Goal: Transaction & Acquisition: Purchase product/service

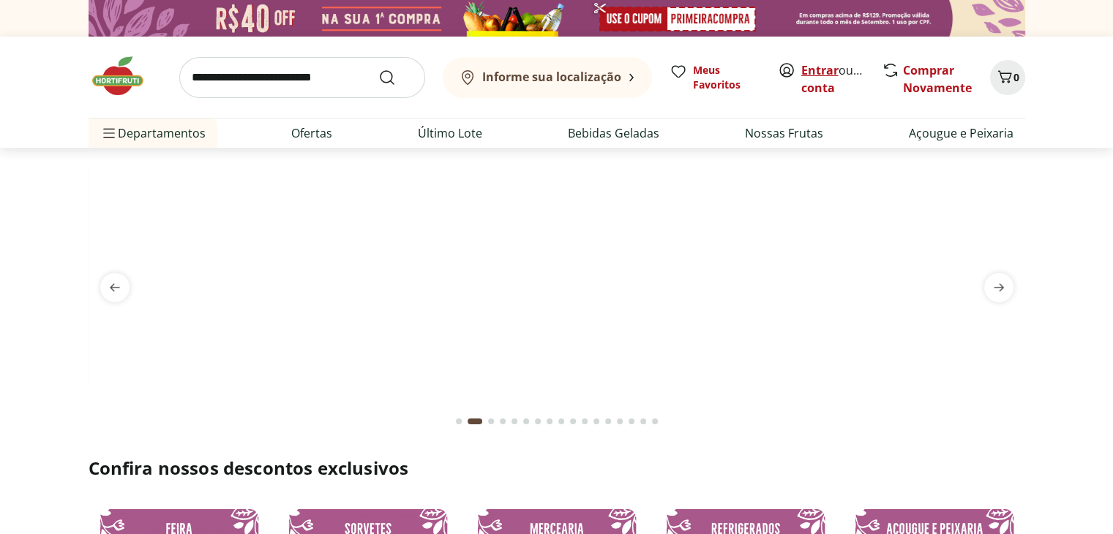
click at [809, 71] on link "Entrar" at bounding box center [819, 70] width 37 height 16
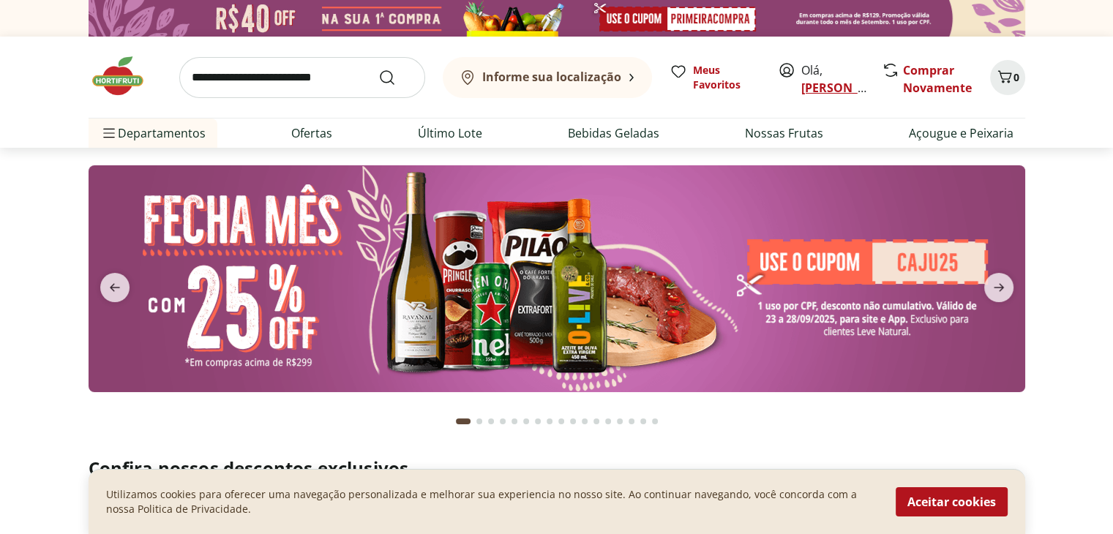
click at [818, 85] on link "[PERSON_NAME]" at bounding box center [848, 88] width 95 height 16
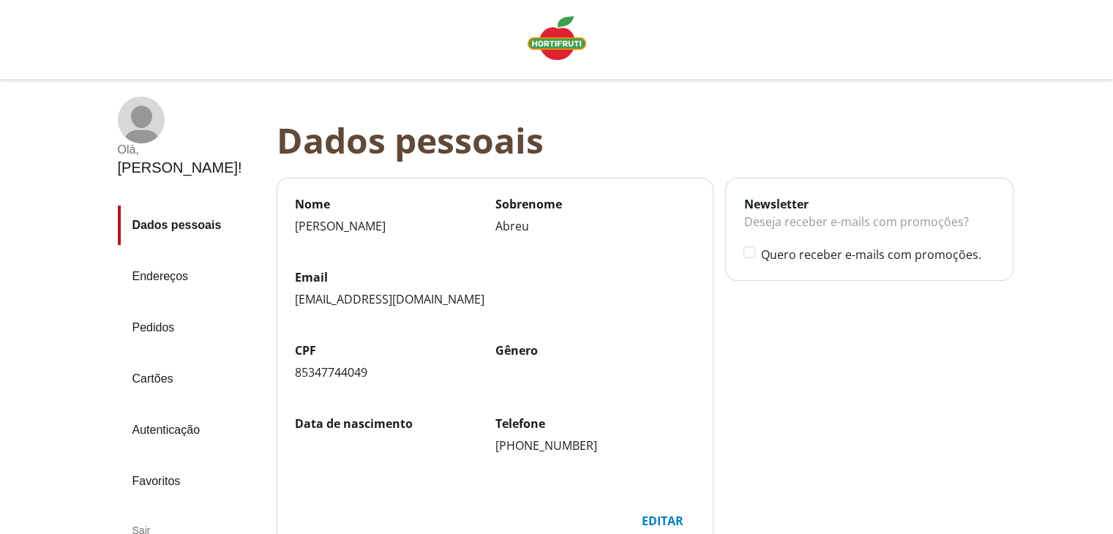
click at [177, 308] on link "Pedidos" at bounding box center [191, 328] width 147 height 40
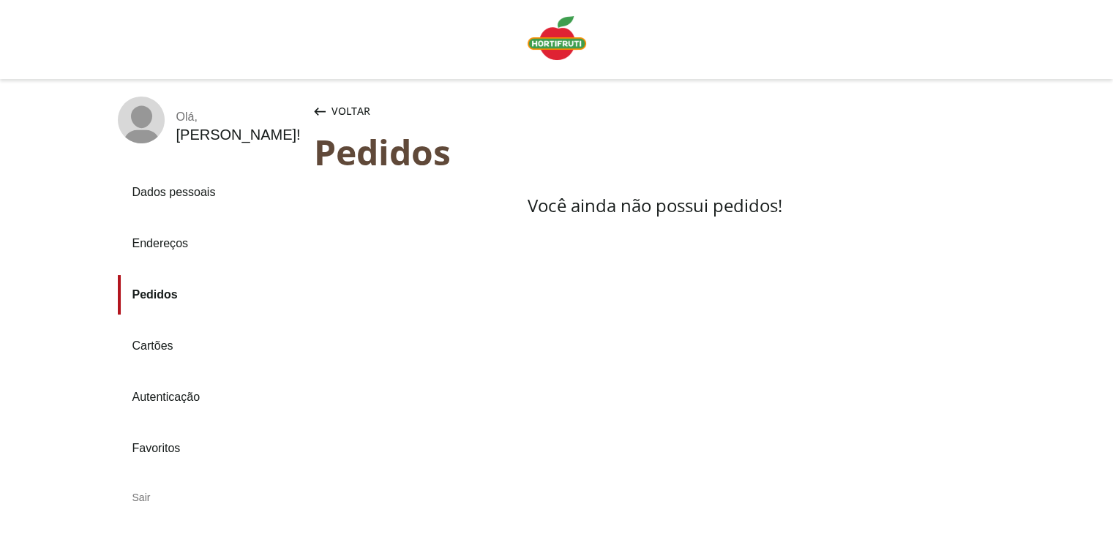
click at [335, 106] on span "Voltar" at bounding box center [351, 111] width 39 height 15
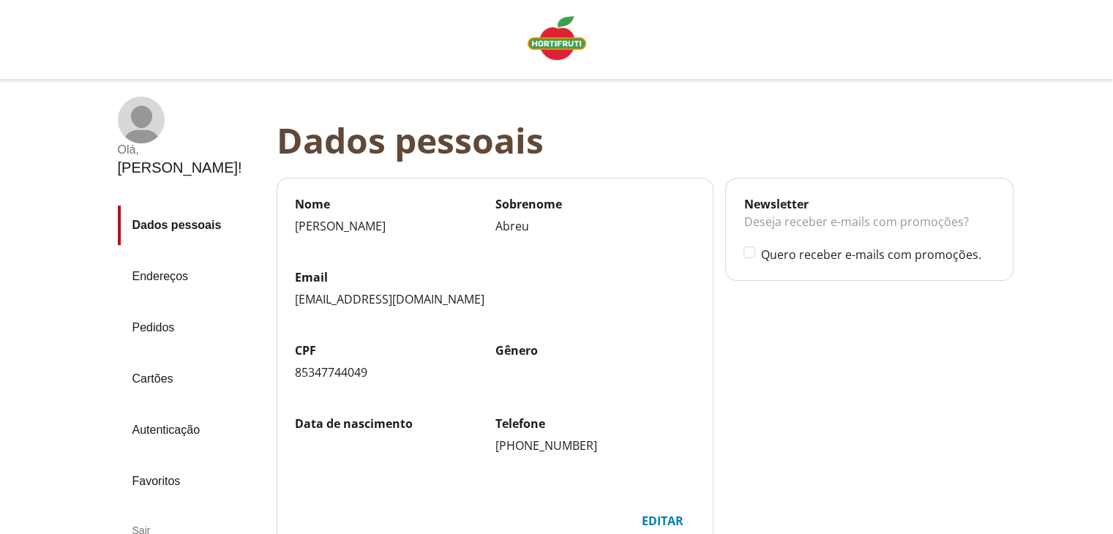
click at [580, 39] on img "Linha de sessão" at bounding box center [557, 38] width 59 height 44
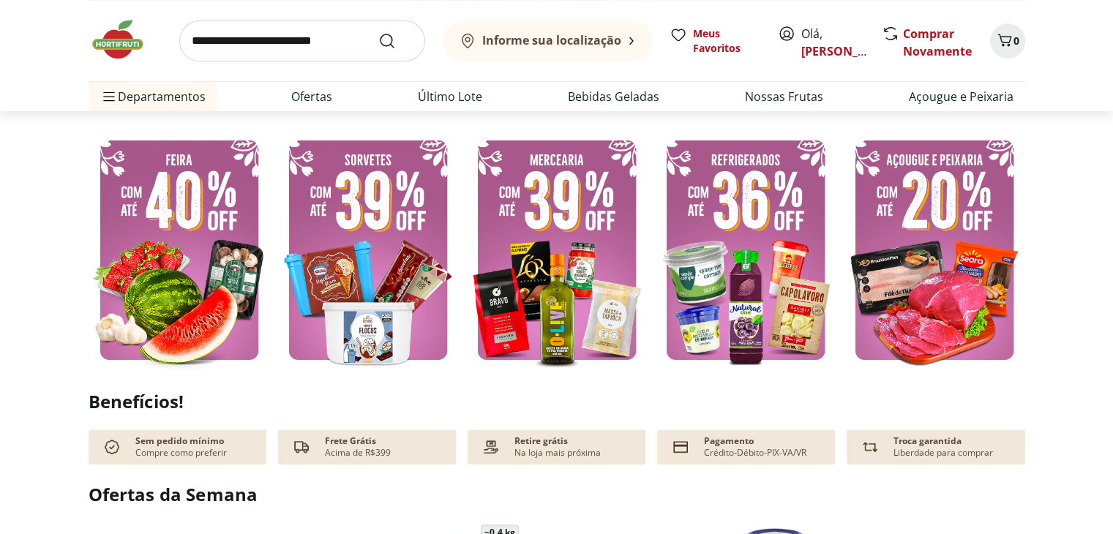
scroll to position [374, 0]
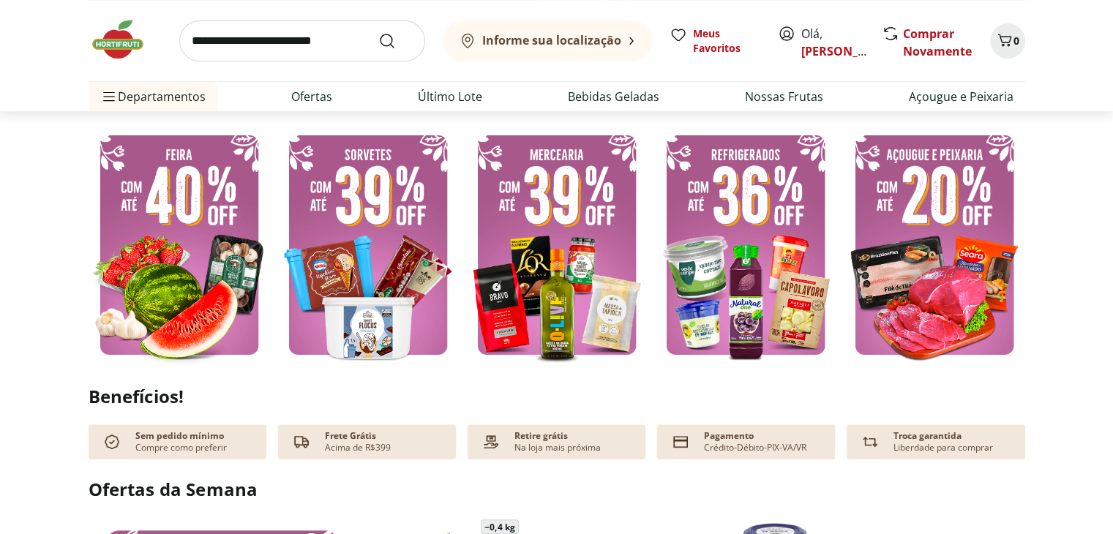
click at [463, 255] on div at bounding box center [557, 246] width 937 height 244
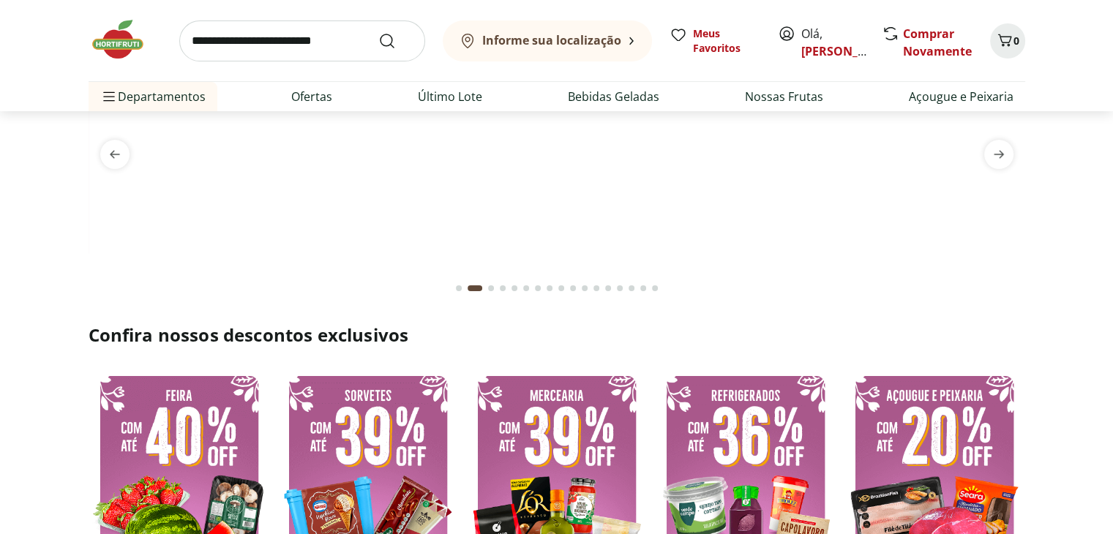
scroll to position [0, 0]
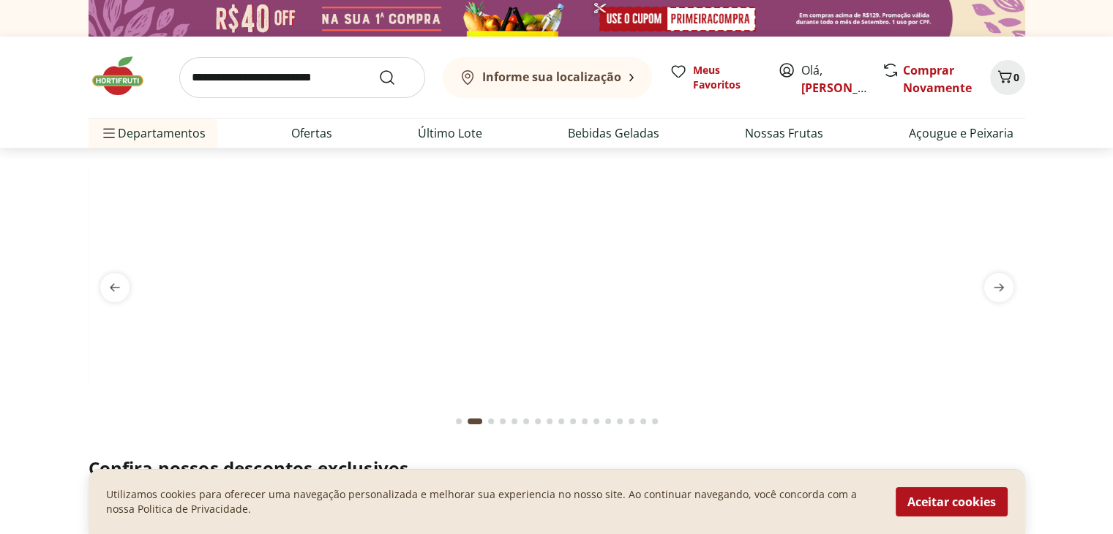
click at [460, 419] on div "Go to page 1 from fs-carousel" at bounding box center [459, 422] width 6 height 6
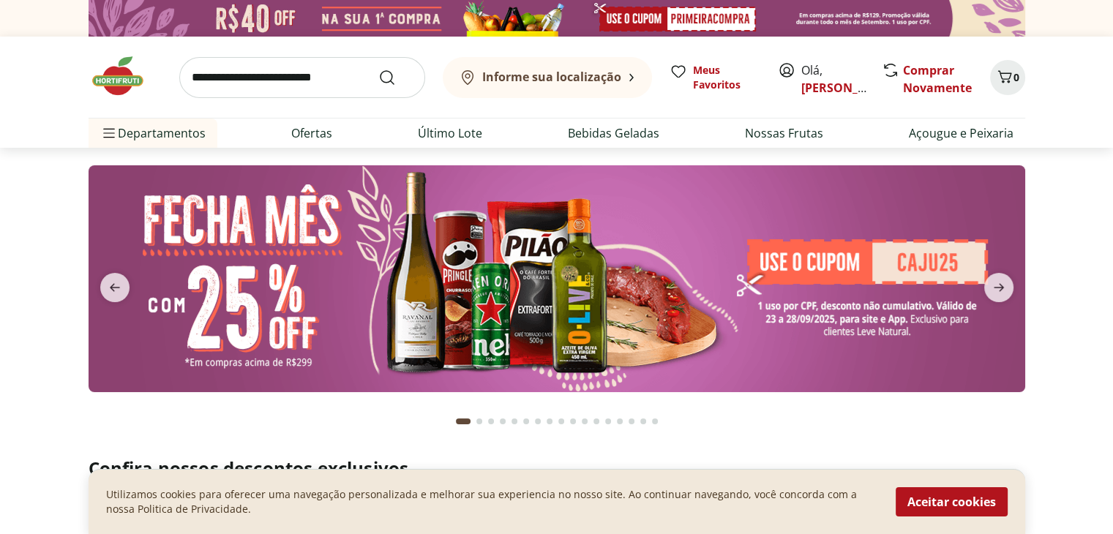
click at [492, 419] on div "Go to page 3 from fs-carousel" at bounding box center [491, 422] width 6 height 6
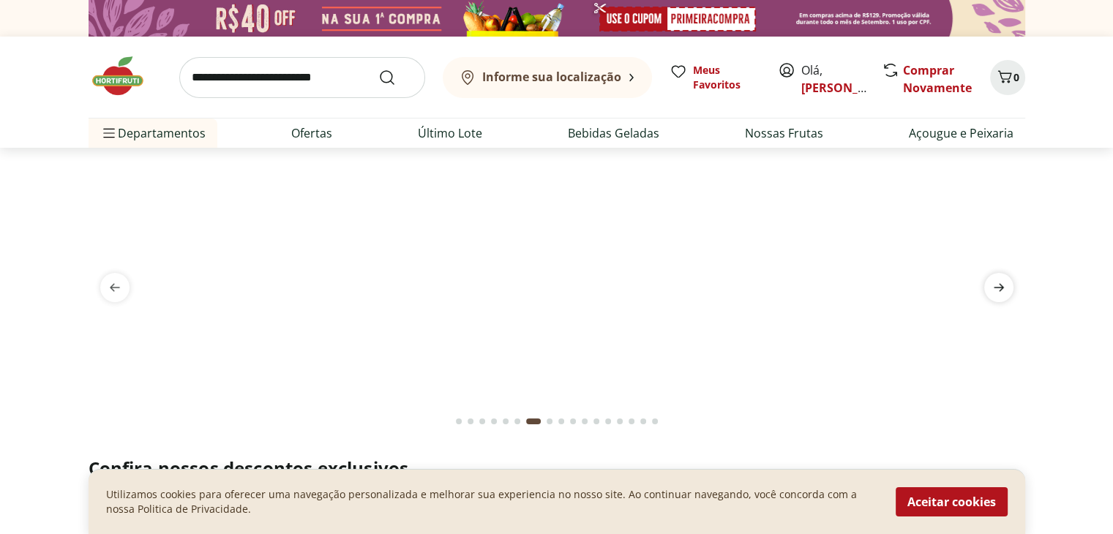
click at [989, 279] on span "next" at bounding box center [998, 287] width 29 height 29
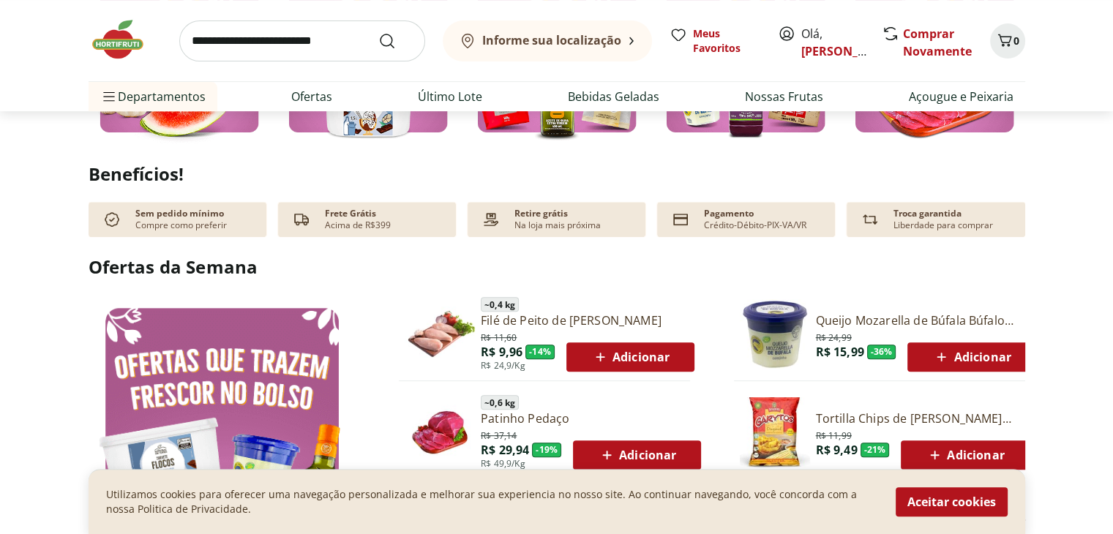
scroll to position [597, 0]
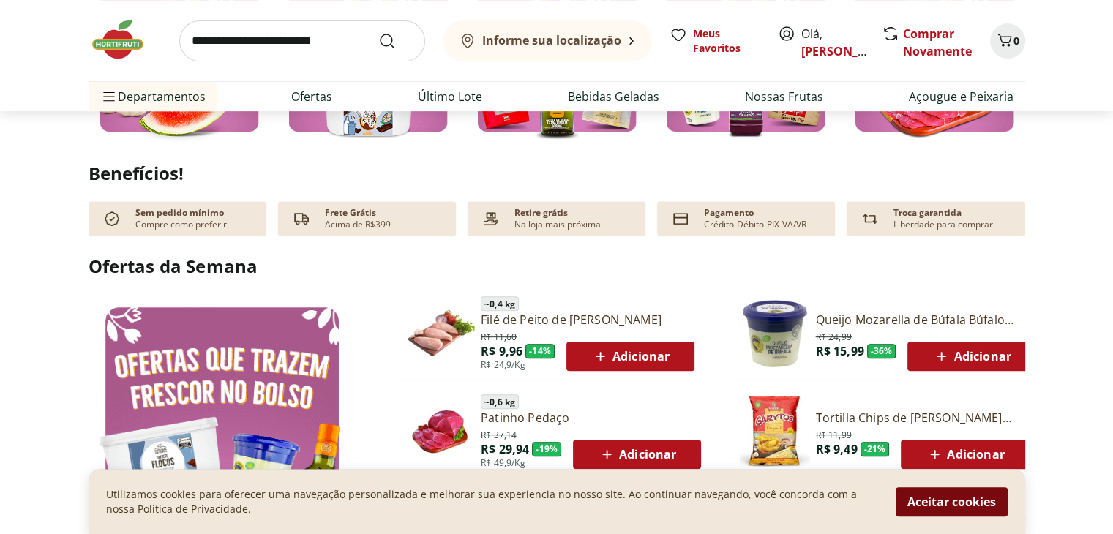
click at [949, 506] on button "Aceitar cookies" at bounding box center [952, 501] width 112 height 29
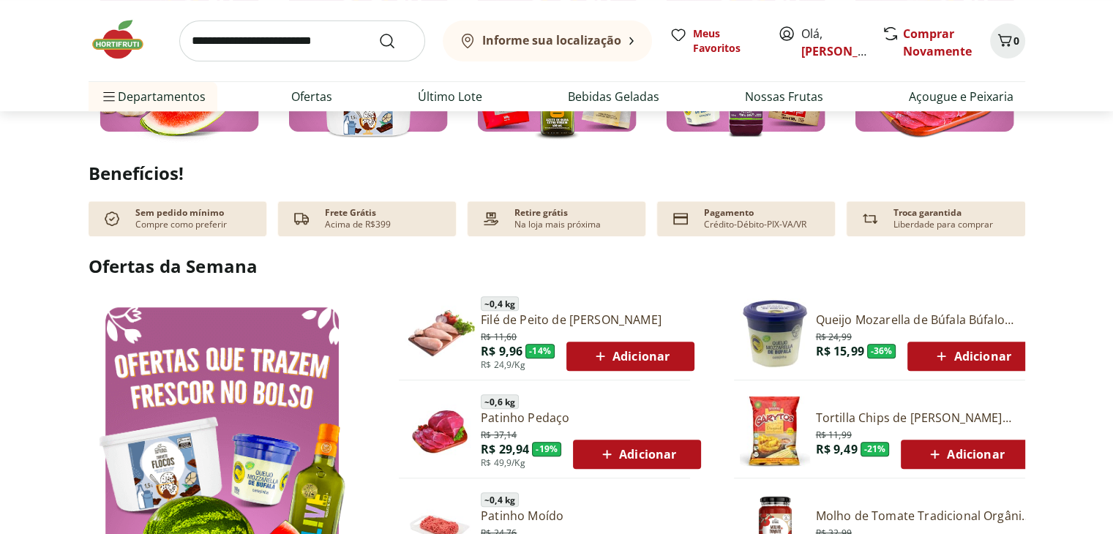
scroll to position [801, 0]
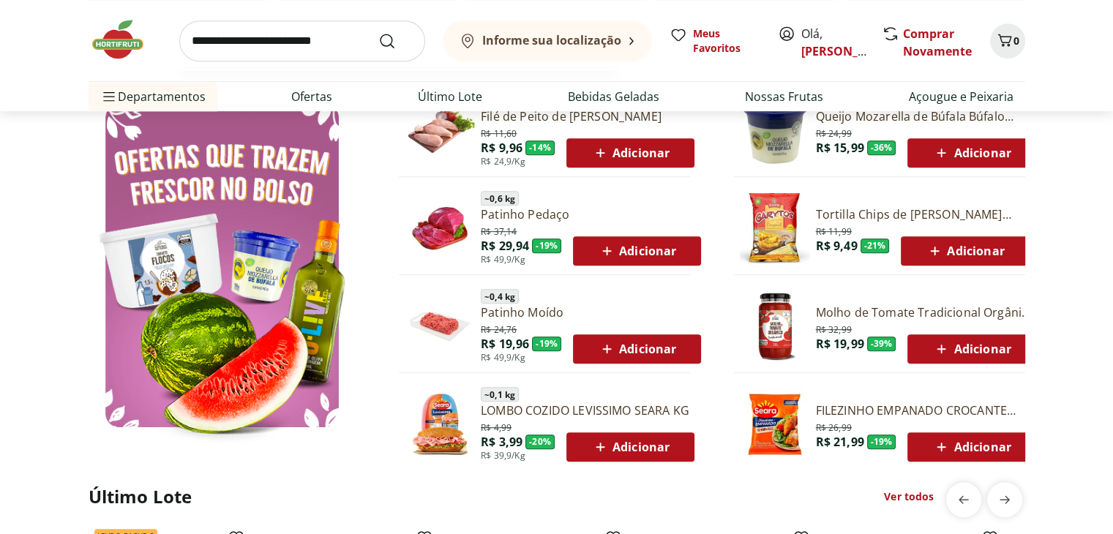
click at [367, 31] on input "search" at bounding box center [302, 40] width 246 height 41
type input "**********"
click at [378, 32] on button "Submit Search" at bounding box center [395, 41] width 35 height 18
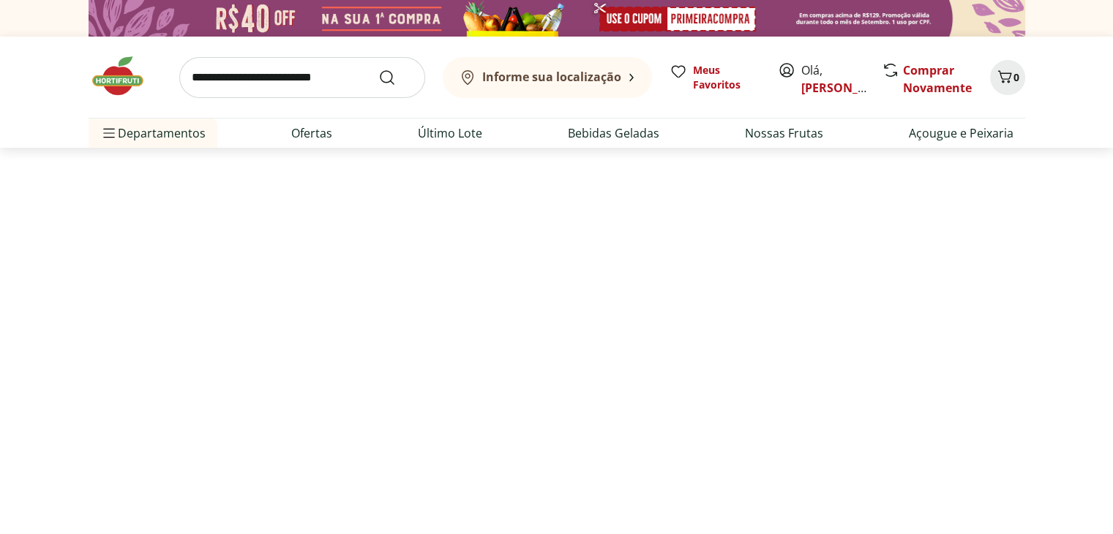
select select "**********"
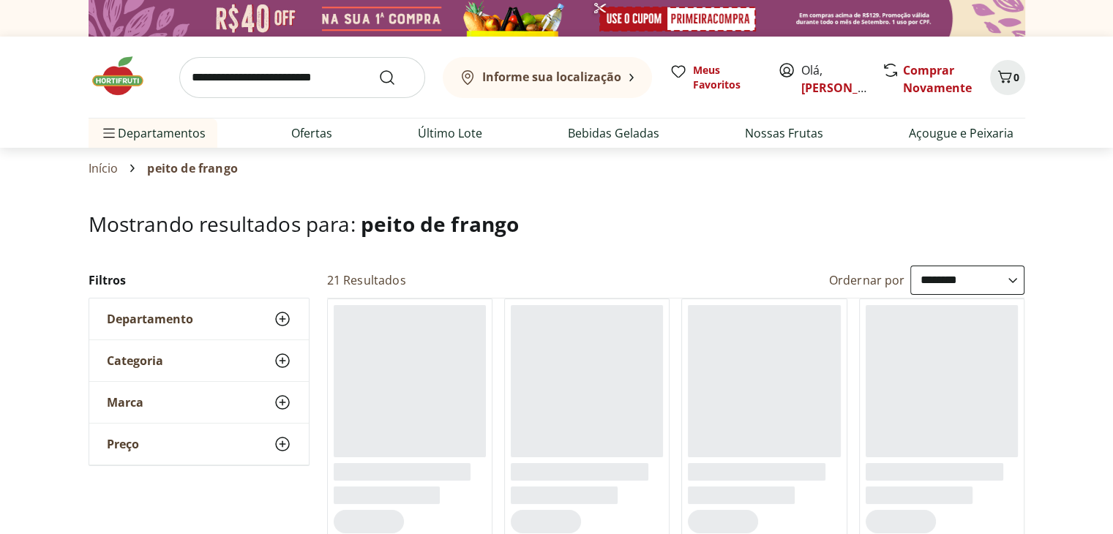
click at [521, 71] on b "Informe sua localização" at bounding box center [551, 77] width 139 height 16
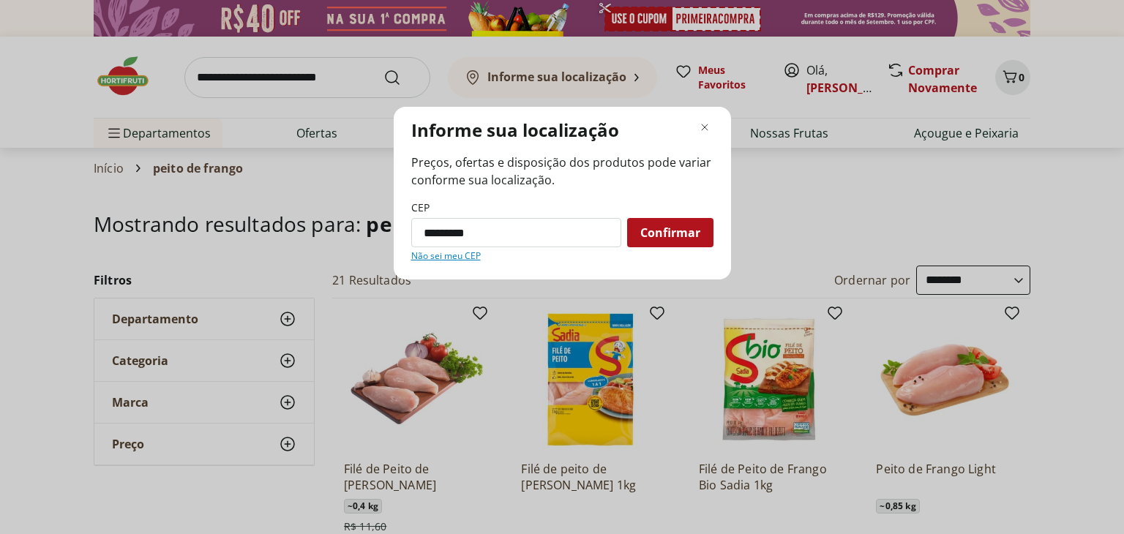
type input "*********"
click at [627, 218] on button "Confirmar" at bounding box center [670, 232] width 86 height 29
click at [696, 236] on span "Confirmar" at bounding box center [670, 233] width 60 height 12
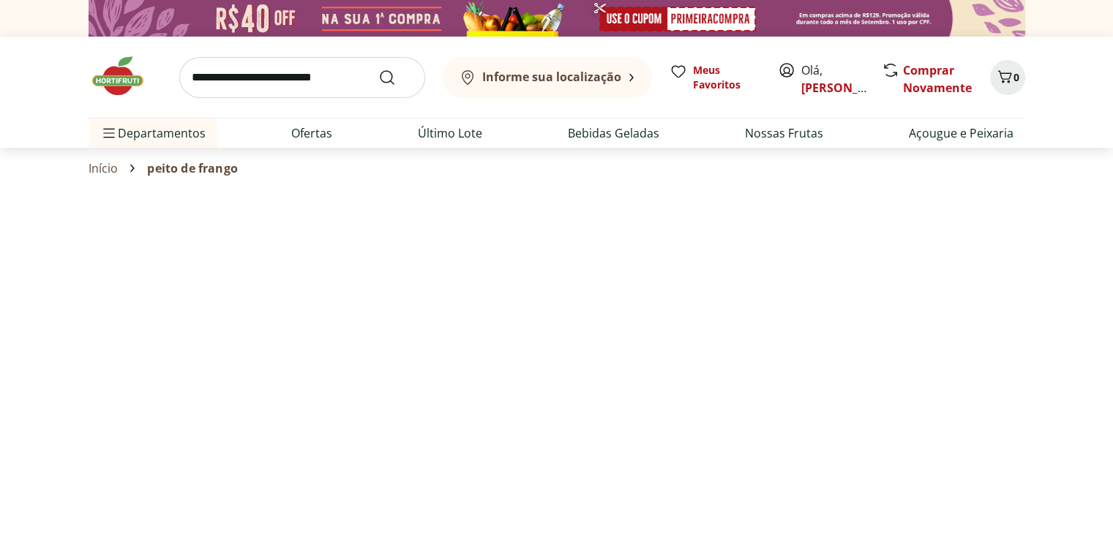
select select "**********"
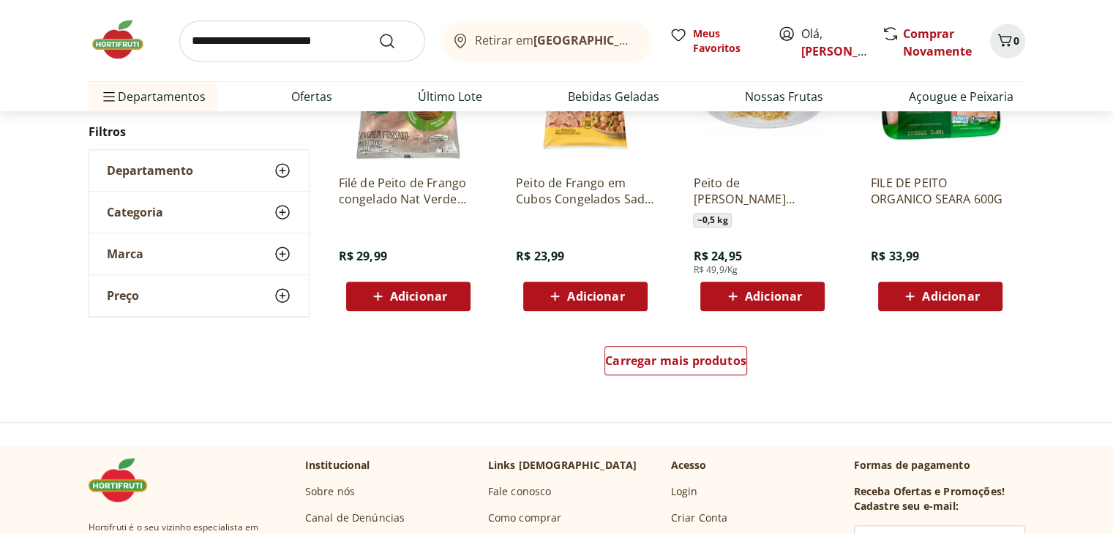
scroll to position [936, 0]
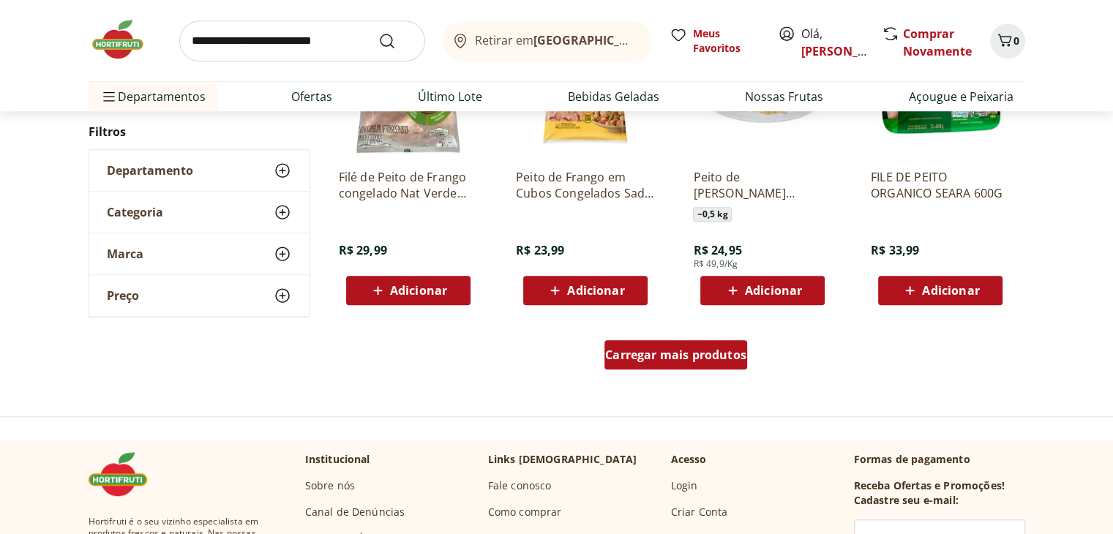
click at [688, 363] on div "Carregar mais produtos" at bounding box center [676, 354] width 143 height 29
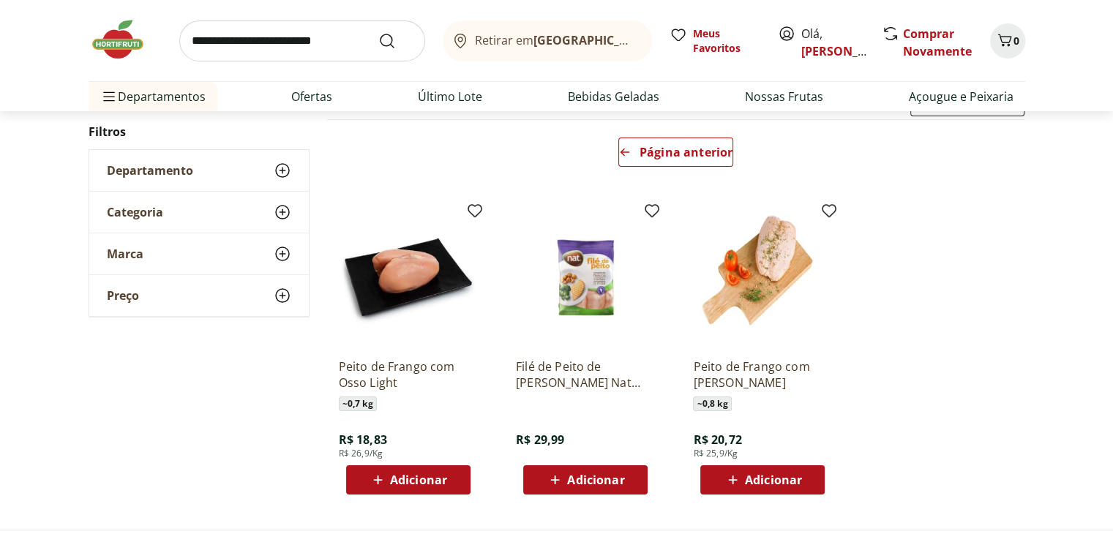
scroll to position [180, 0]
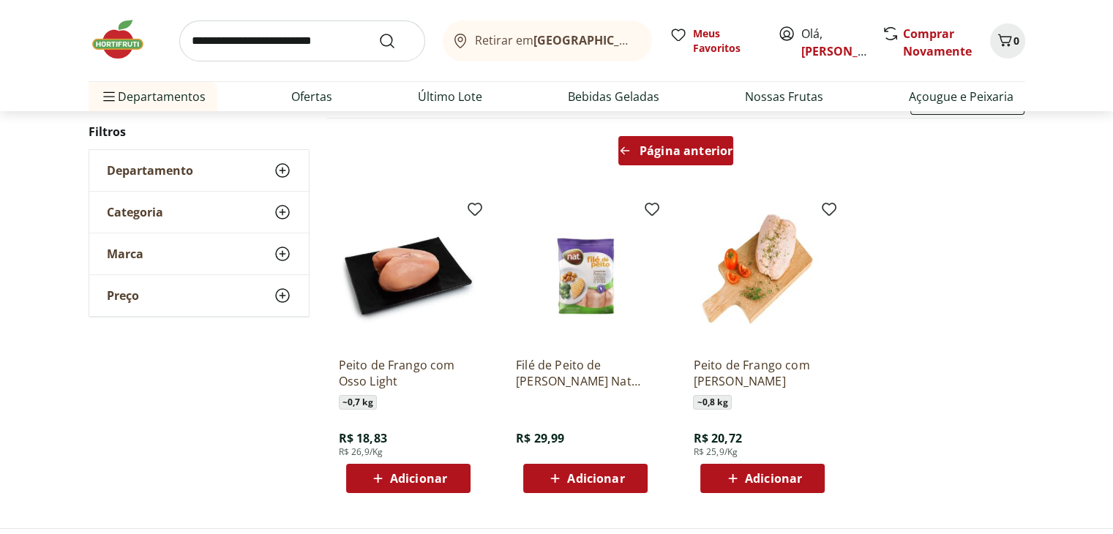
click at [697, 162] on div "Página anterior" at bounding box center [675, 150] width 115 height 29
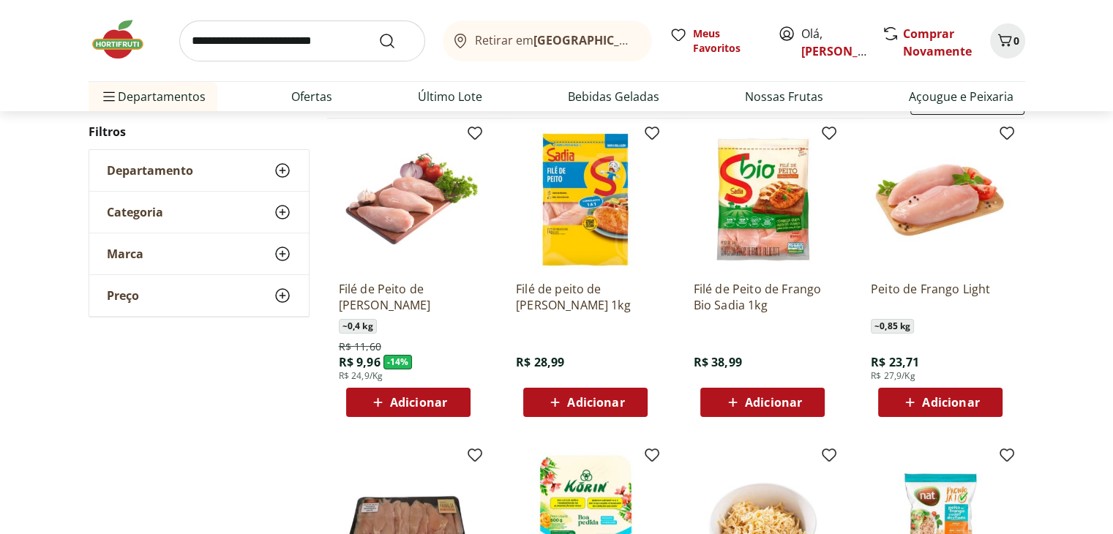
click at [427, 209] on img at bounding box center [408, 199] width 139 height 139
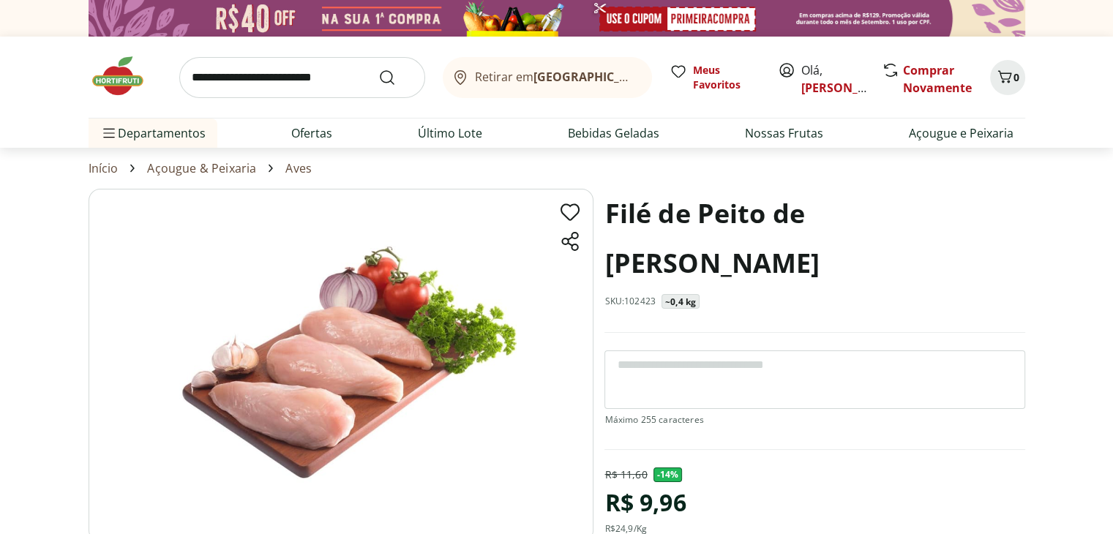
scroll to position [97, 0]
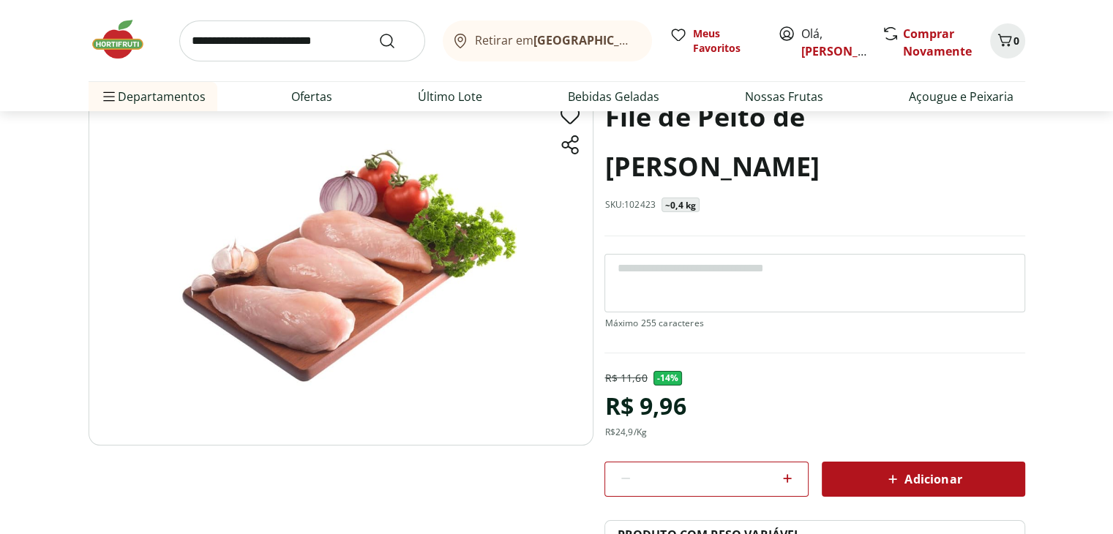
click at [889, 493] on button "Adicionar" at bounding box center [923, 479] width 203 height 35
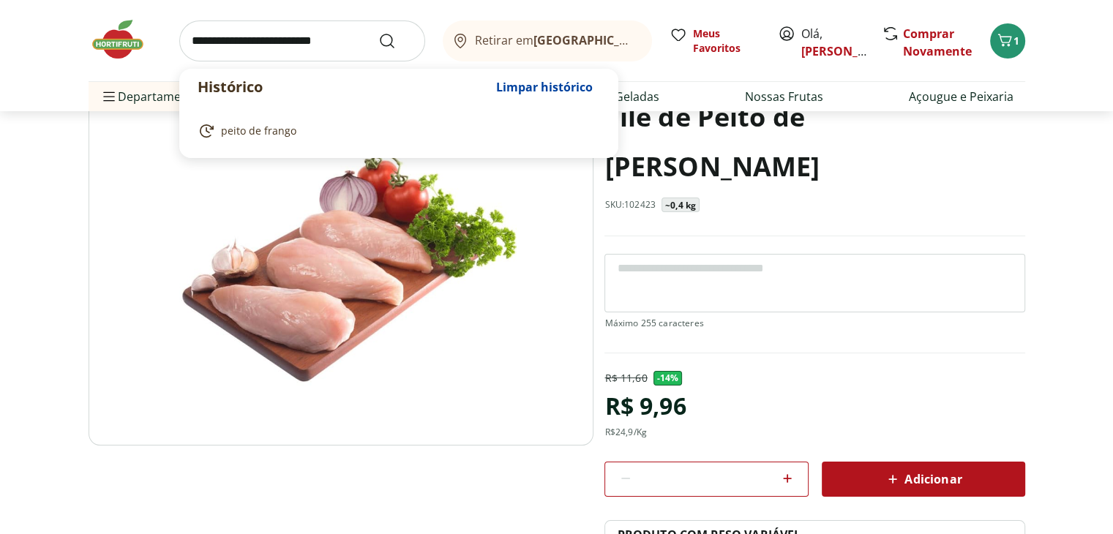
click at [320, 22] on input "search" at bounding box center [302, 40] width 246 height 41
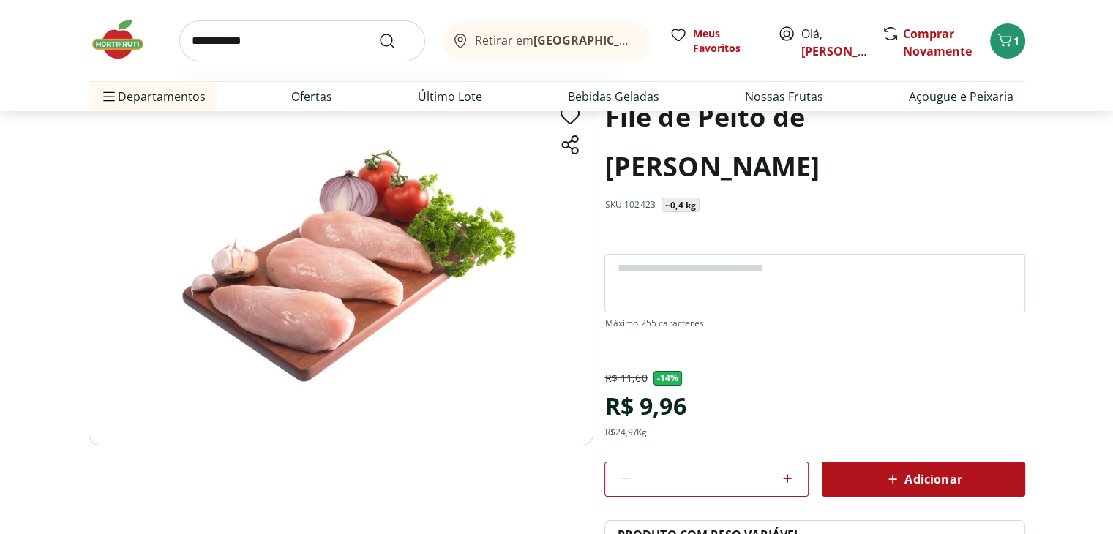
type input "**********"
click at [378, 32] on button "Submit Search" at bounding box center [395, 41] width 35 height 18
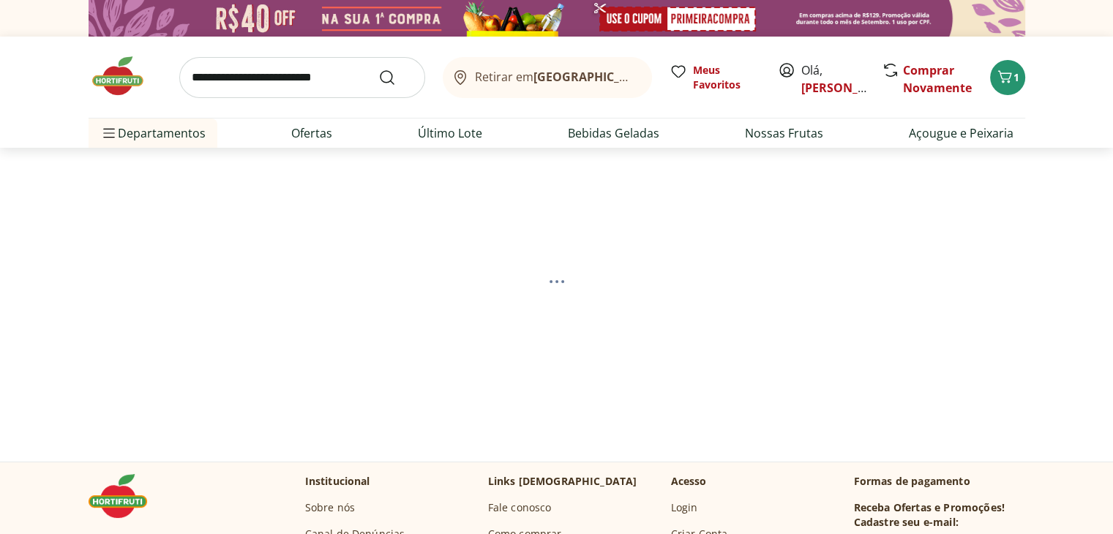
select select "**********"
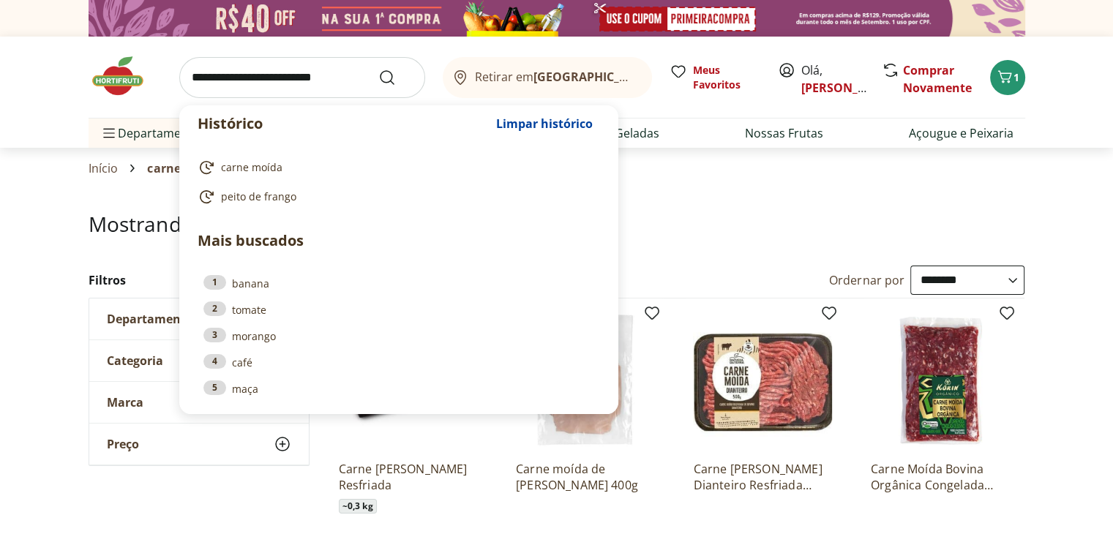
click at [323, 69] on input "search" at bounding box center [302, 77] width 246 height 41
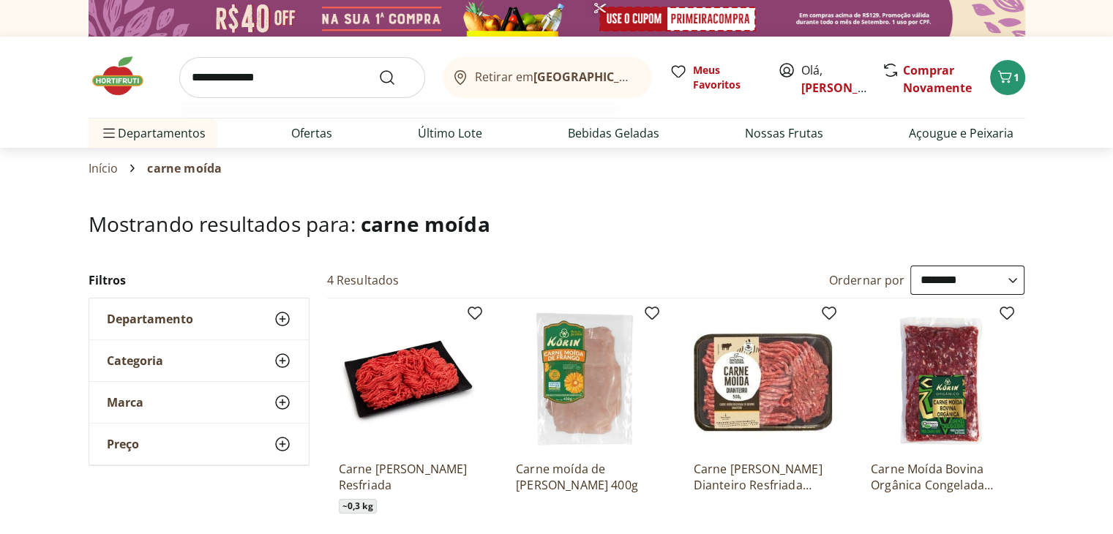
type input "**********"
click at [378, 69] on button "Submit Search" at bounding box center [395, 78] width 35 height 18
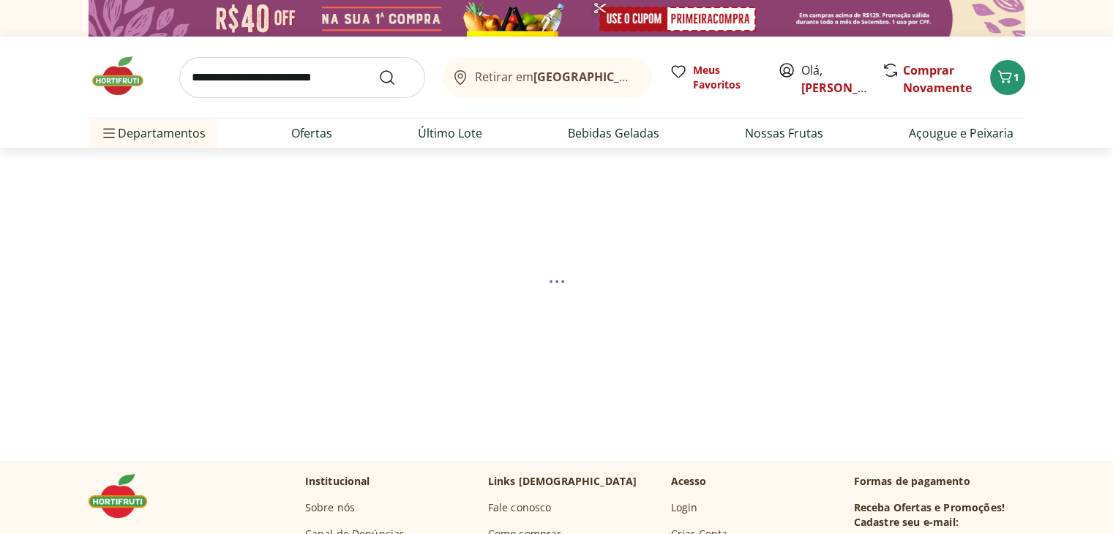
select select "**********"
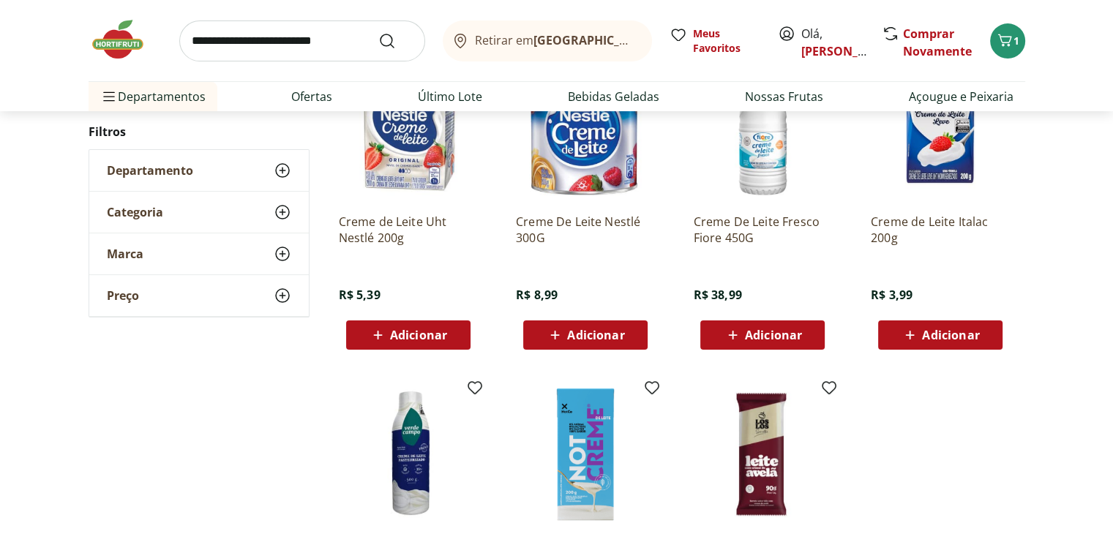
scroll to position [240, 0]
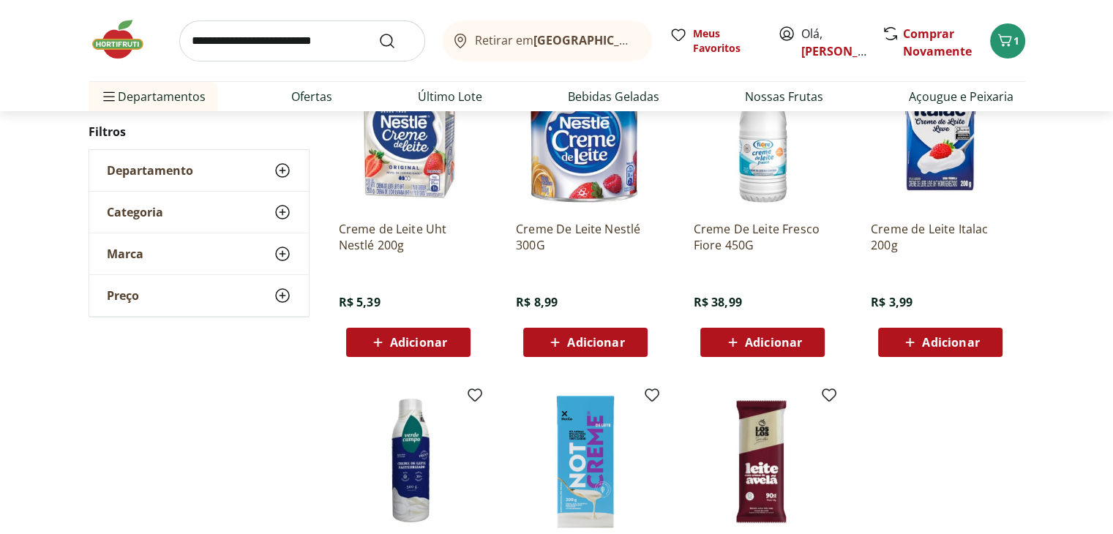
click at [919, 342] on icon at bounding box center [910, 343] width 18 height 18
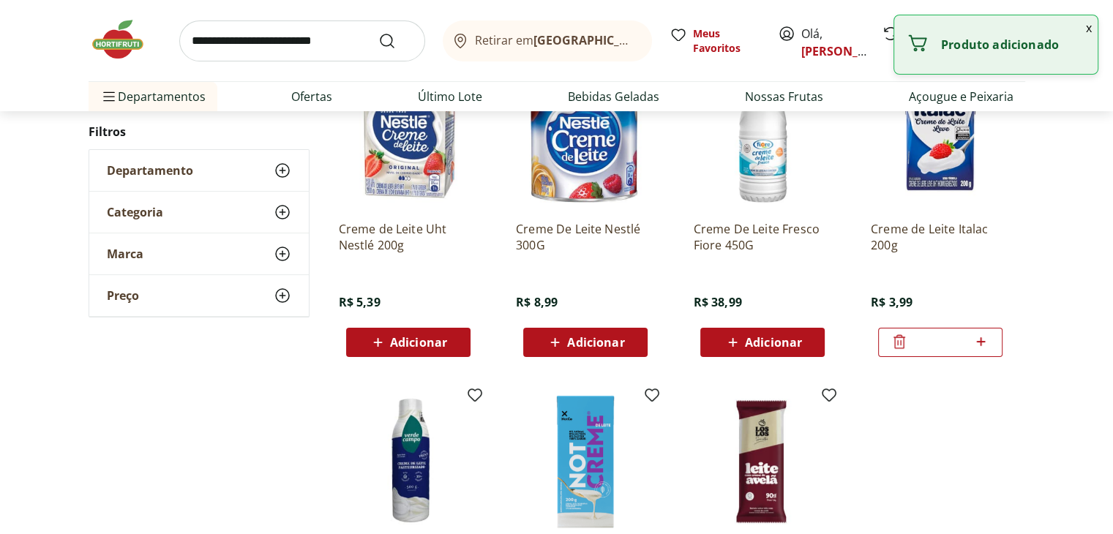
click at [984, 339] on icon at bounding box center [981, 342] width 18 height 18
type input "*"
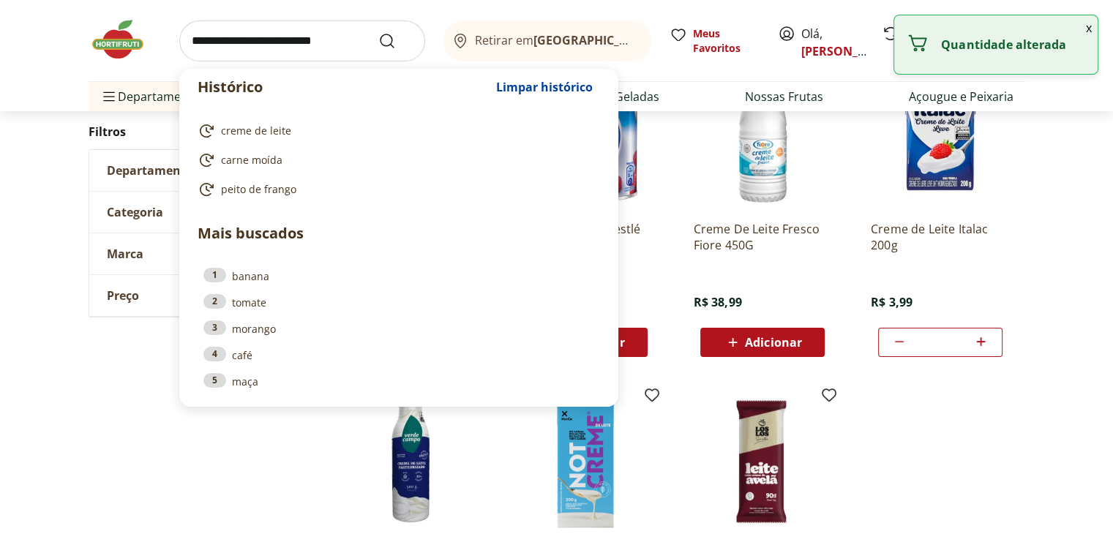
click at [318, 38] on input "search" at bounding box center [302, 40] width 246 height 41
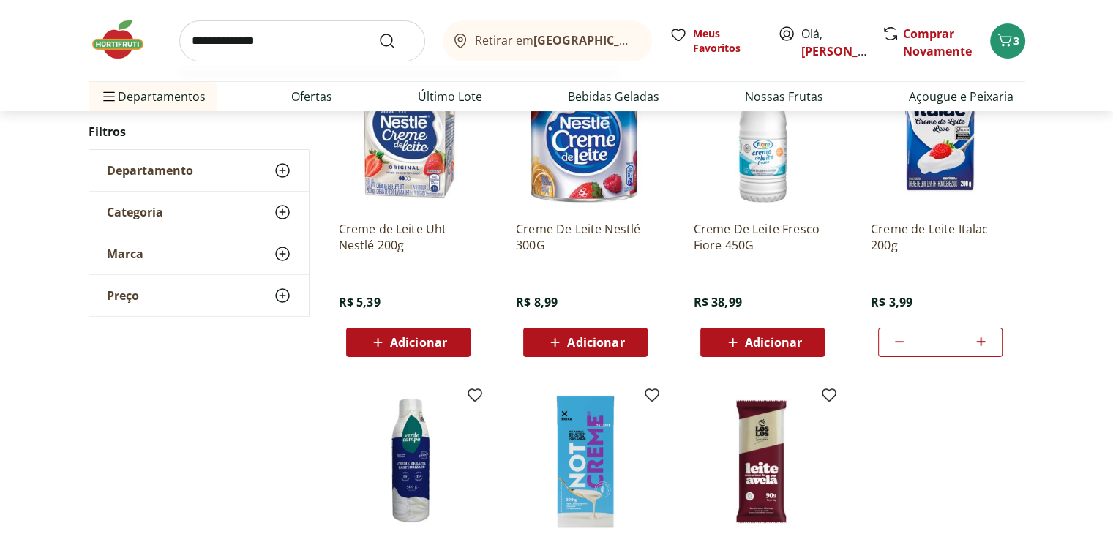
type input "**********"
click at [378, 32] on button "Submit Search" at bounding box center [395, 41] width 35 height 18
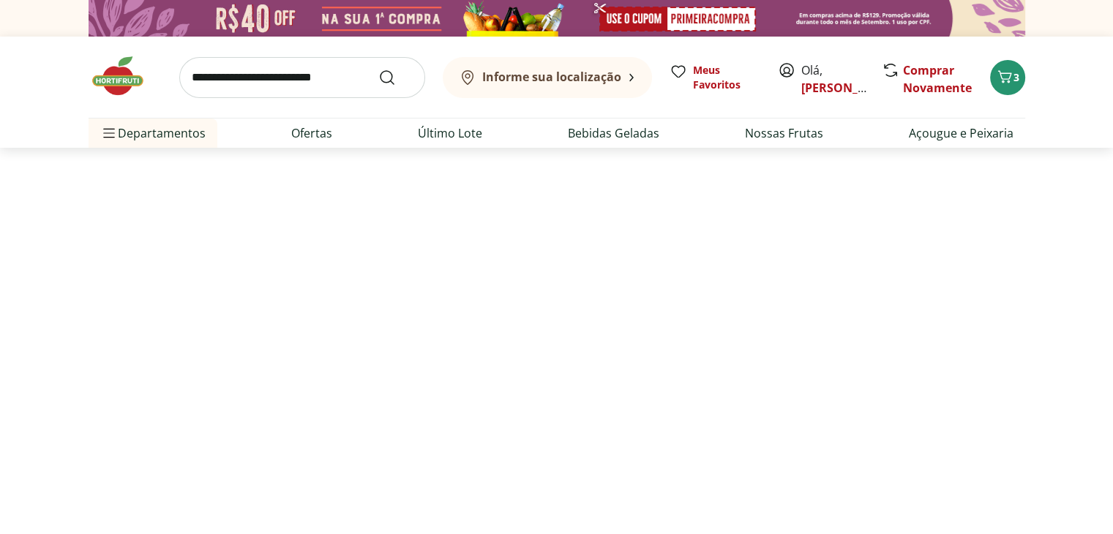
select select "**********"
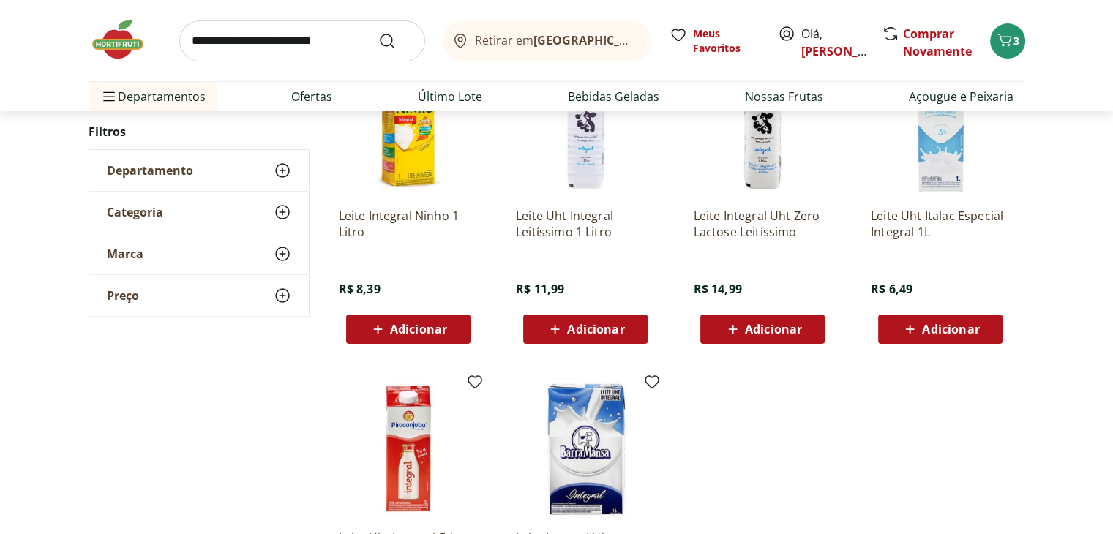
scroll to position [141, 0]
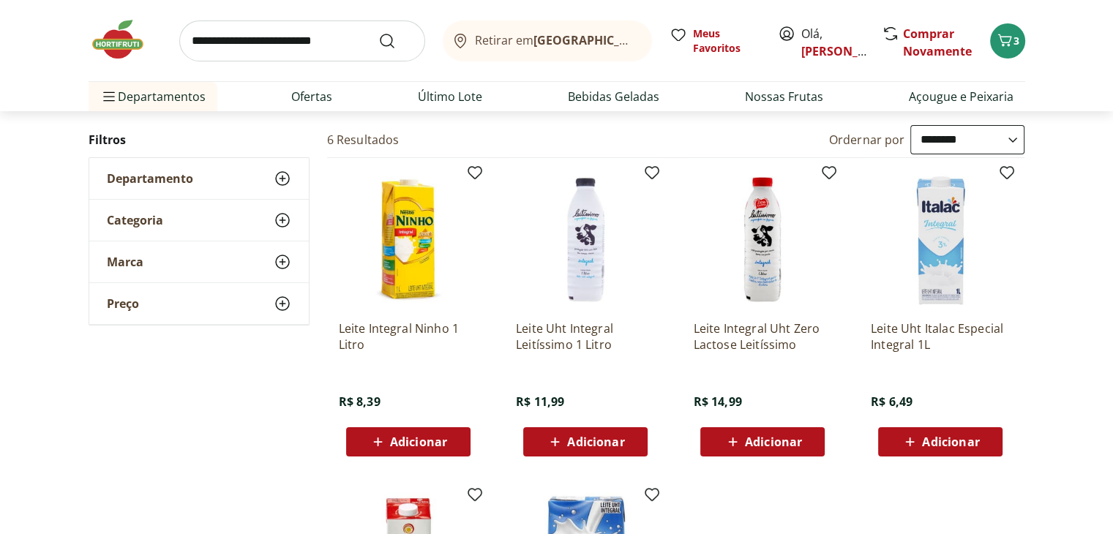
click at [905, 447] on icon at bounding box center [910, 442] width 18 height 18
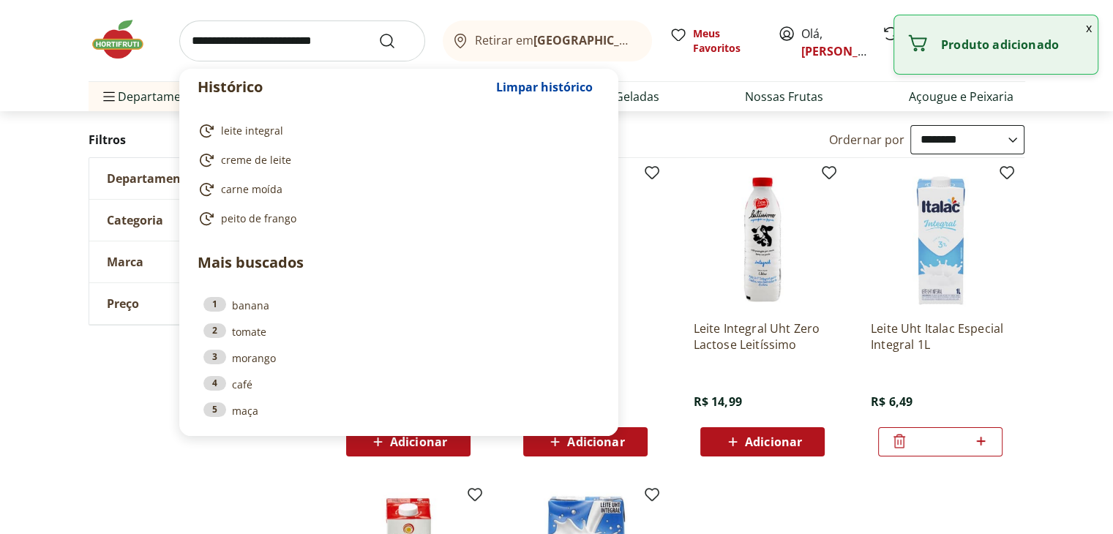
click at [315, 37] on input "search" at bounding box center [302, 40] width 246 height 41
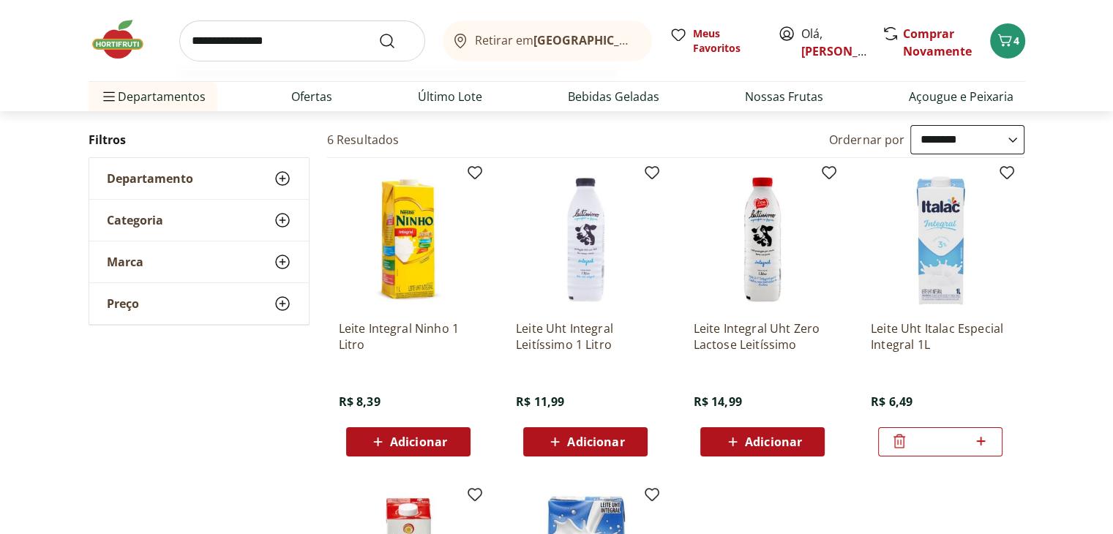
type input "**********"
click at [378, 32] on button "Submit Search" at bounding box center [395, 41] width 35 height 18
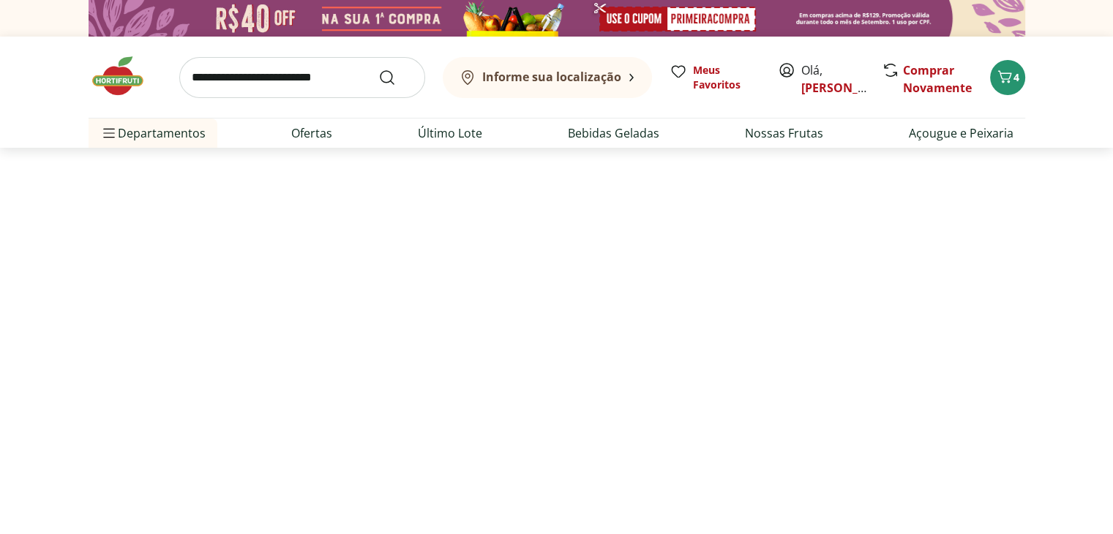
select select "**********"
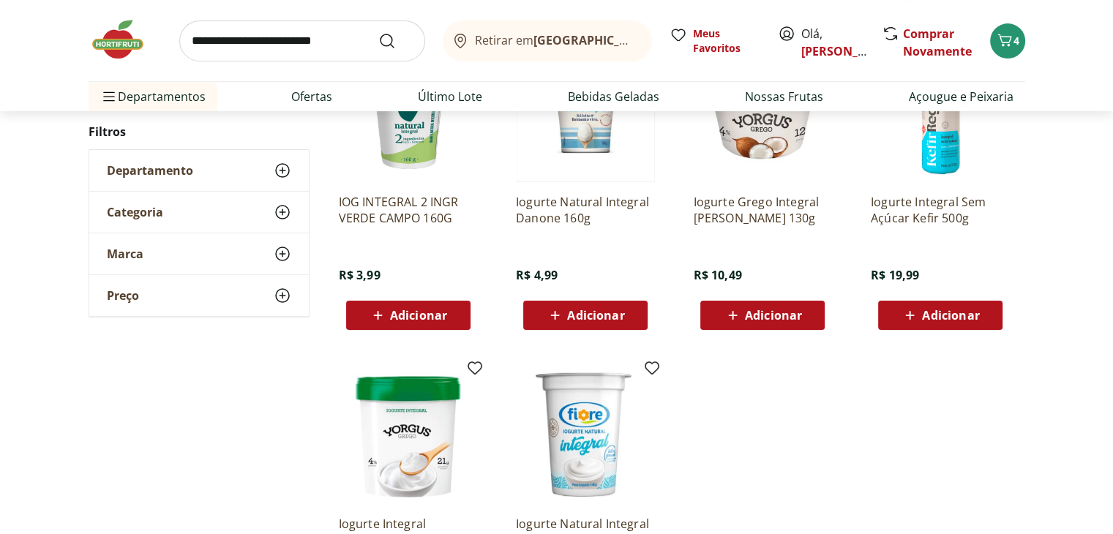
scroll to position [268, 0]
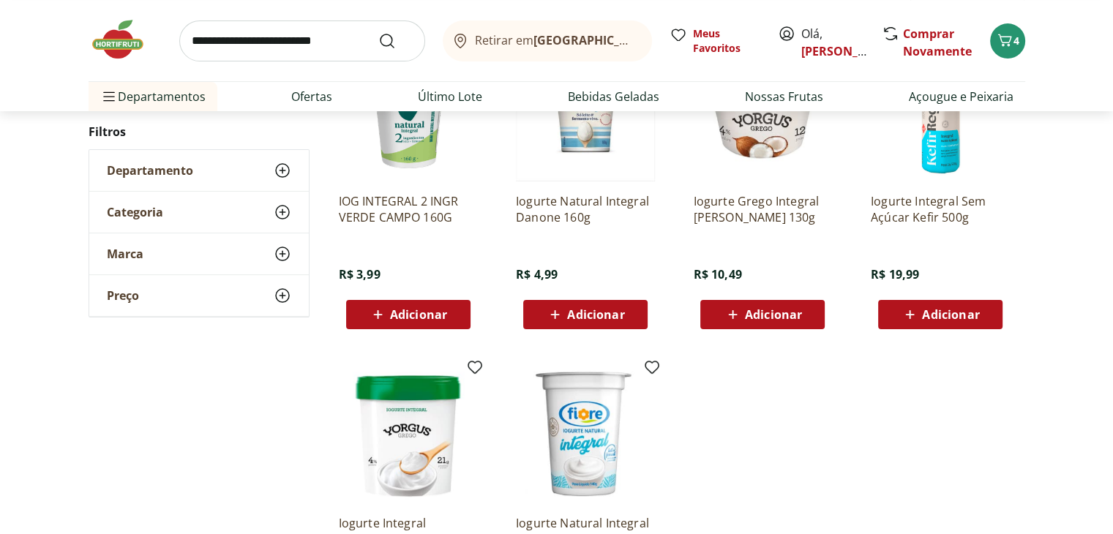
click at [544, 310] on div "Adicionar" at bounding box center [585, 315] width 101 height 26
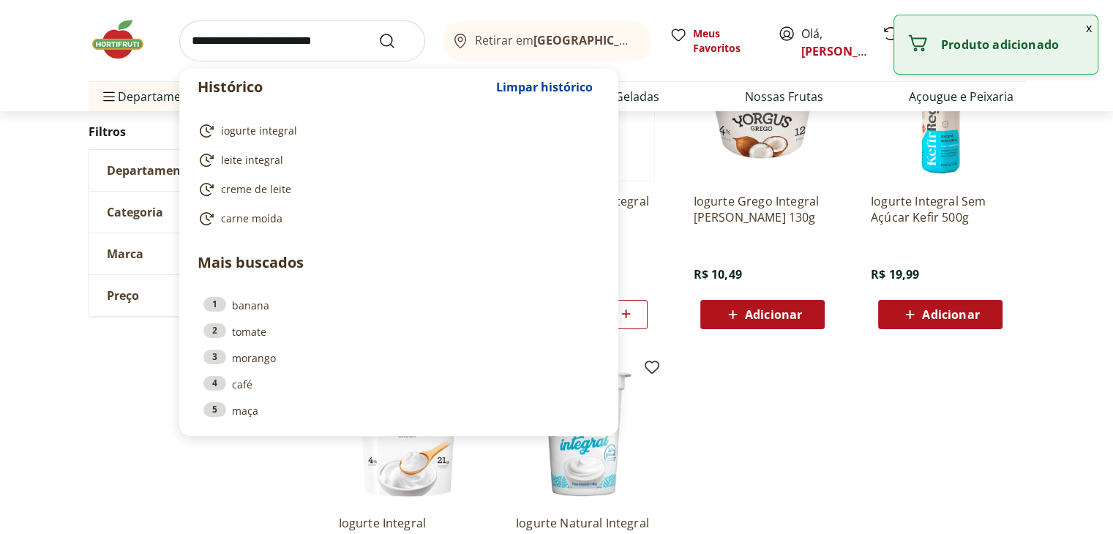
click at [331, 45] on input "search" at bounding box center [302, 40] width 246 height 41
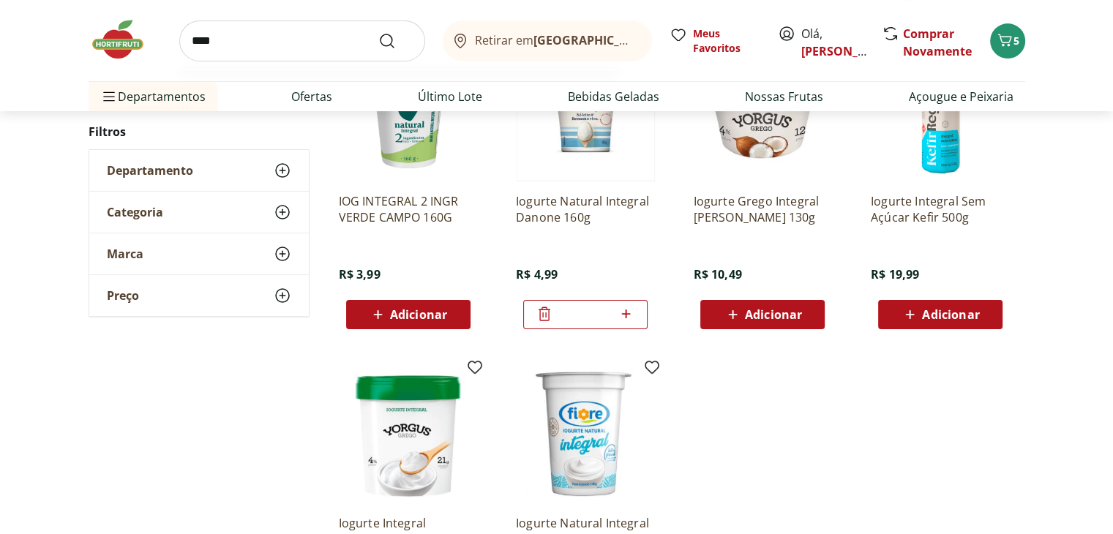
type input "****"
click at [378, 32] on button "Submit Search" at bounding box center [395, 41] width 35 height 18
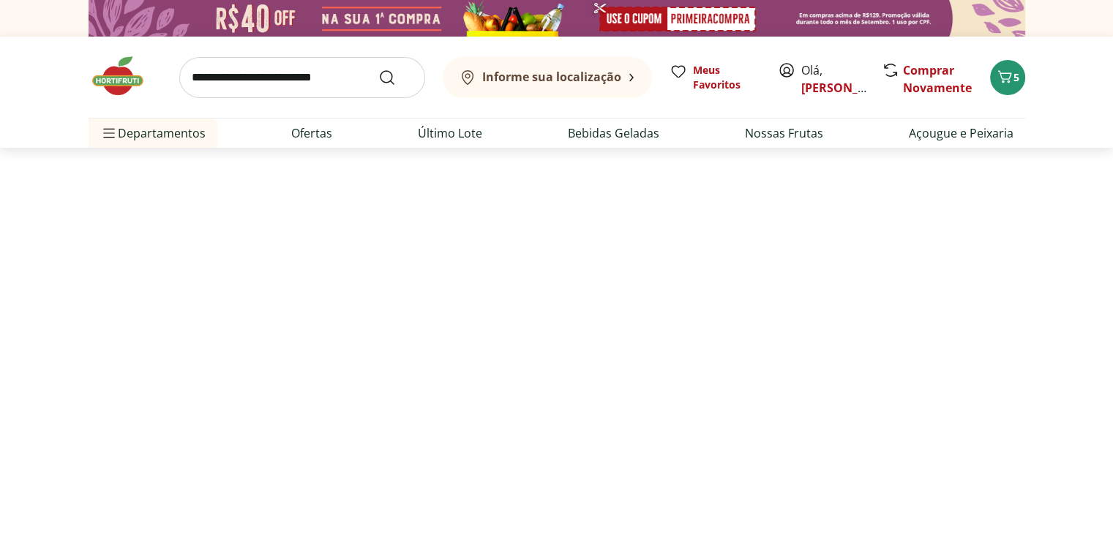
select select "**********"
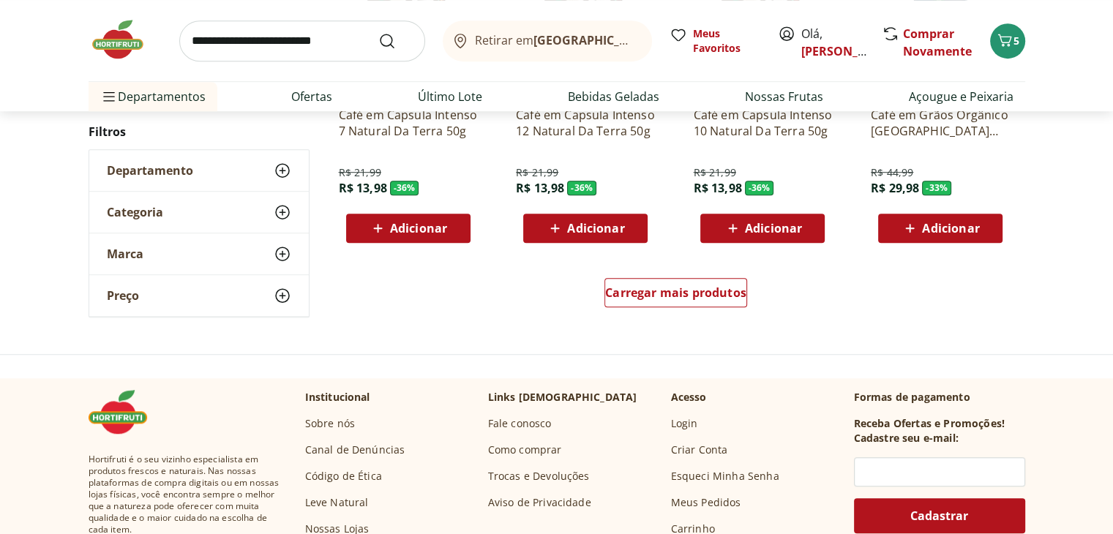
scroll to position [1001, 0]
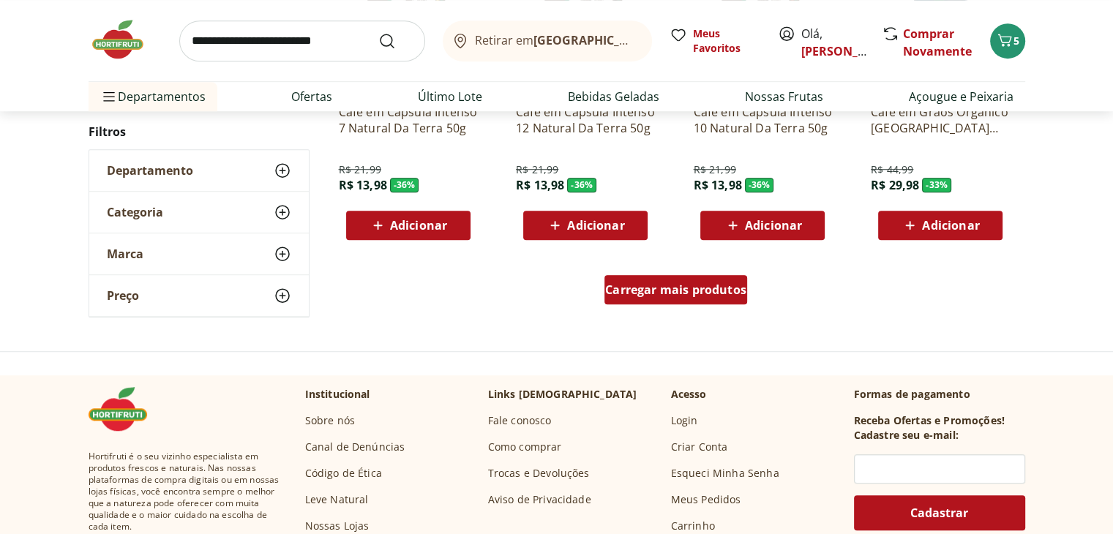
click at [711, 292] on span "Carregar mais produtos" at bounding box center [675, 290] width 141 height 12
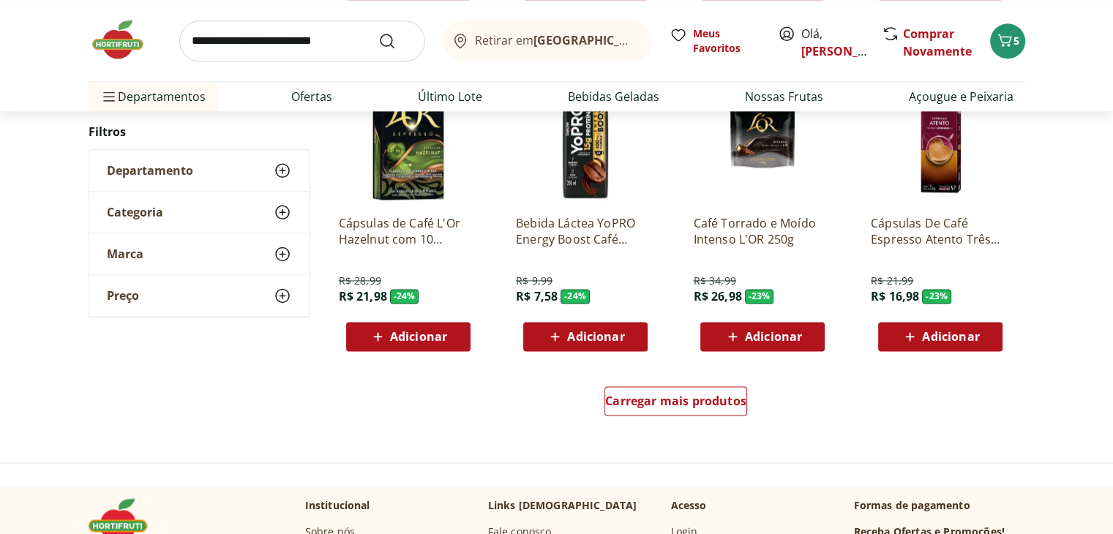
scroll to position [1847, 0]
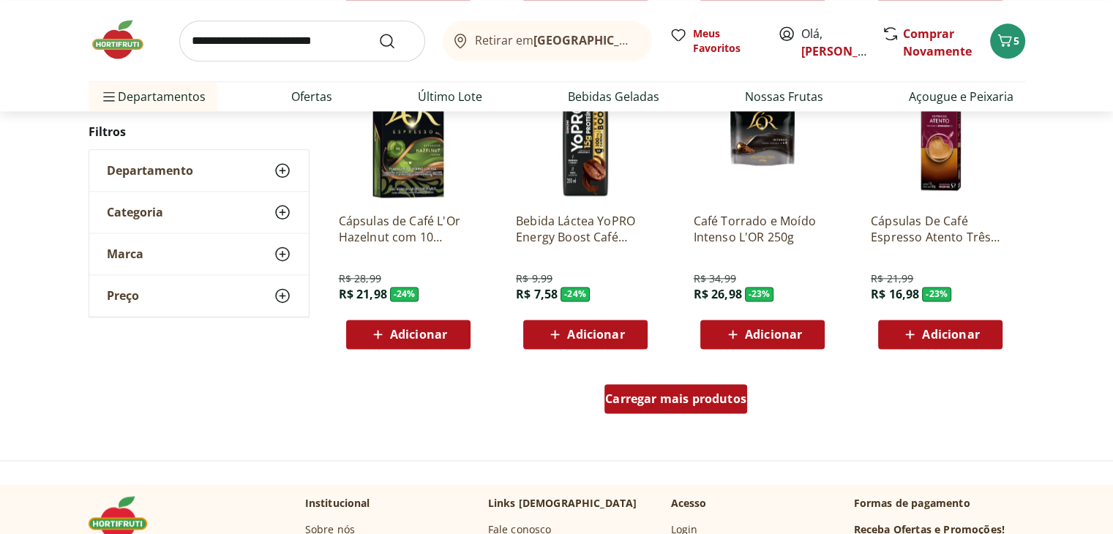
click at [697, 406] on div "Carregar mais produtos" at bounding box center [676, 398] width 143 height 29
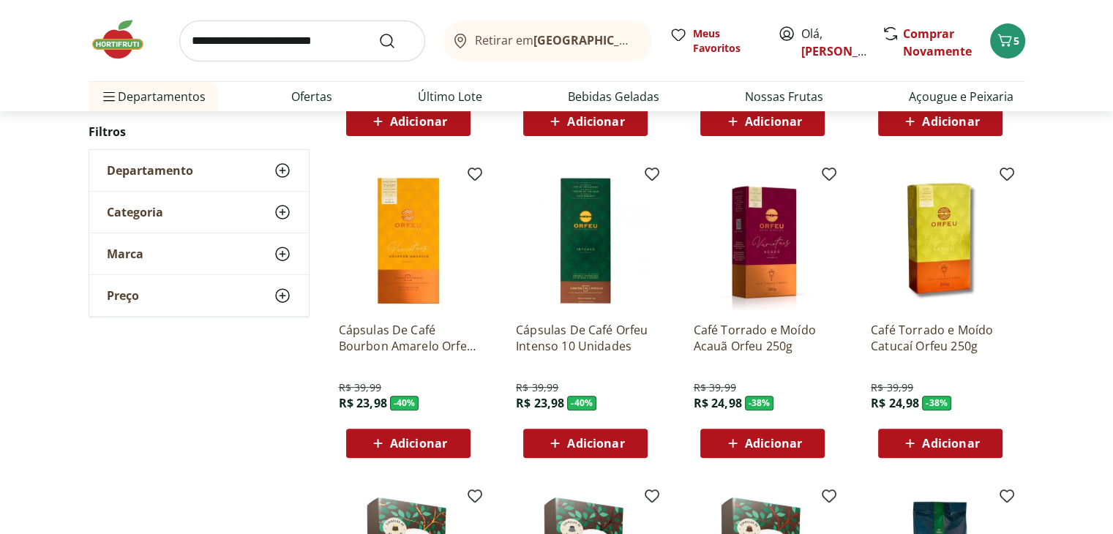
scroll to position [460, 0]
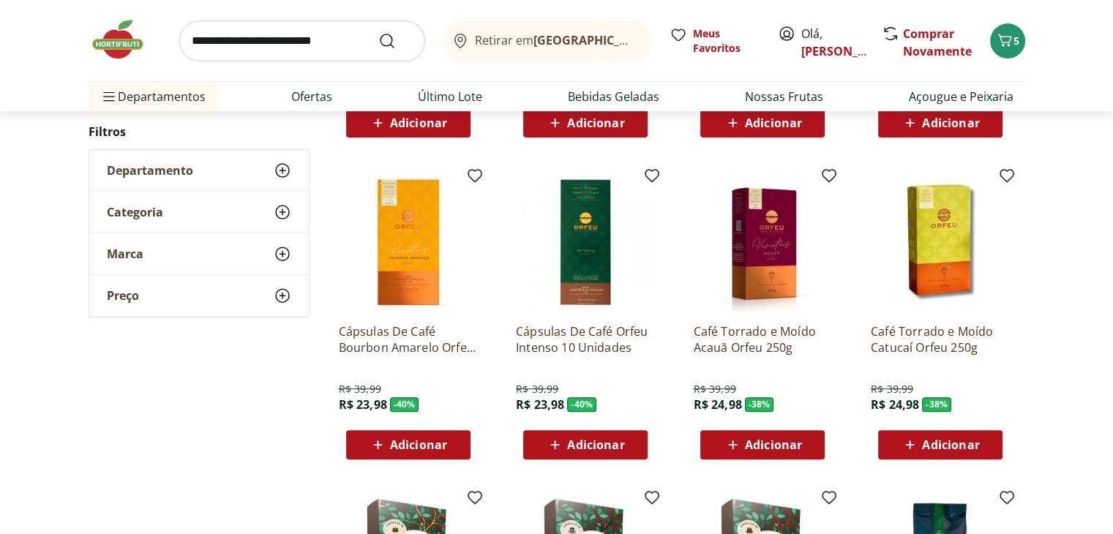
click at [909, 439] on icon at bounding box center [910, 445] width 18 height 18
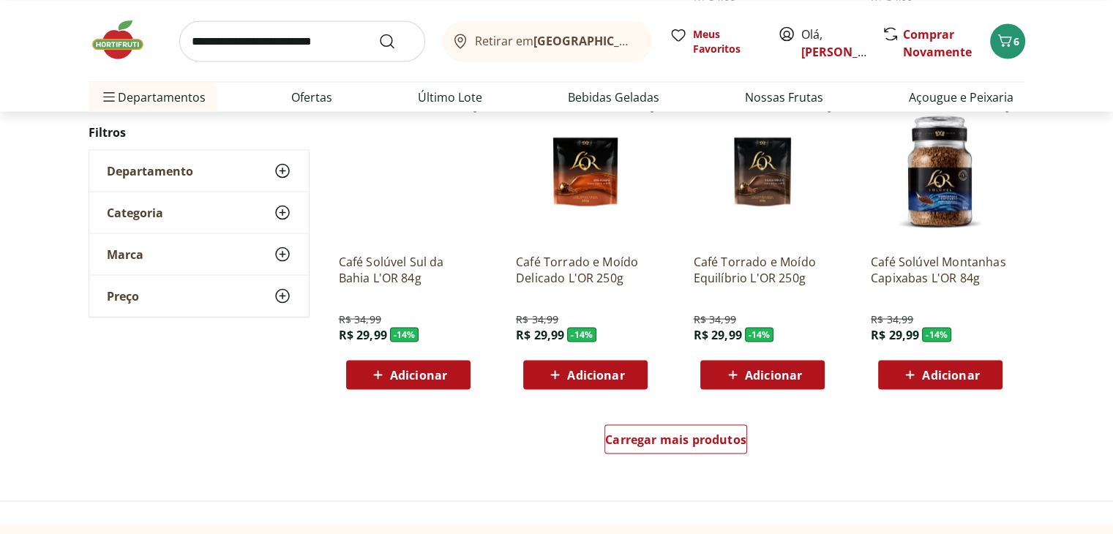
scroll to position [2919, 0]
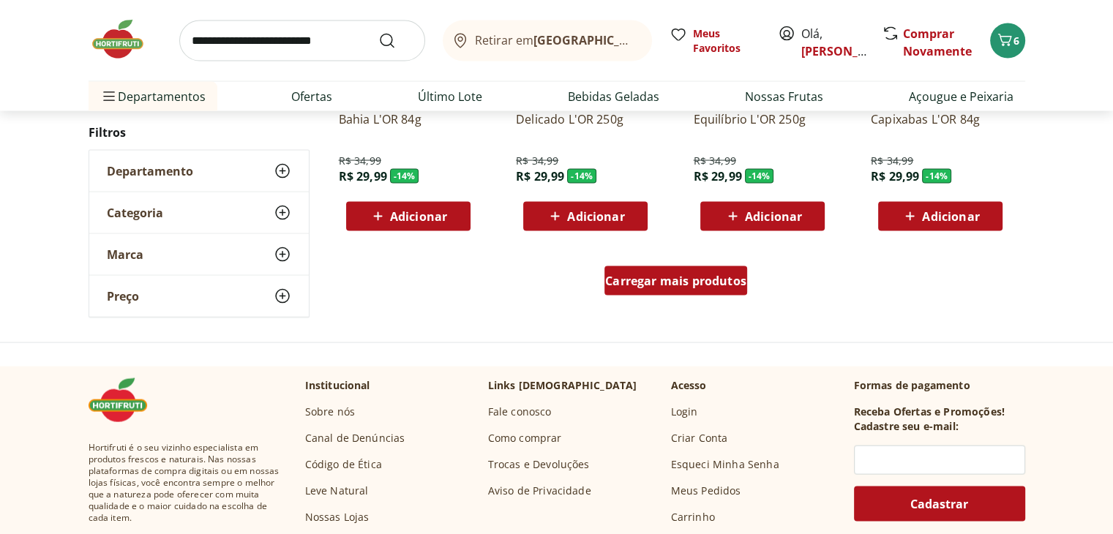
click at [644, 289] on div "Carregar mais produtos" at bounding box center [676, 280] width 143 height 29
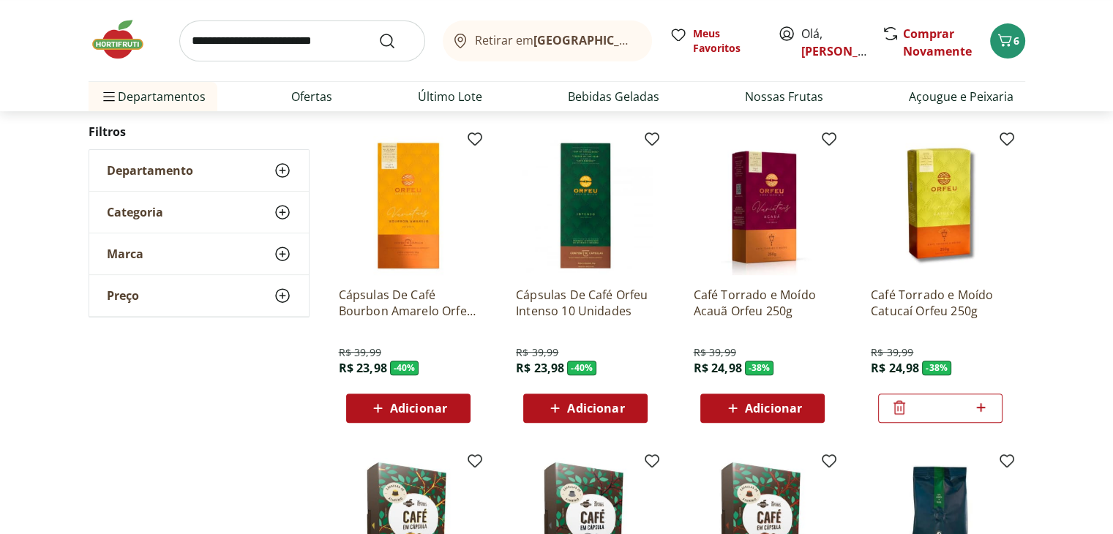
scroll to position [495, 0]
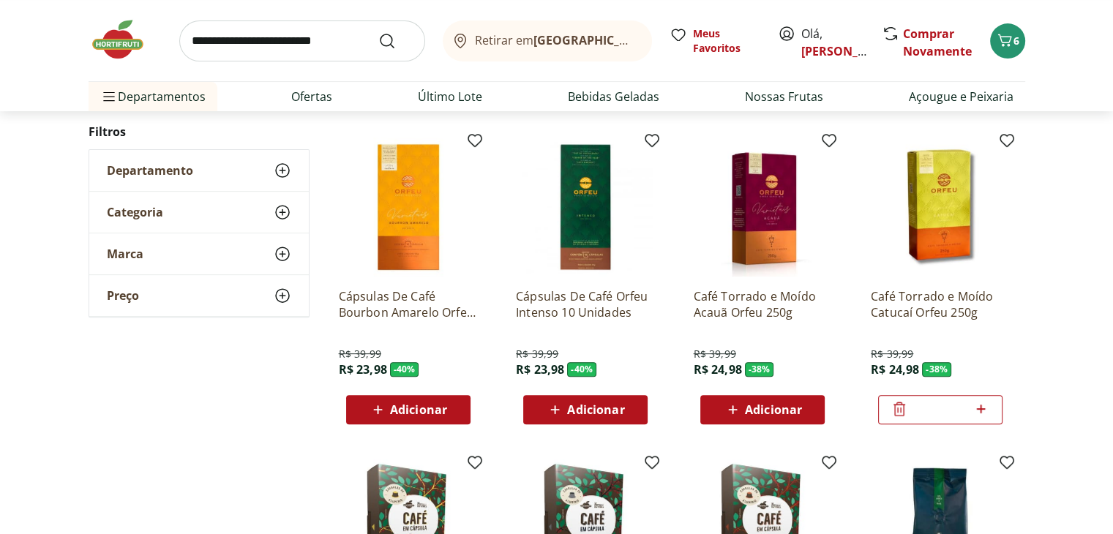
click at [750, 405] on span "Adicionar" at bounding box center [773, 410] width 57 height 12
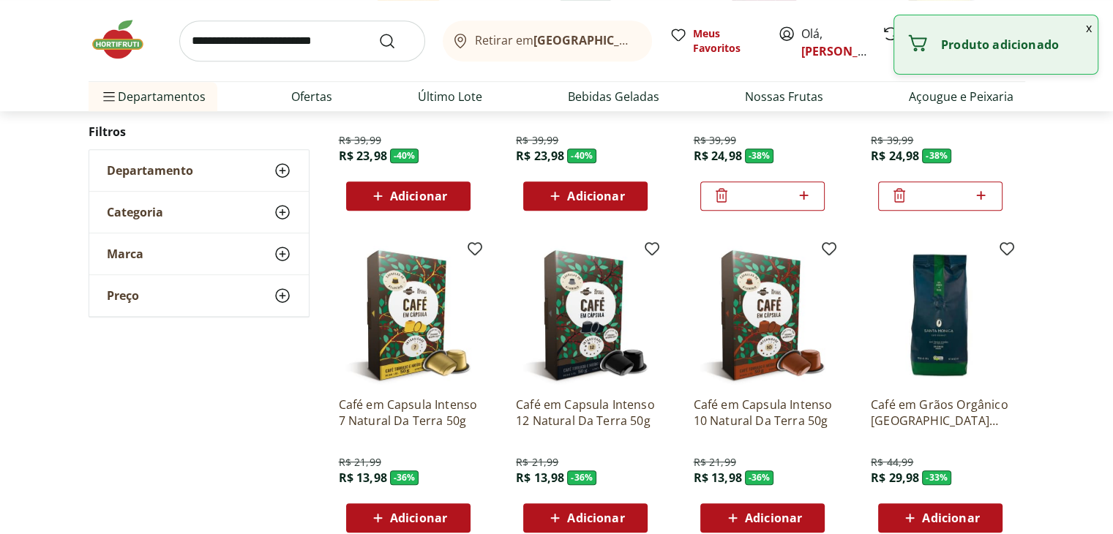
scroll to position [710, 0]
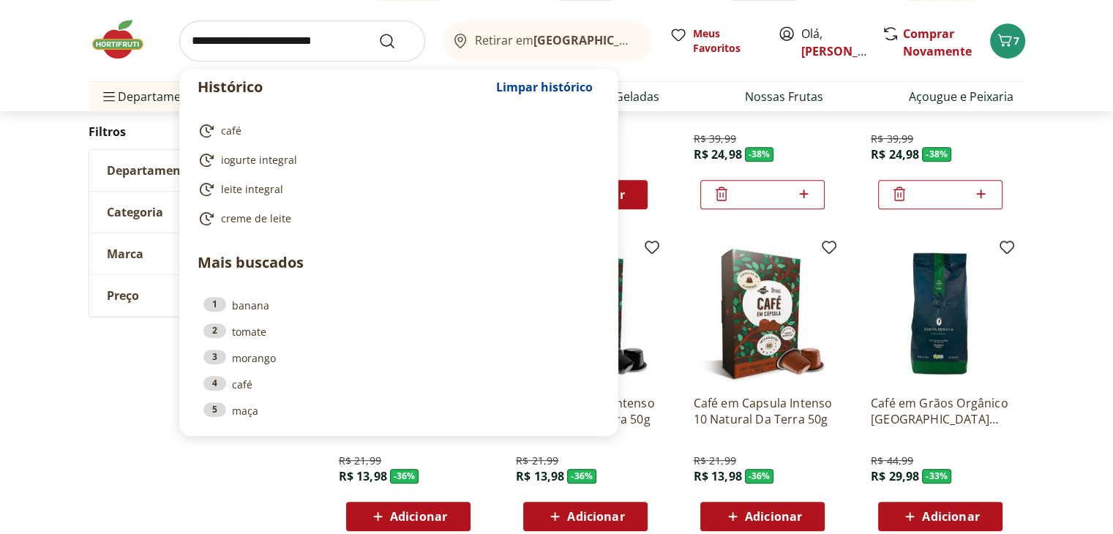
click at [327, 37] on input "search" at bounding box center [302, 40] width 246 height 41
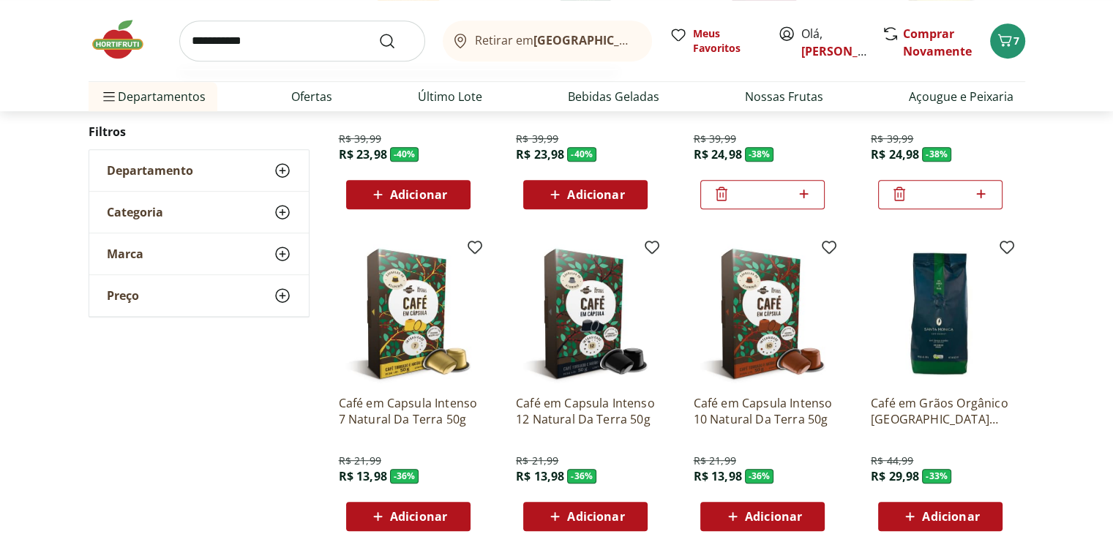
type input "**********"
click at [378, 32] on button "Submit Search" at bounding box center [395, 41] width 35 height 18
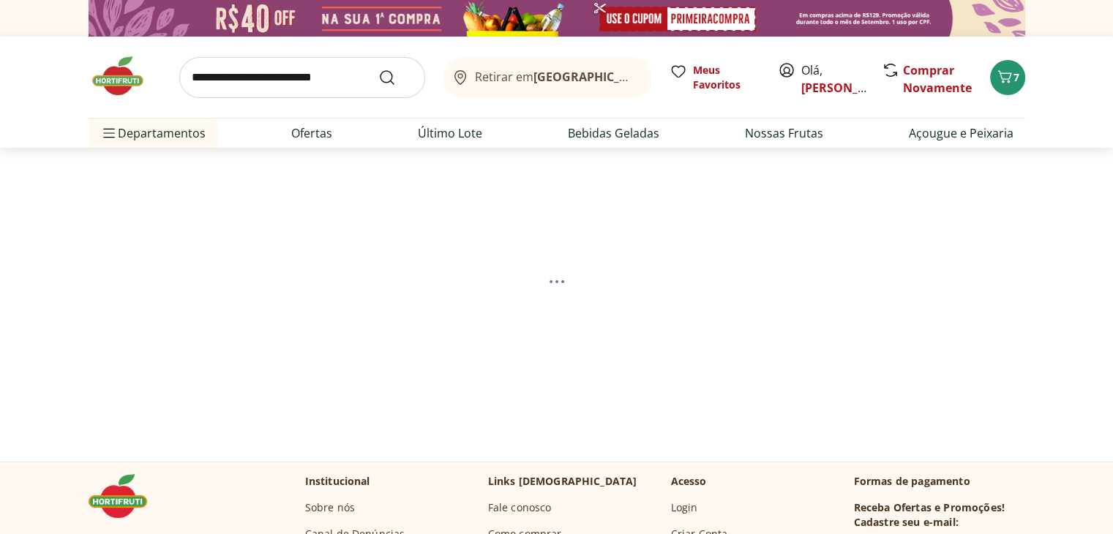
select select "**********"
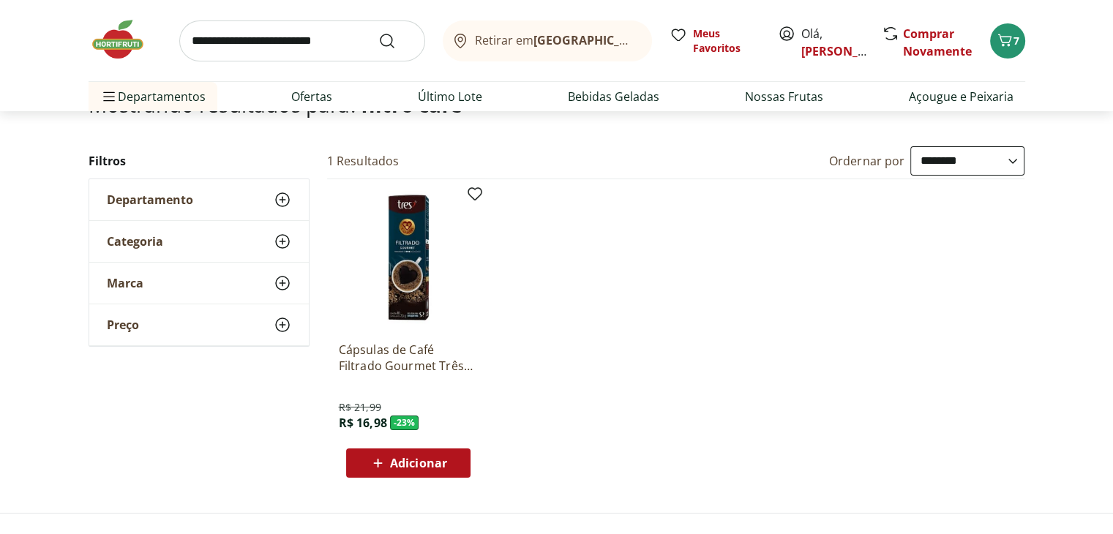
scroll to position [152, 0]
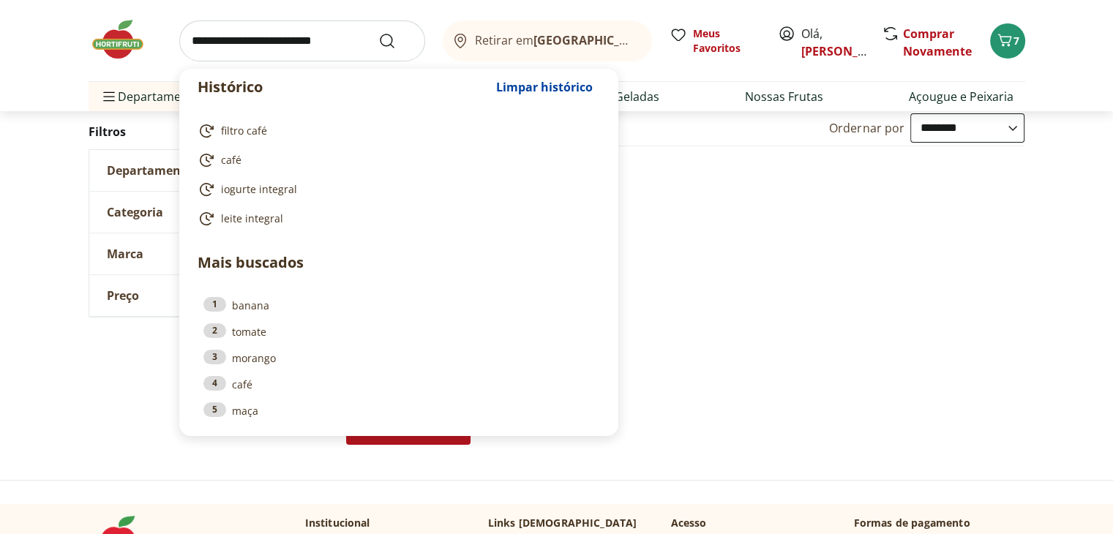
click at [273, 40] on input "search" at bounding box center [302, 40] width 246 height 41
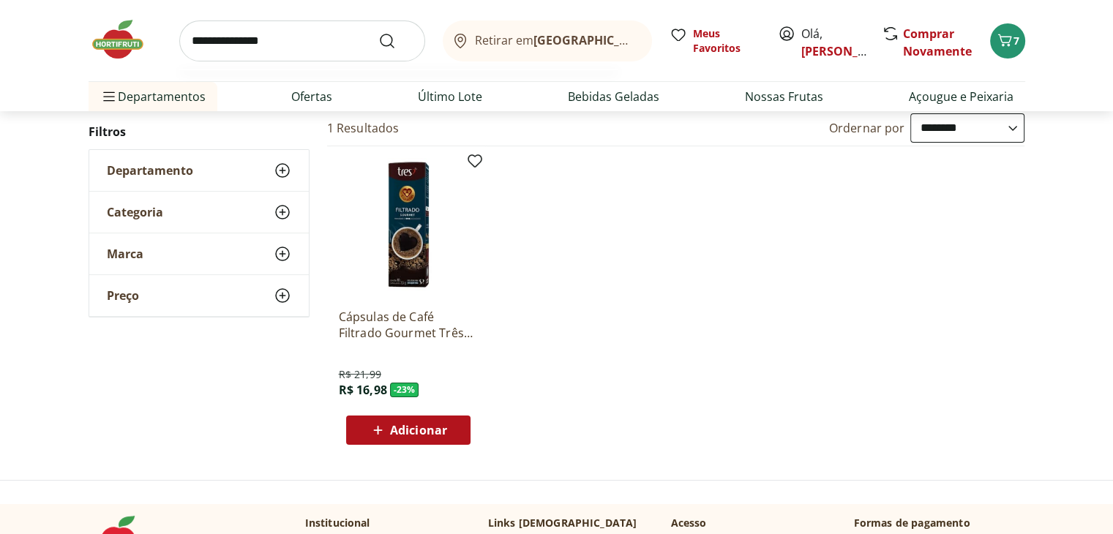
type input "**********"
click at [378, 32] on button "Submit Search" at bounding box center [395, 41] width 35 height 18
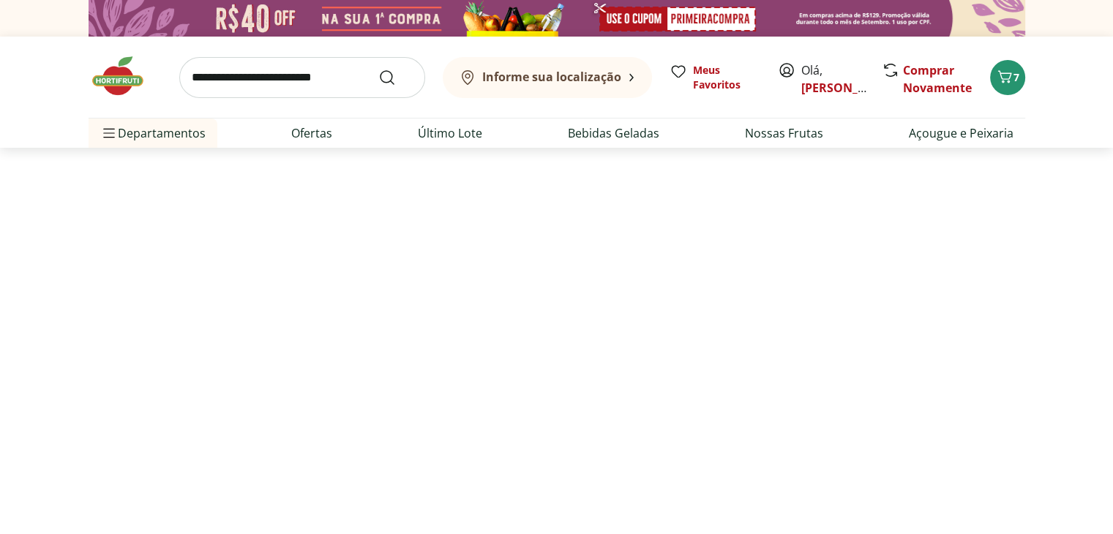
select select "**********"
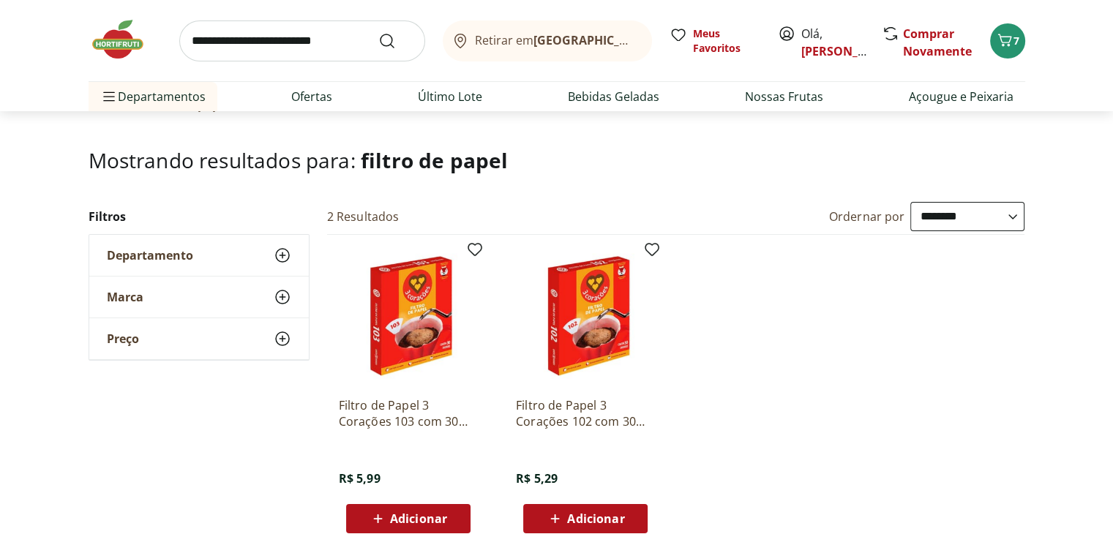
scroll to position [114, 0]
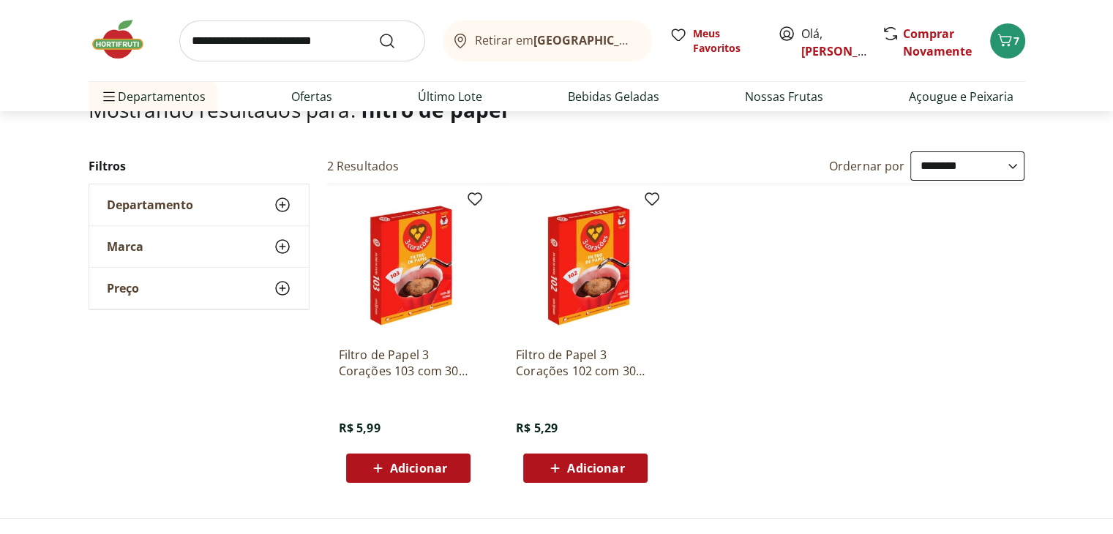
click at [586, 466] on span "Adicionar" at bounding box center [595, 469] width 57 height 12
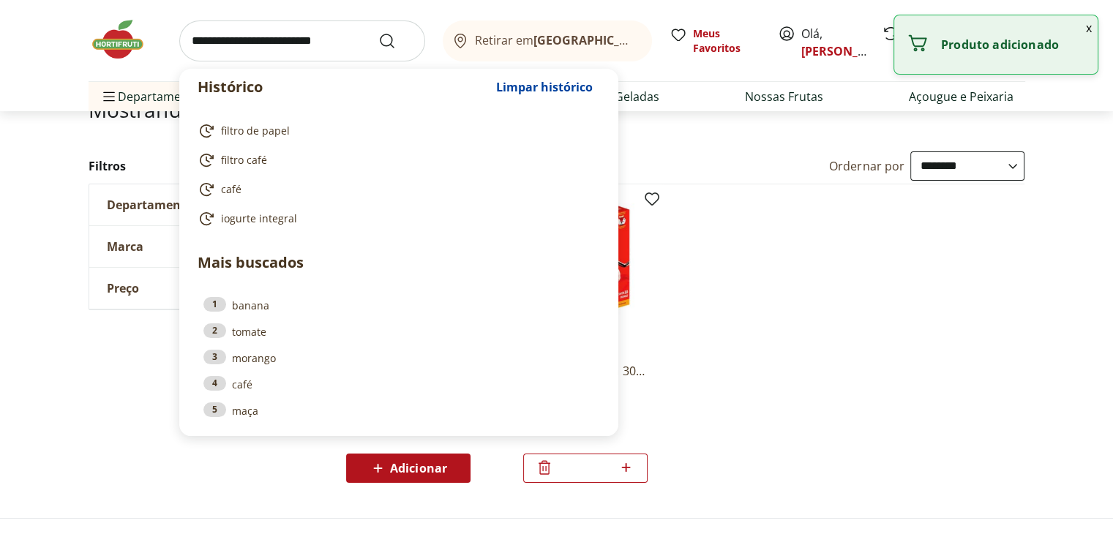
click at [324, 59] on input "search" at bounding box center [302, 40] width 246 height 41
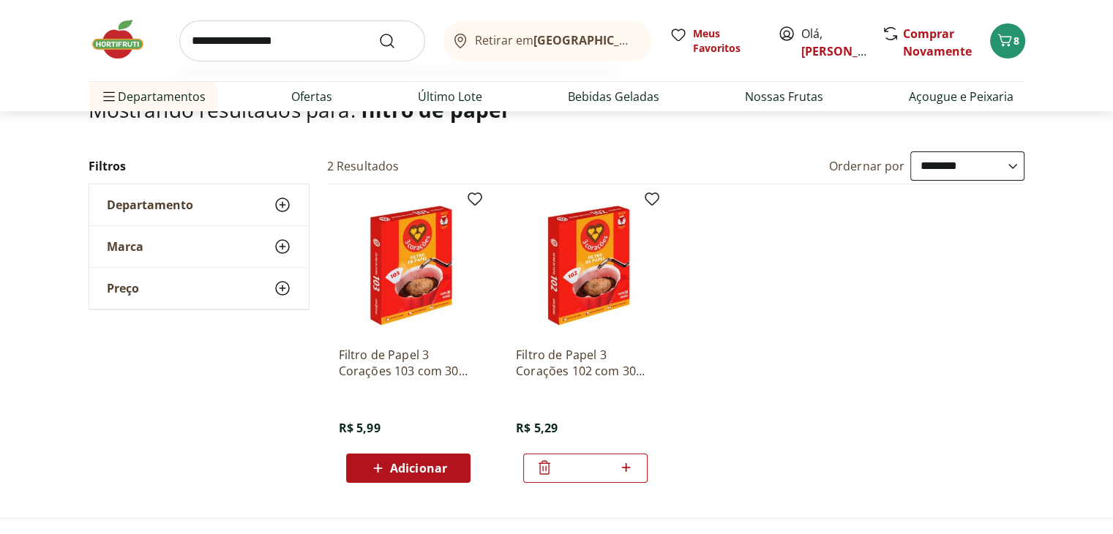
type input "**********"
click at [378, 32] on button "Submit Search" at bounding box center [395, 41] width 35 height 18
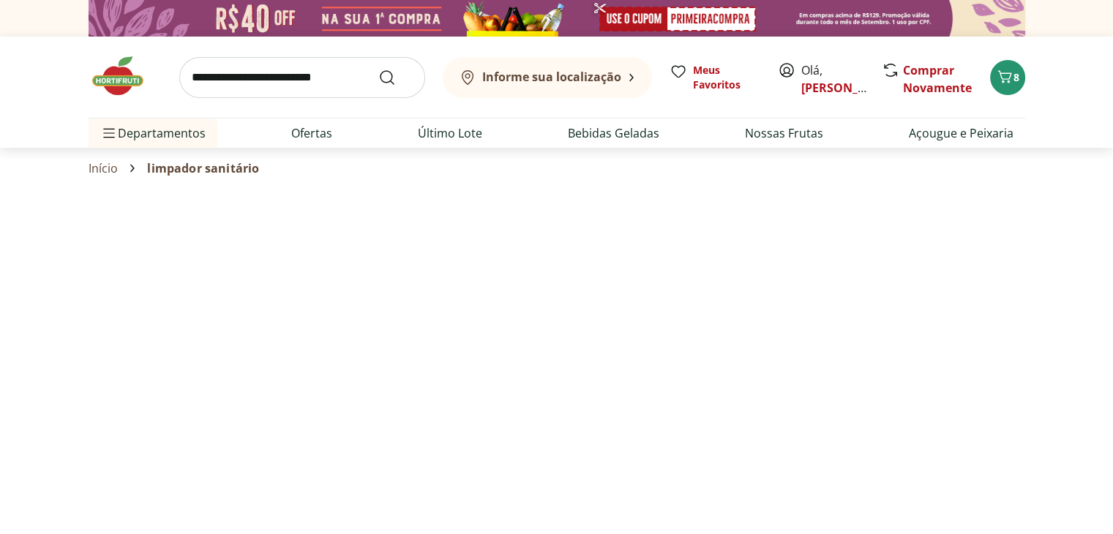
select select "**********"
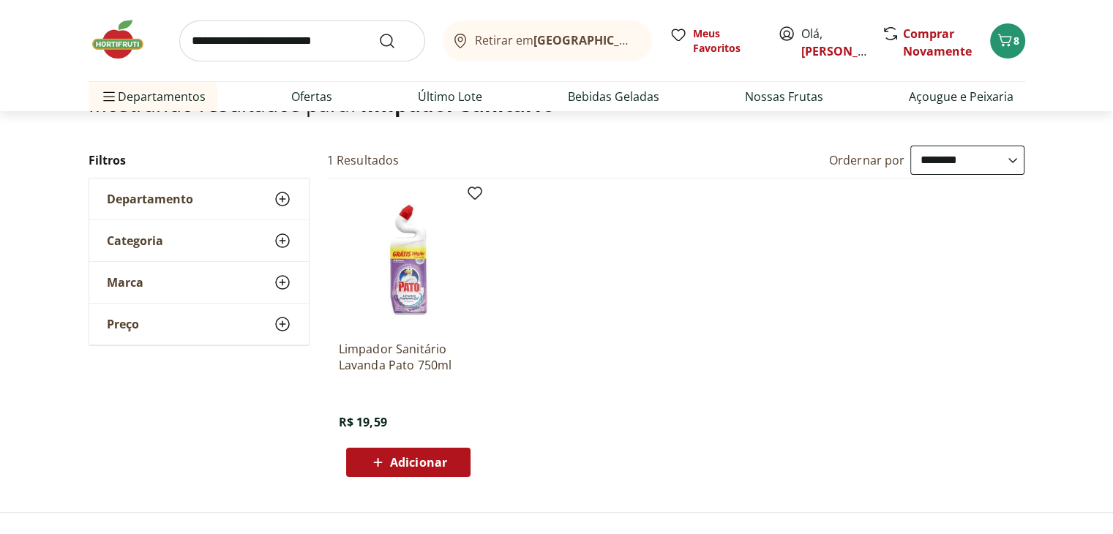
scroll to position [121, 0]
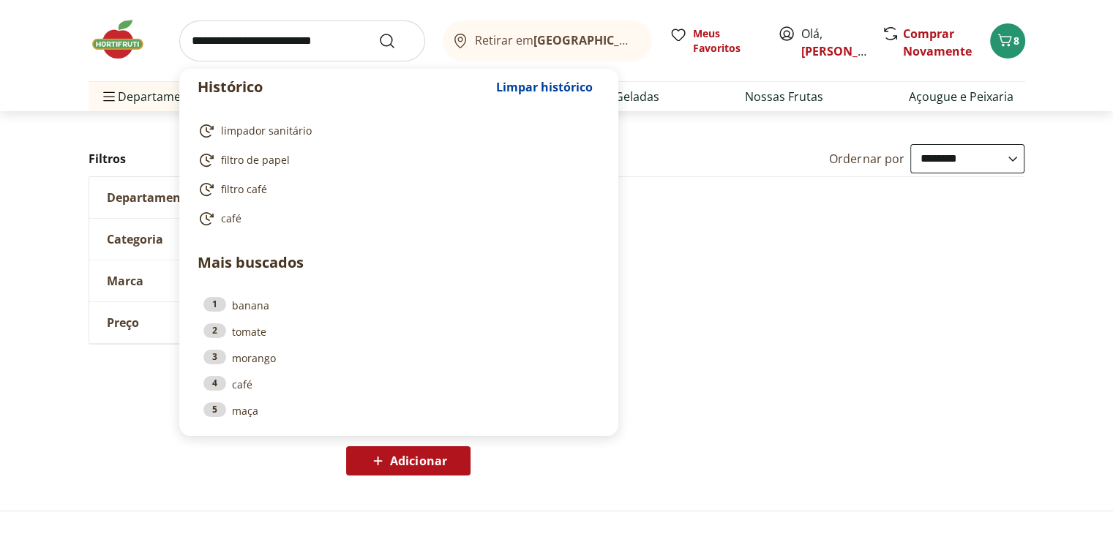
click at [291, 37] on input "search" at bounding box center [302, 40] width 246 height 41
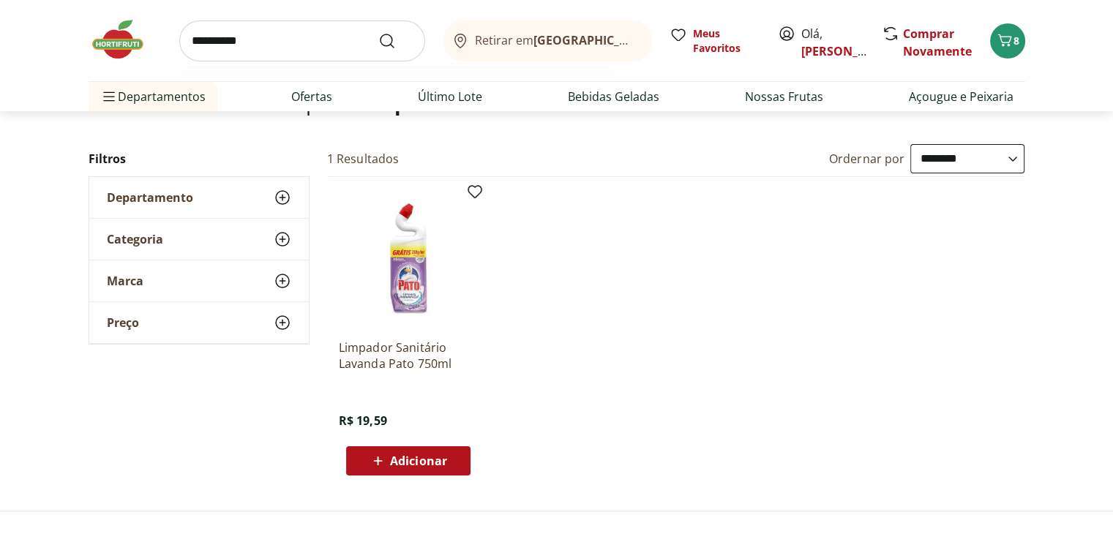
type input "**********"
click at [378, 32] on button "Submit Search" at bounding box center [395, 41] width 35 height 18
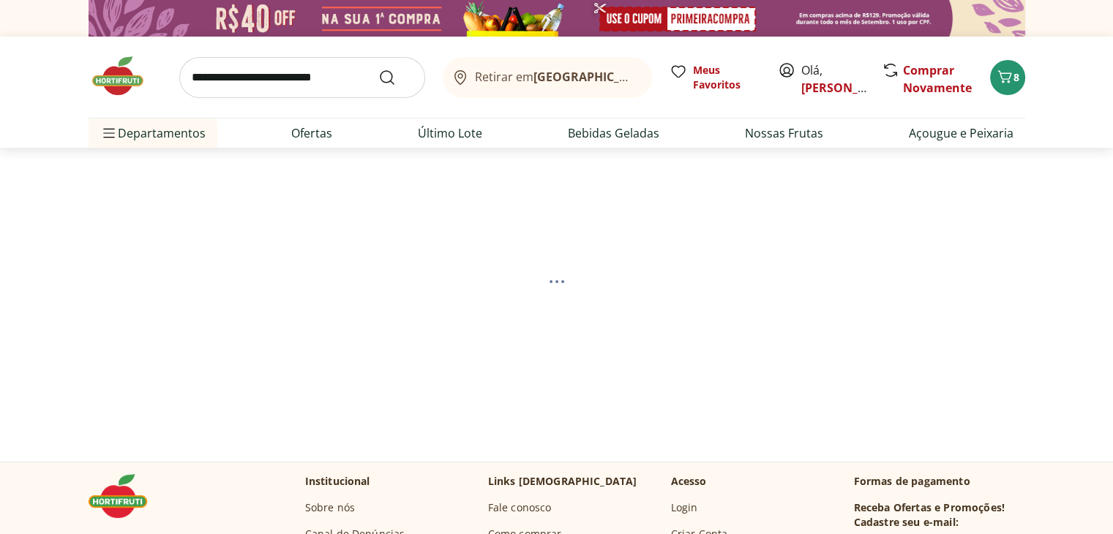
select select "**********"
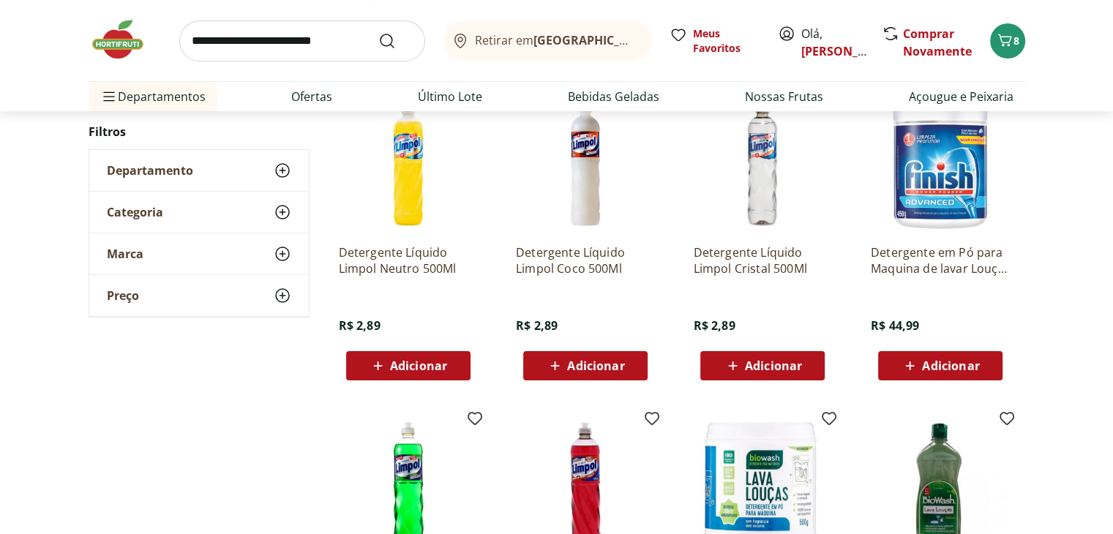
scroll to position [219, 0]
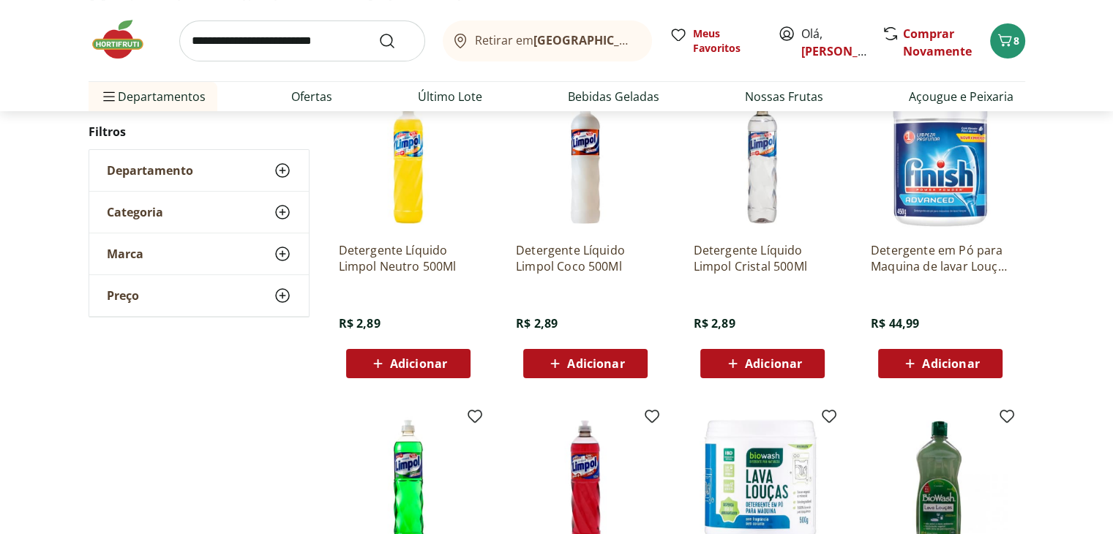
click at [751, 370] on span "Adicionar" at bounding box center [763, 364] width 78 height 18
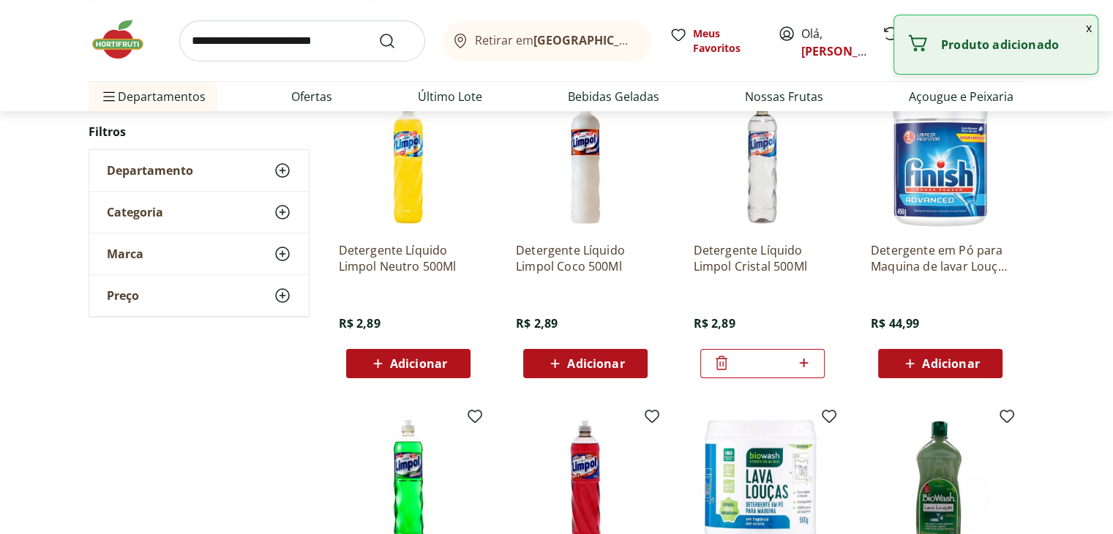
click at [808, 354] on icon at bounding box center [804, 363] width 18 height 18
type input "*"
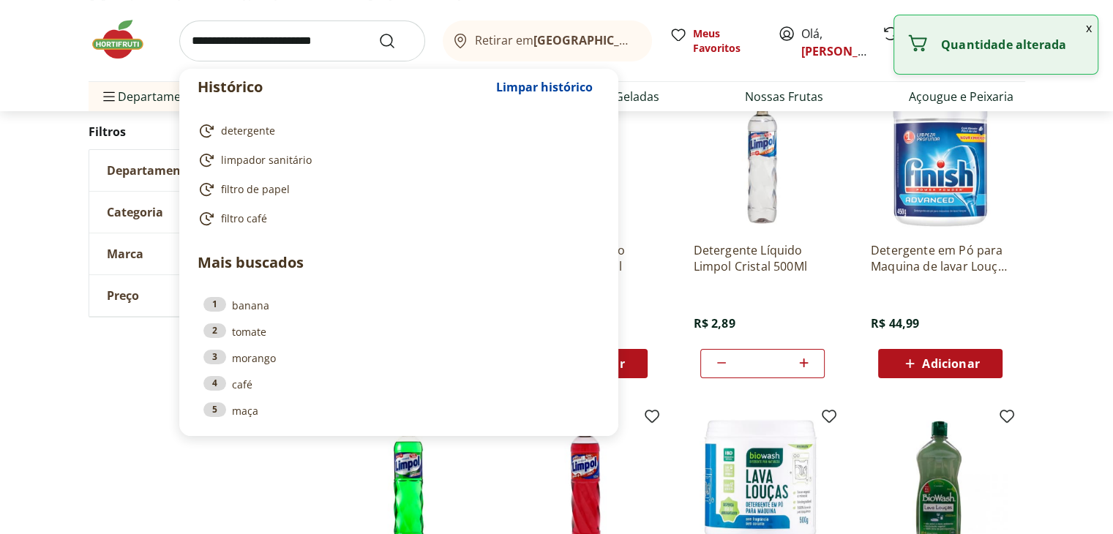
click at [307, 41] on input "search" at bounding box center [302, 40] width 246 height 41
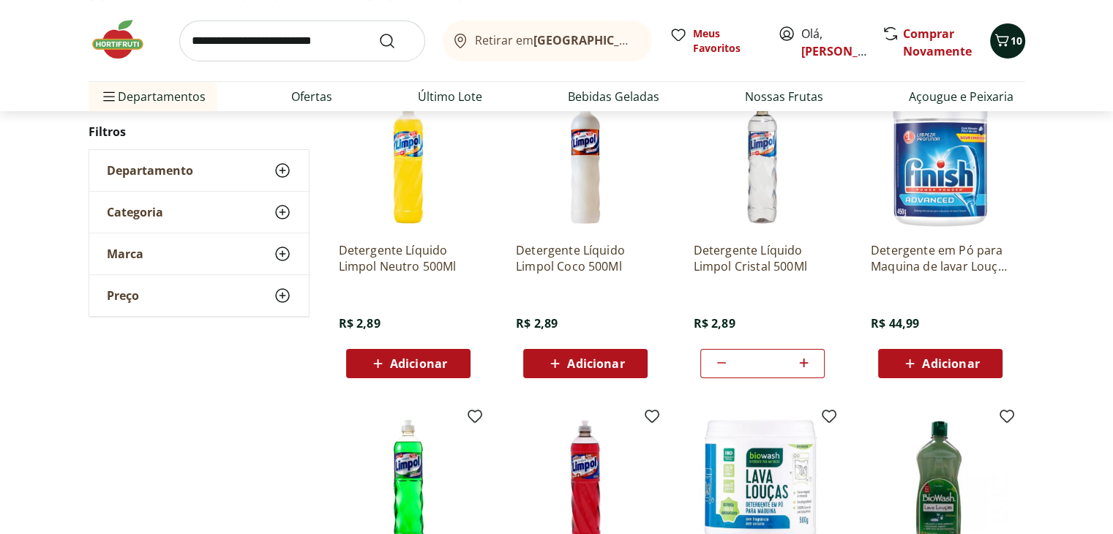
click at [1003, 42] on icon "Carrinho" at bounding box center [1002, 40] width 18 height 18
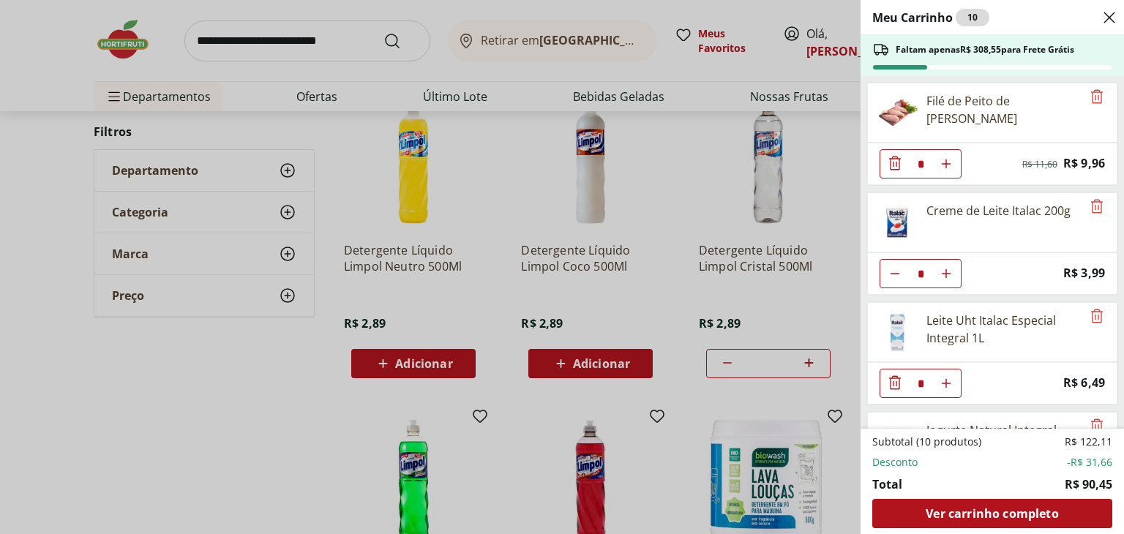
click at [1107, 25] on icon "Close" at bounding box center [1110, 18] width 18 height 18
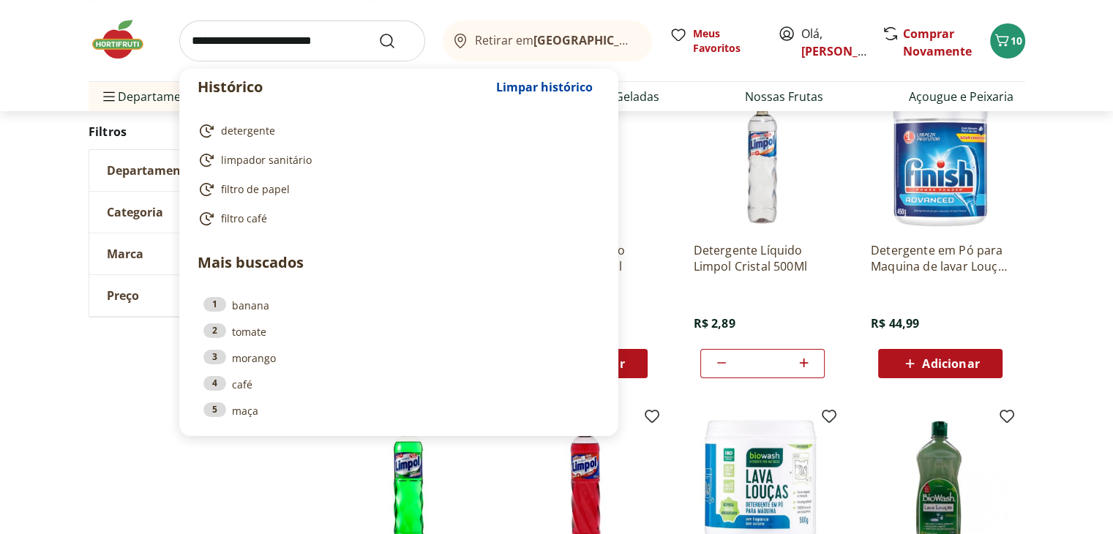
click at [322, 38] on input "search" at bounding box center [302, 40] width 246 height 41
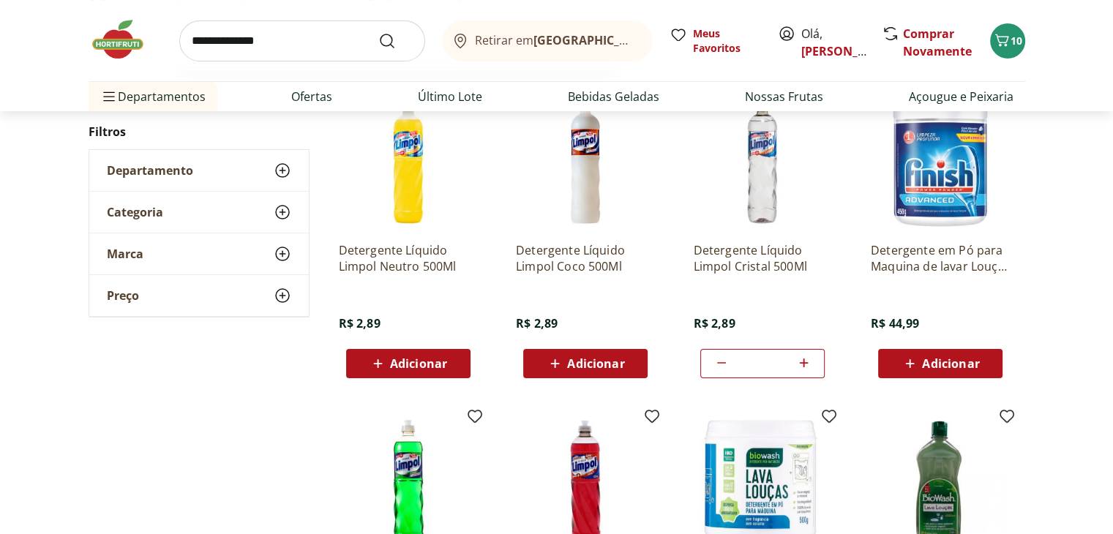
type input "**********"
click at [378, 32] on button "Submit Search" at bounding box center [395, 41] width 35 height 18
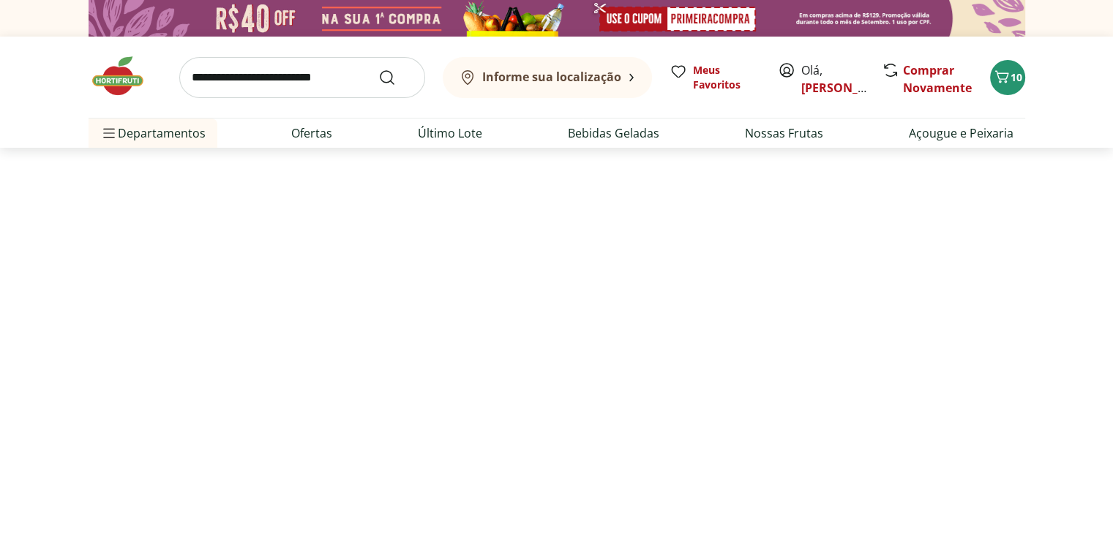
select select "**********"
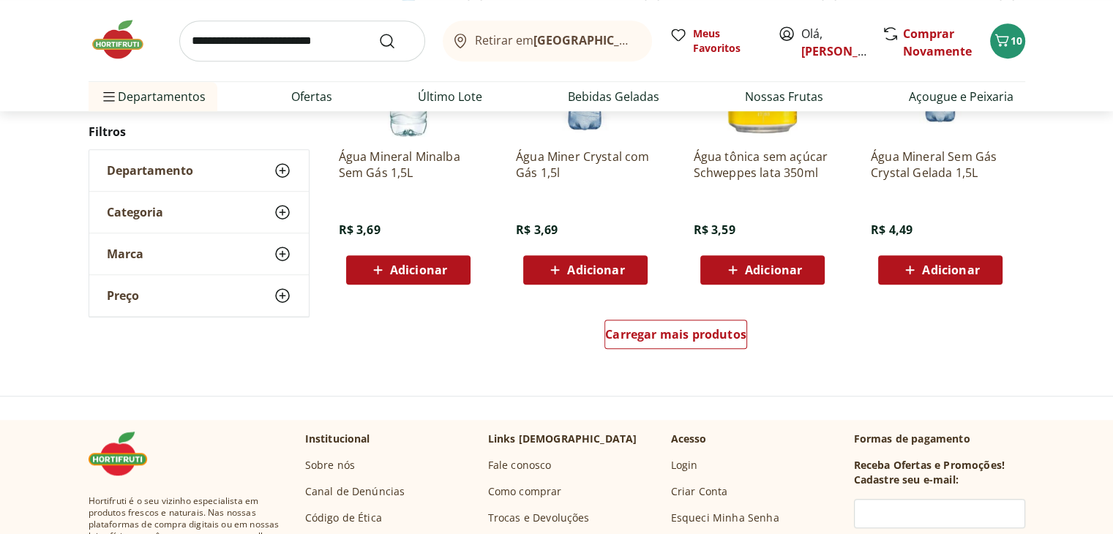
scroll to position [1151, 0]
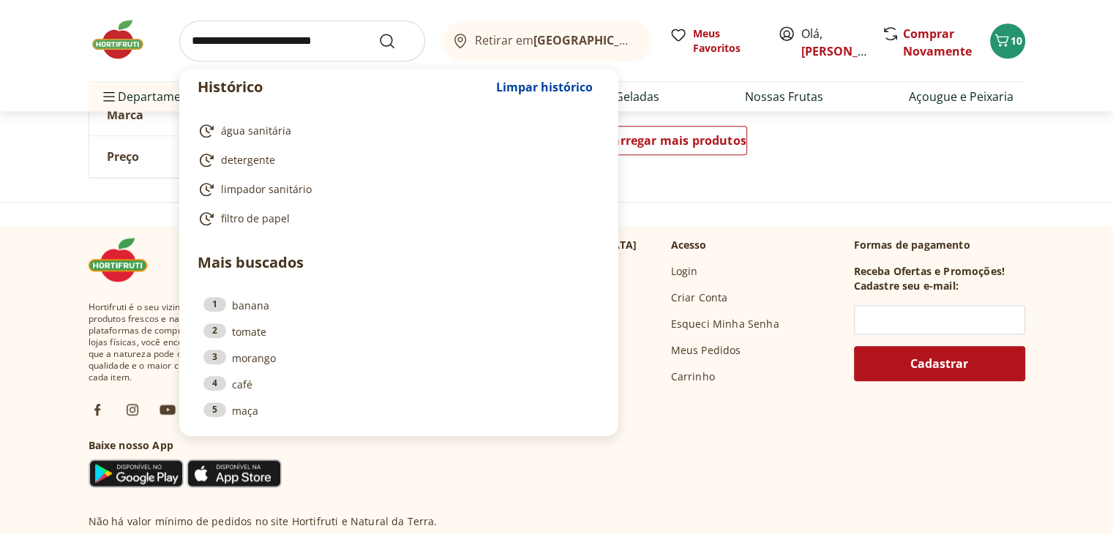
click at [315, 26] on input "search" at bounding box center [302, 40] width 246 height 41
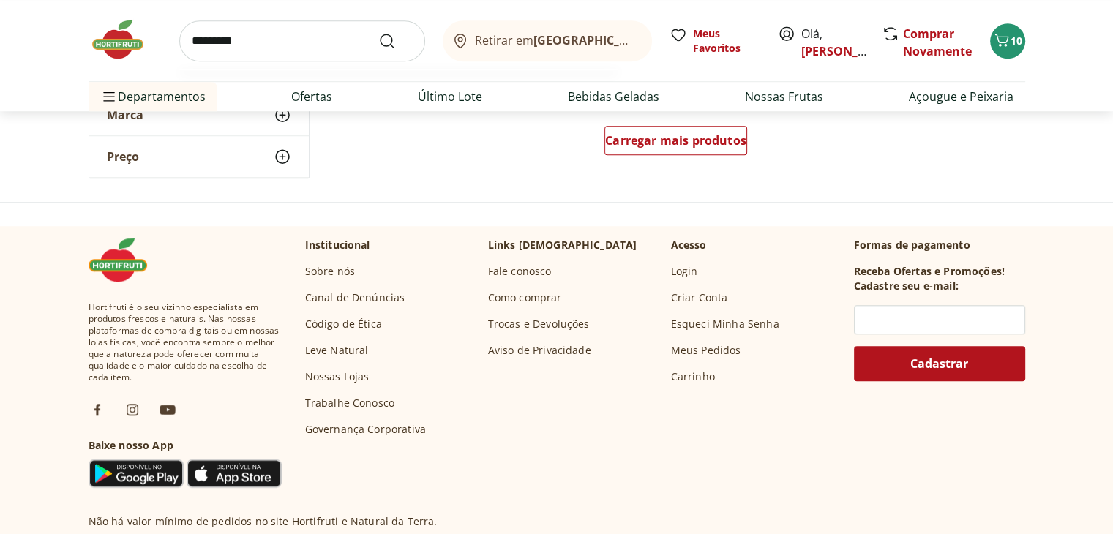
type input "*********"
click at [378, 32] on button "Submit Search" at bounding box center [395, 41] width 35 height 18
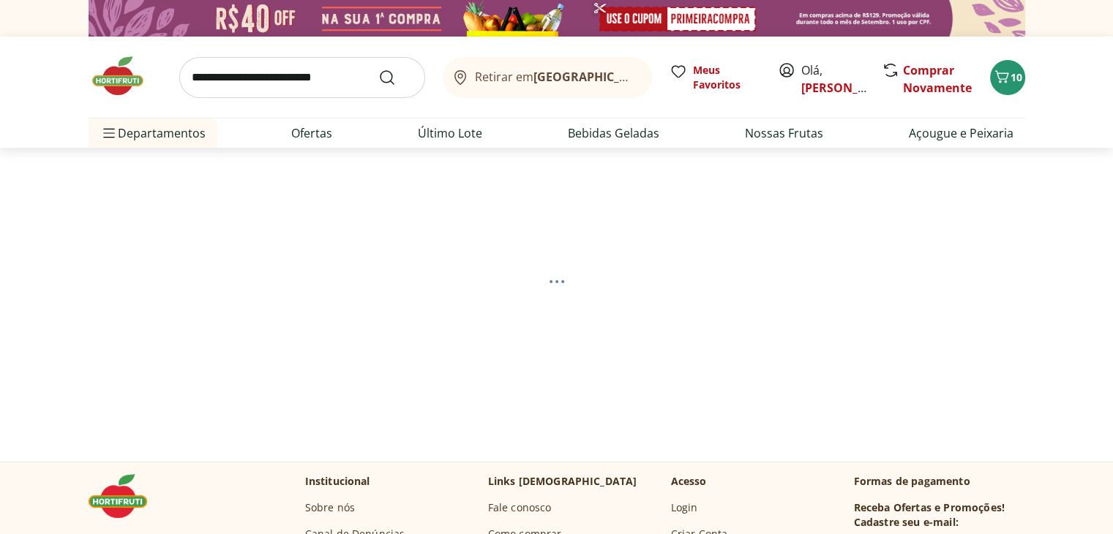
select select "**********"
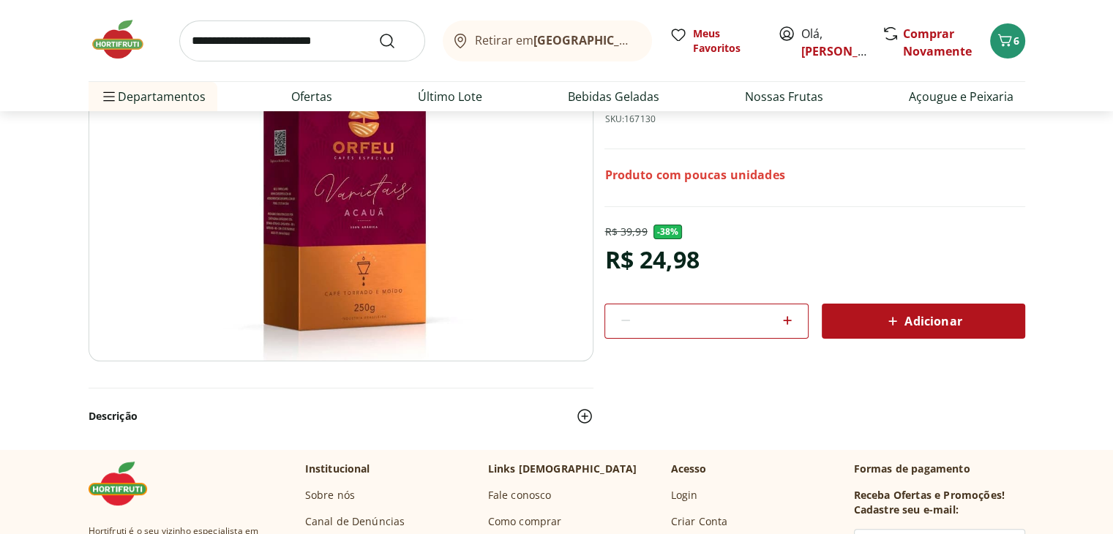
scroll to position [26, 0]
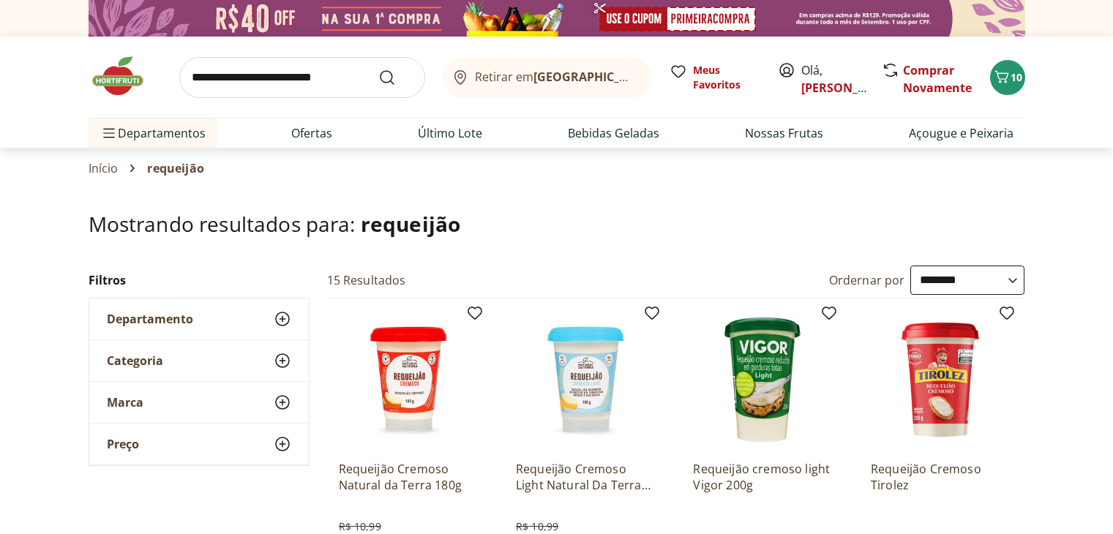
select select "**********"
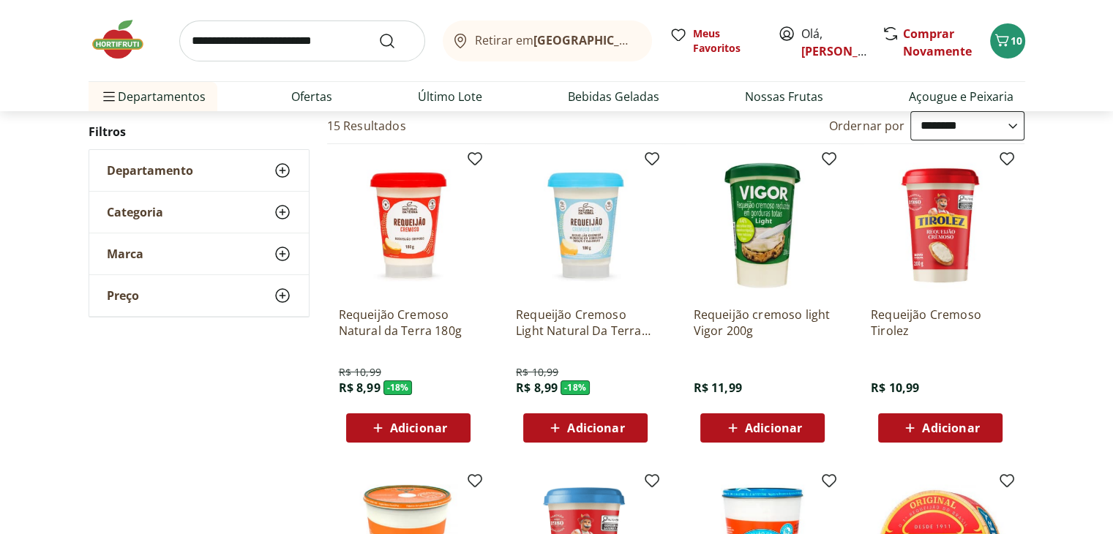
scroll to position [155, 0]
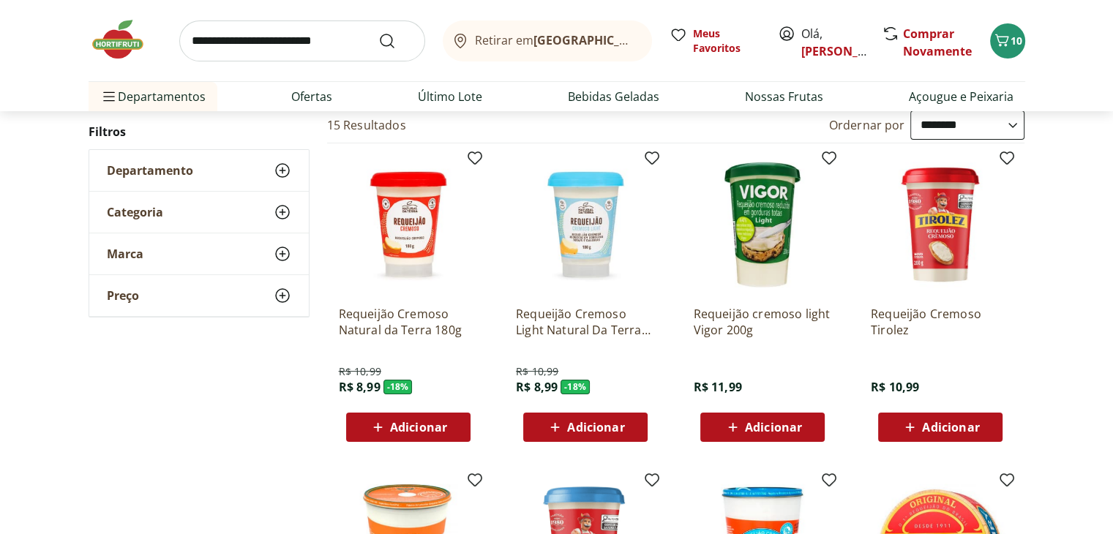
click at [588, 433] on span "Adicionar" at bounding box center [595, 428] width 57 height 12
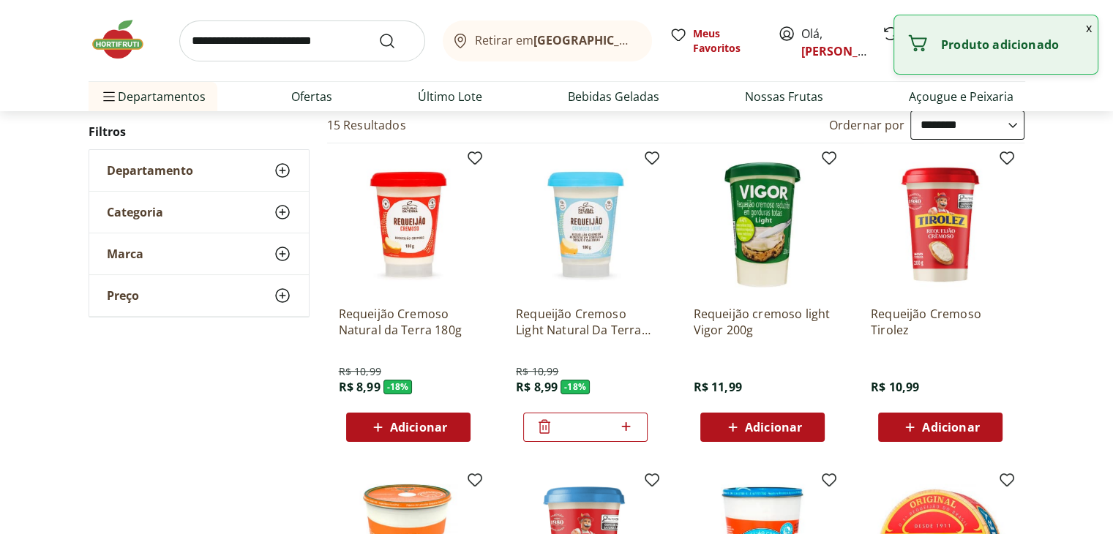
click at [627, 425] on icon at bounding box center [626, 426] width 9 height 9
type input "*"
click at [292, 45] on input "search" at bounding box center [302, 40] width 246 height 41
type input "*******"
click at [378, 32] on button "Submit Search" at bounding box center [395, 41] width 35 height 18
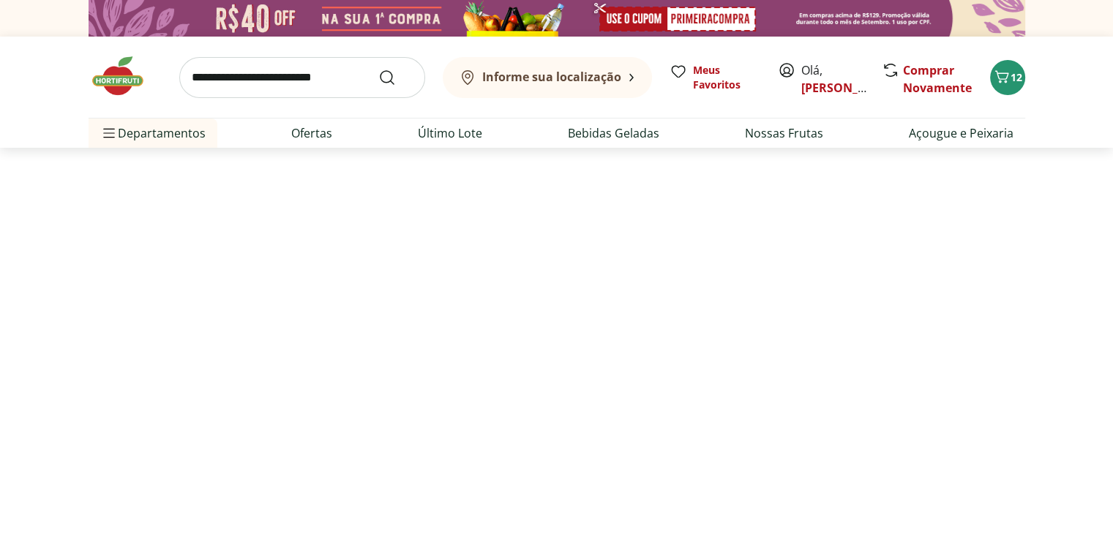
select select "**********"
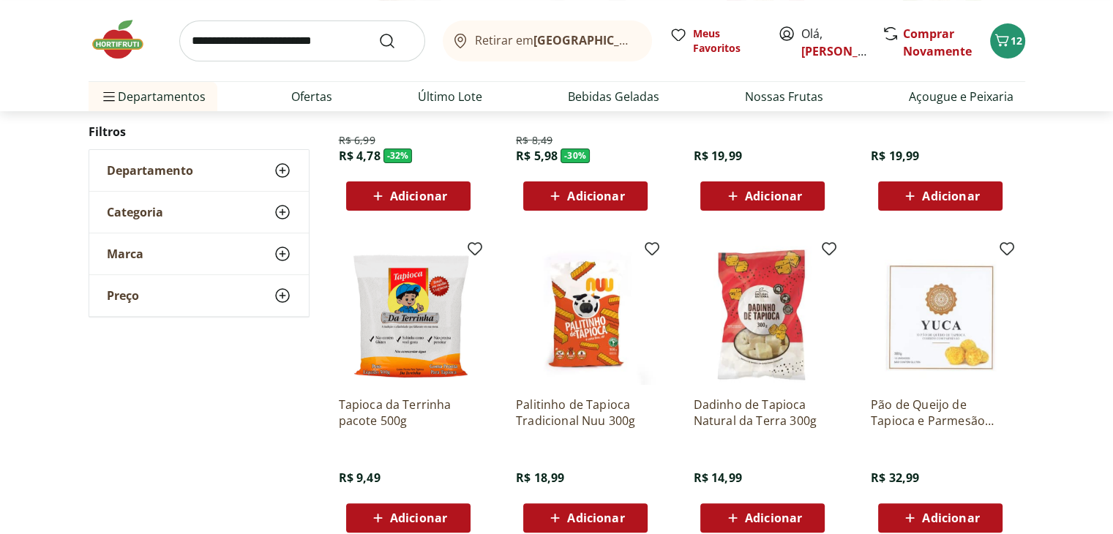
scroll to position [117, 0]
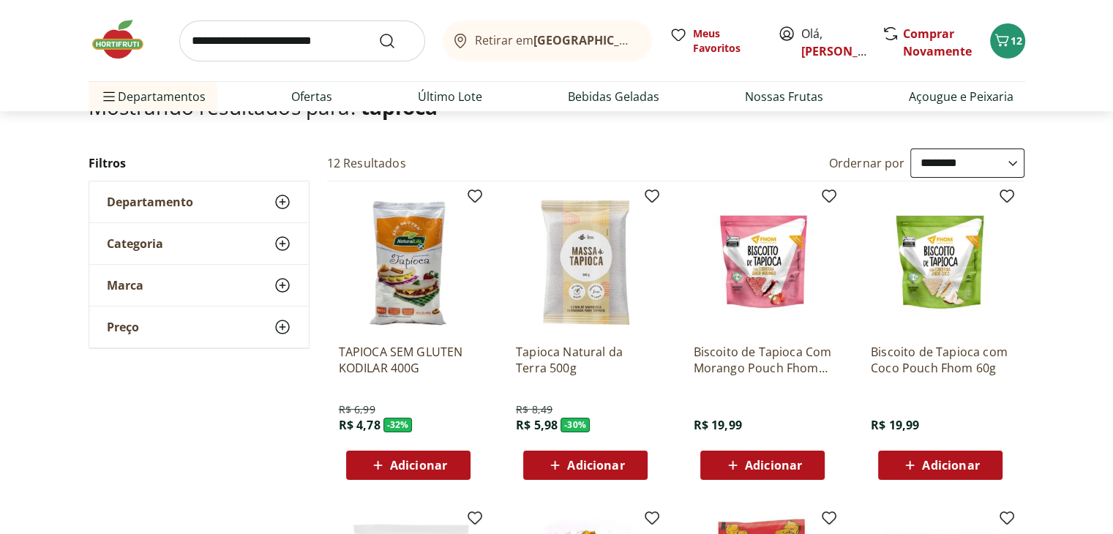
click at [547, 475] on div "Adicionar" at bounding box center [585, 465] width 101 height 26
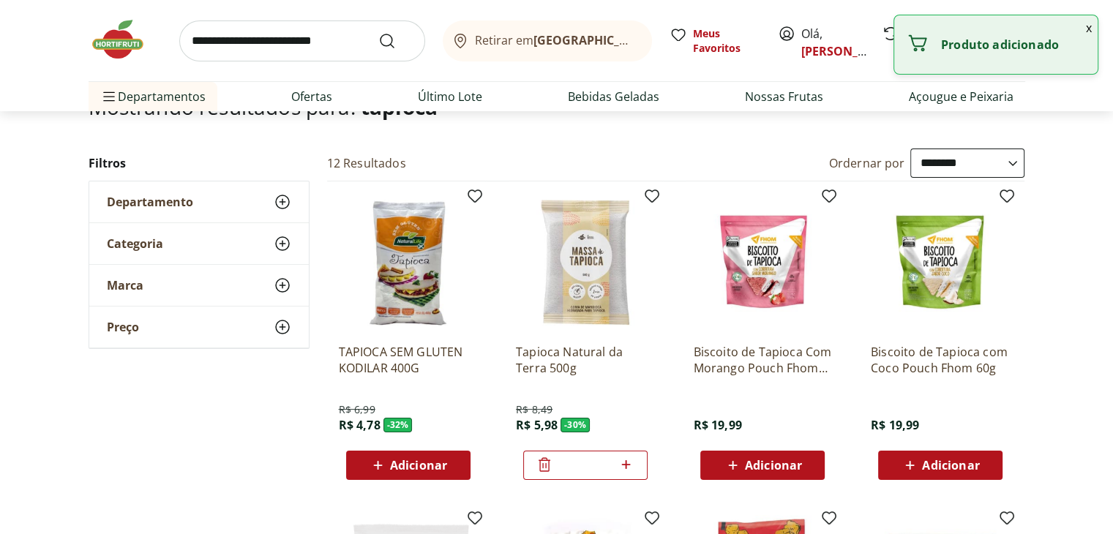
click at [627, 459] on icon at bounding box center [626, 465] width 18 height 18
type input "*"
click at [343, 102] on li "Ofertas" at bounding box center [312, 96] width 64 height 29
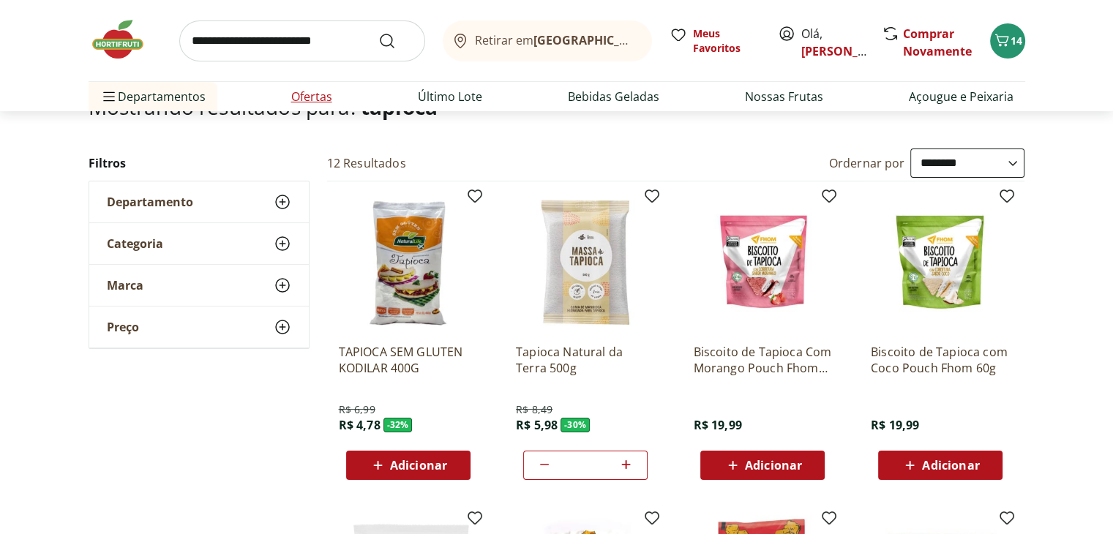
click at [296, 100] on link "Ofertas" at bounding box center [311, 97] width 41 height 18
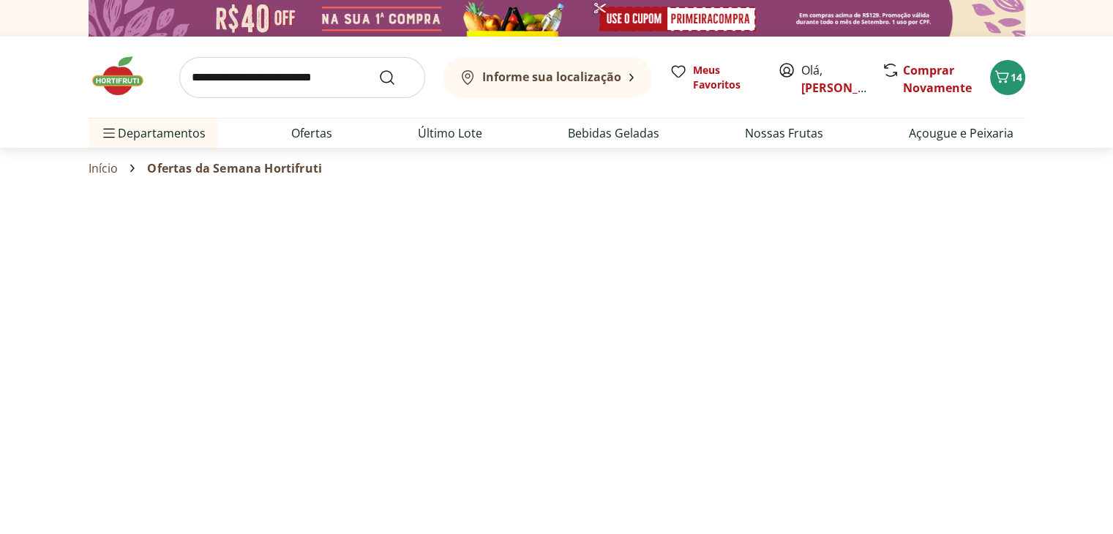
select select "**********"
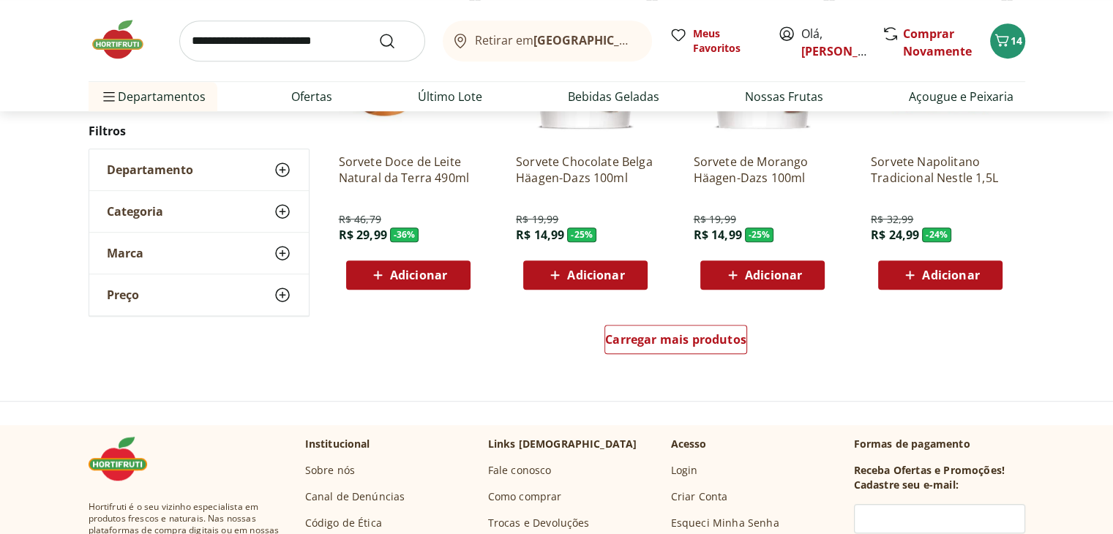
scroll to position [899, 0]
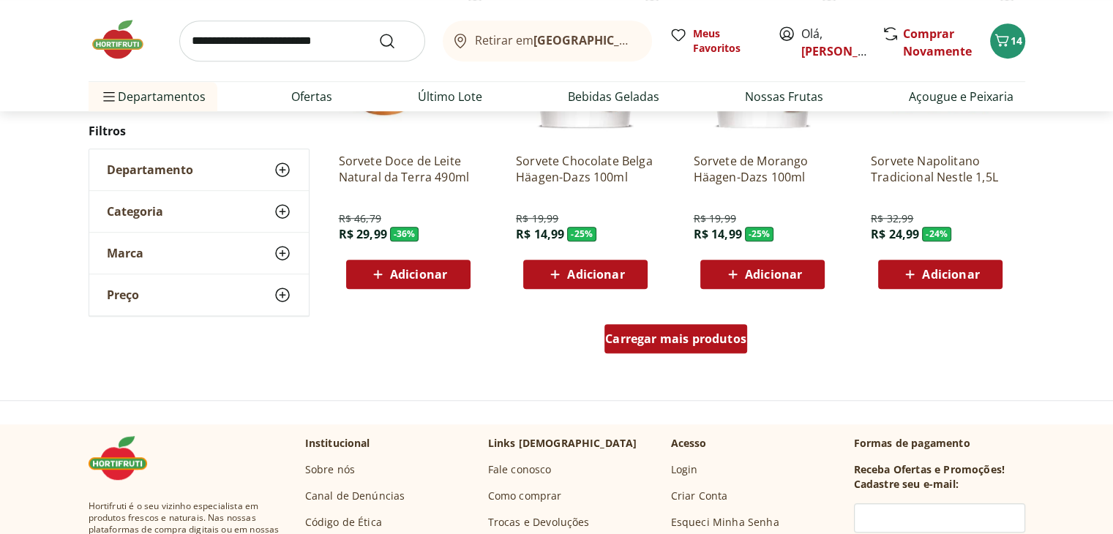
click at [659, 350] on div "Carregar mais produtos" at bounding box center [676, 338] width 143 height 29
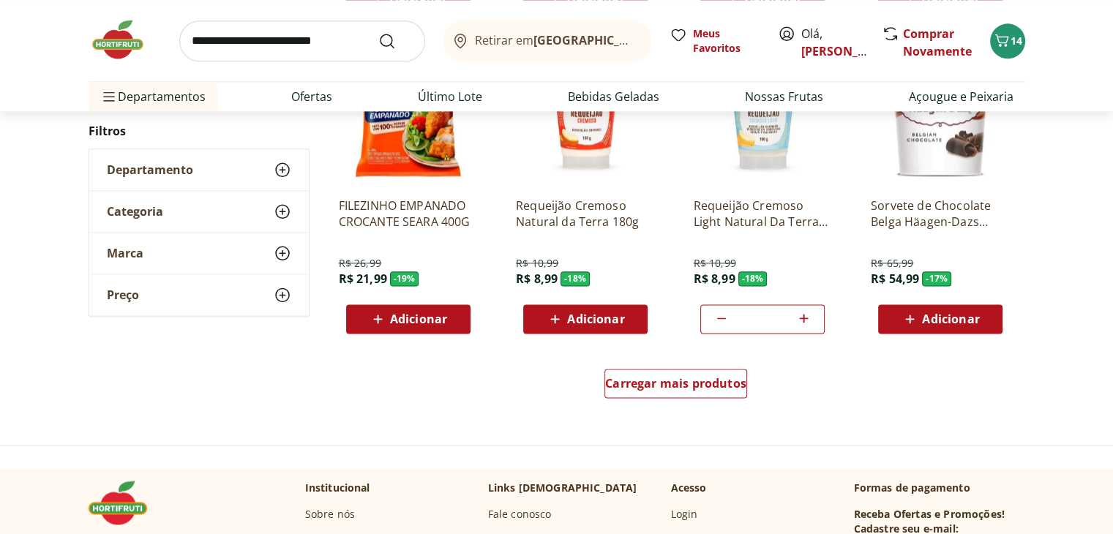
scroll to position [1863, 0]
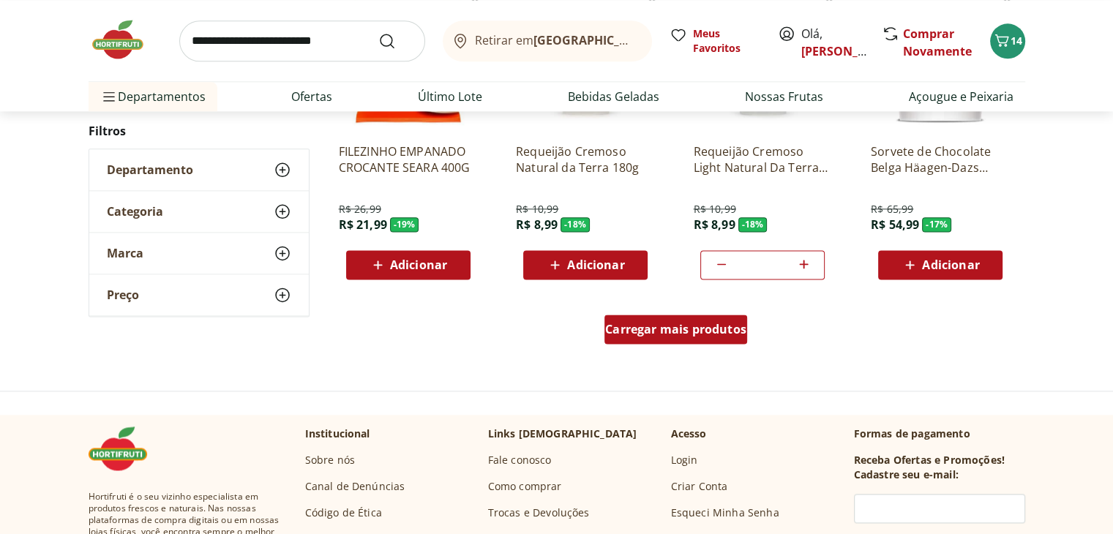
click at [657, 338] on div "Carregar mais produtos" at bounding box center [676, 329] width 143 height 29
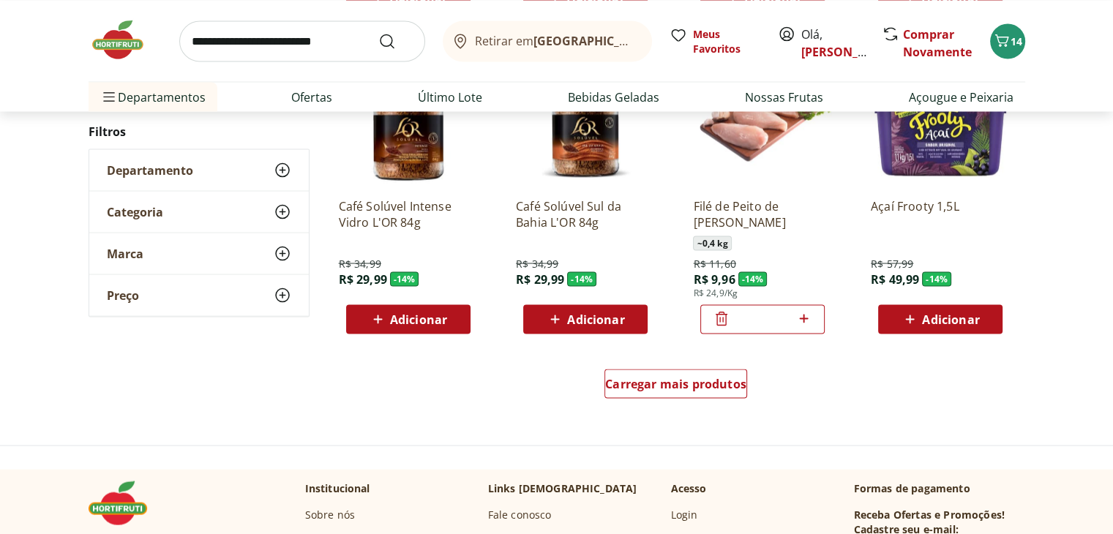
scroll to position [2764, 0]
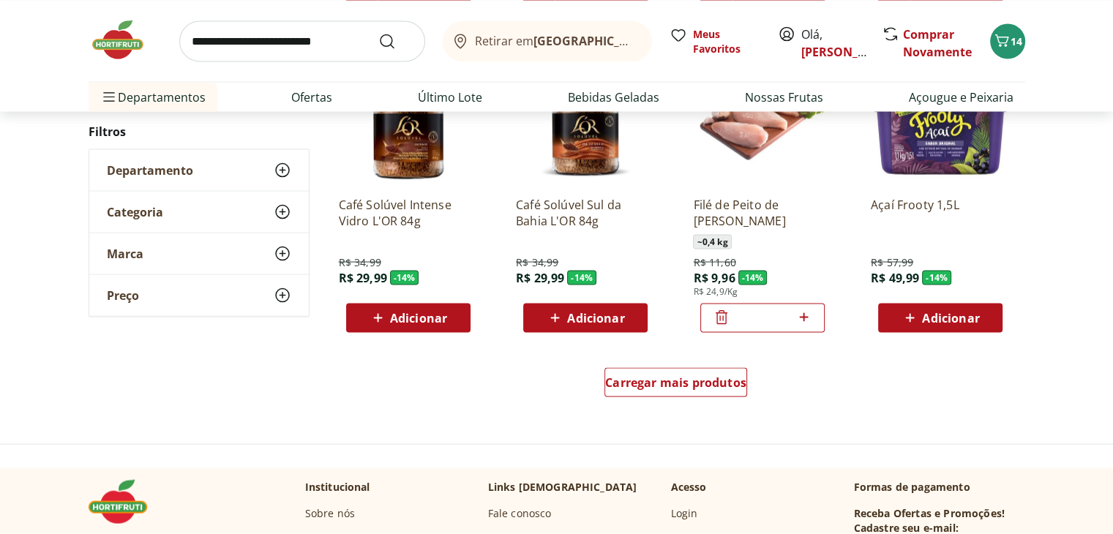
click at [280, 179] on icon at bounding box center [283, 171] width 18 height 18
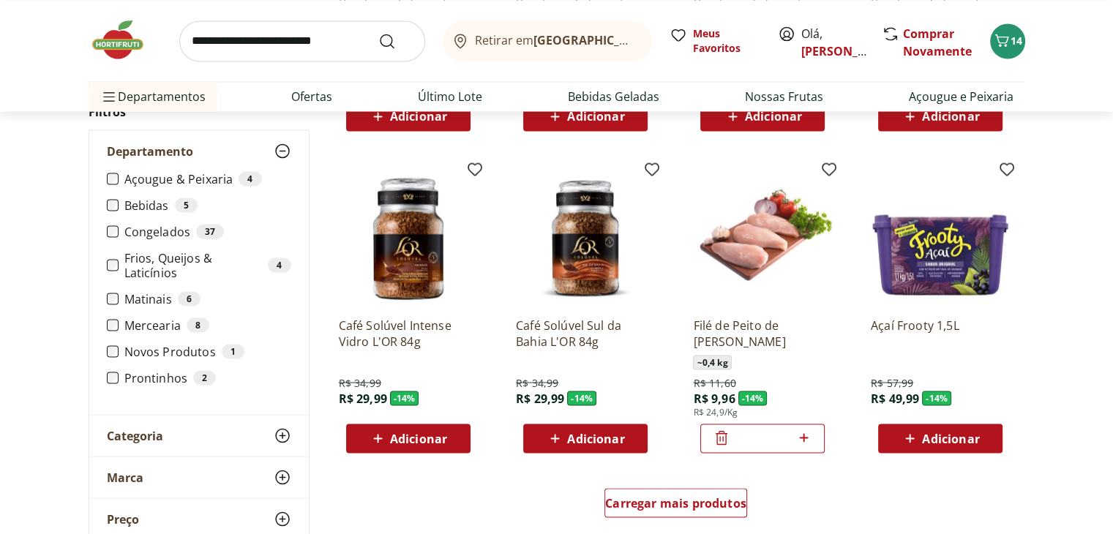
scroll to position [2633, 0]
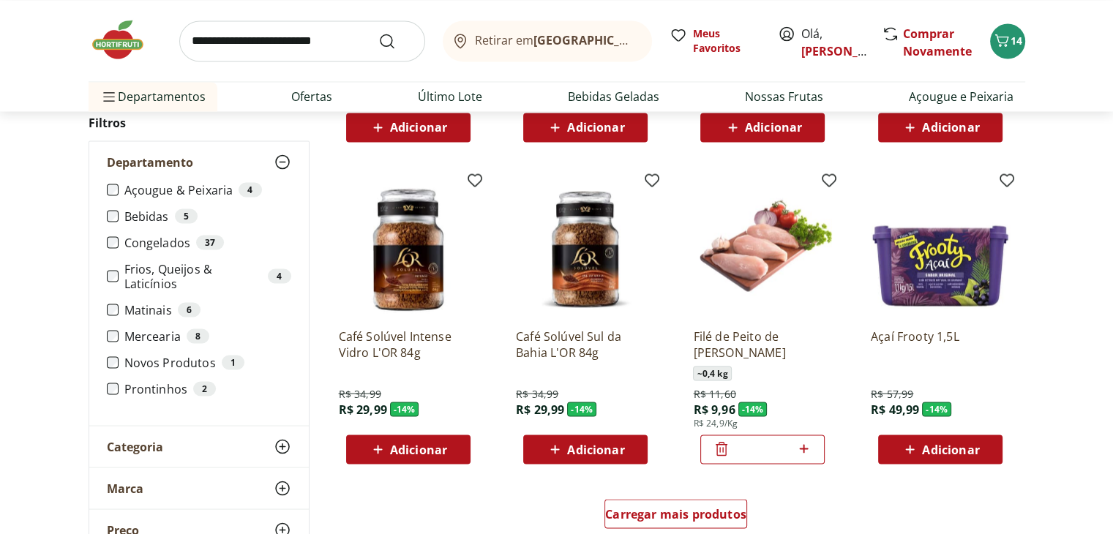
click at [158, 273] on label "Frios, Queijos & Laticínios 4" at bounding box center [207, 275] width 167 height 29
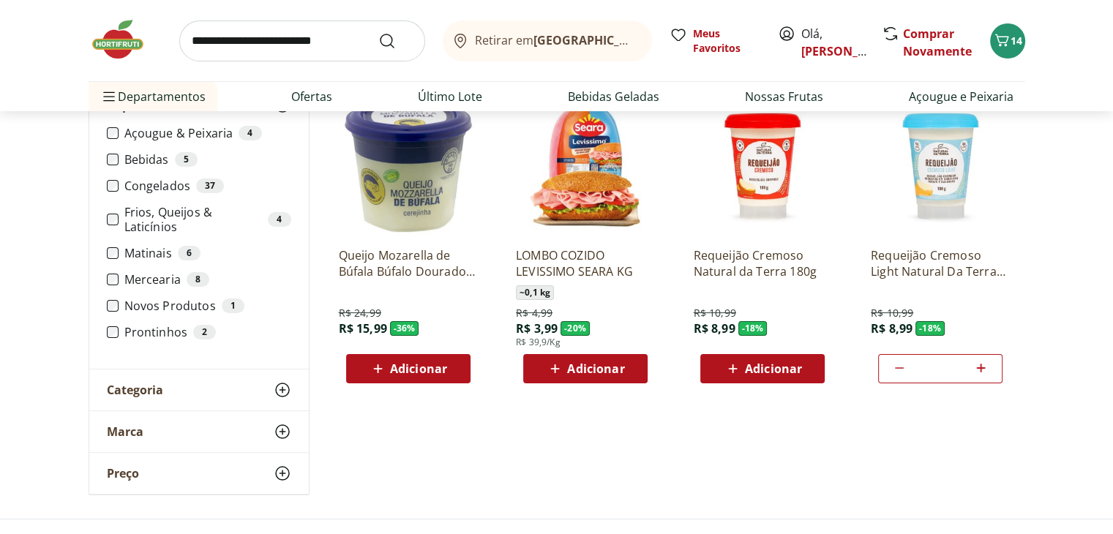
scroll to position [158, 0]
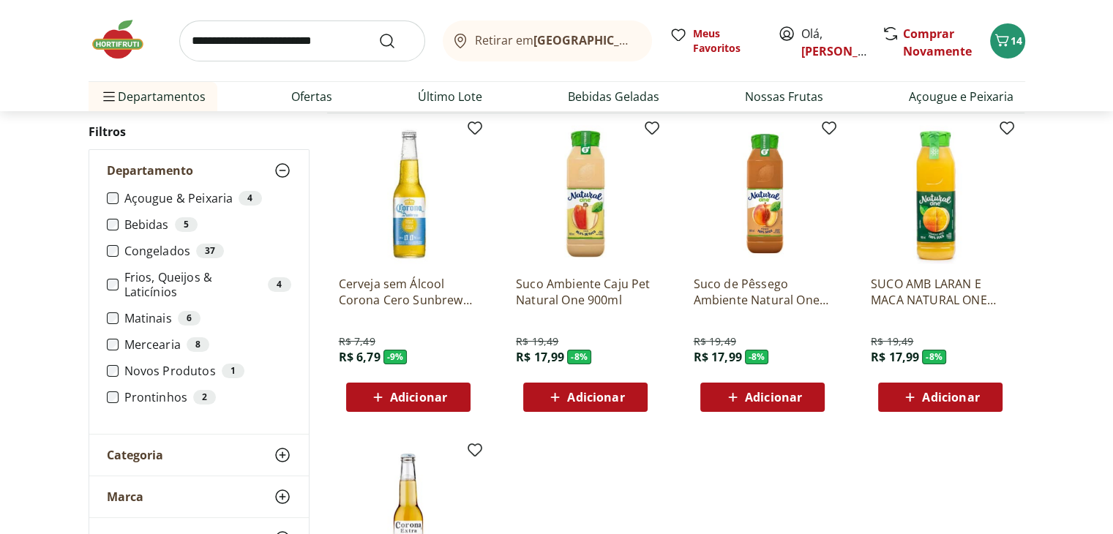
scroll to position [131, 0]
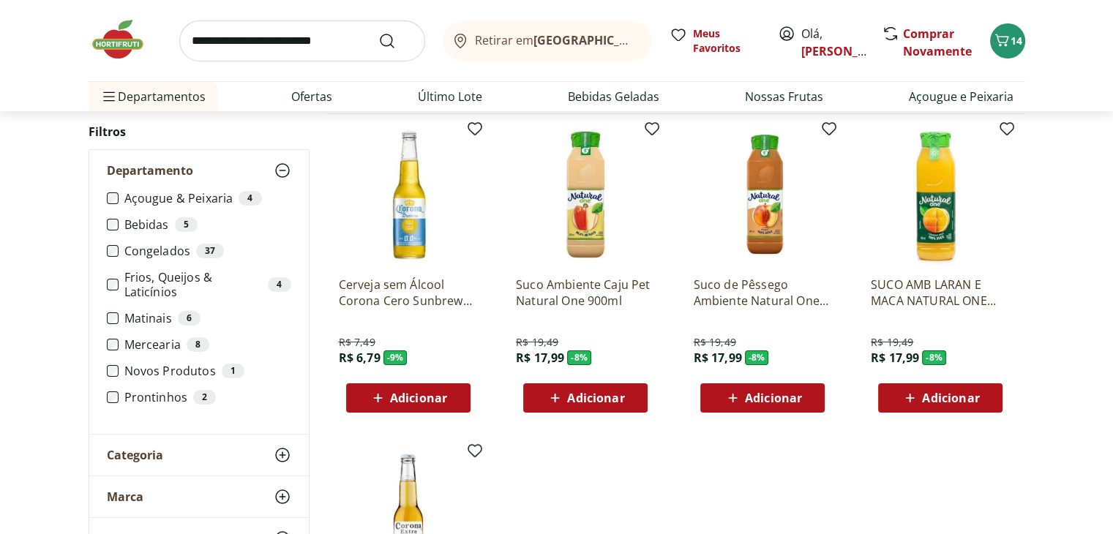
click at [123, 39] on img at bounding box center [125, 40] width 73 height 44
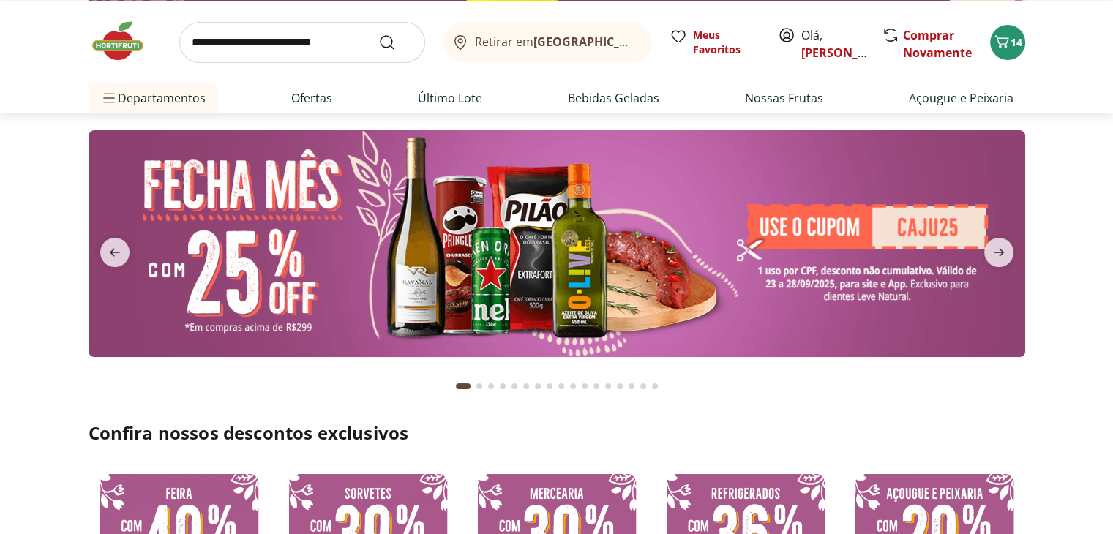
scroll to position [40, 0]
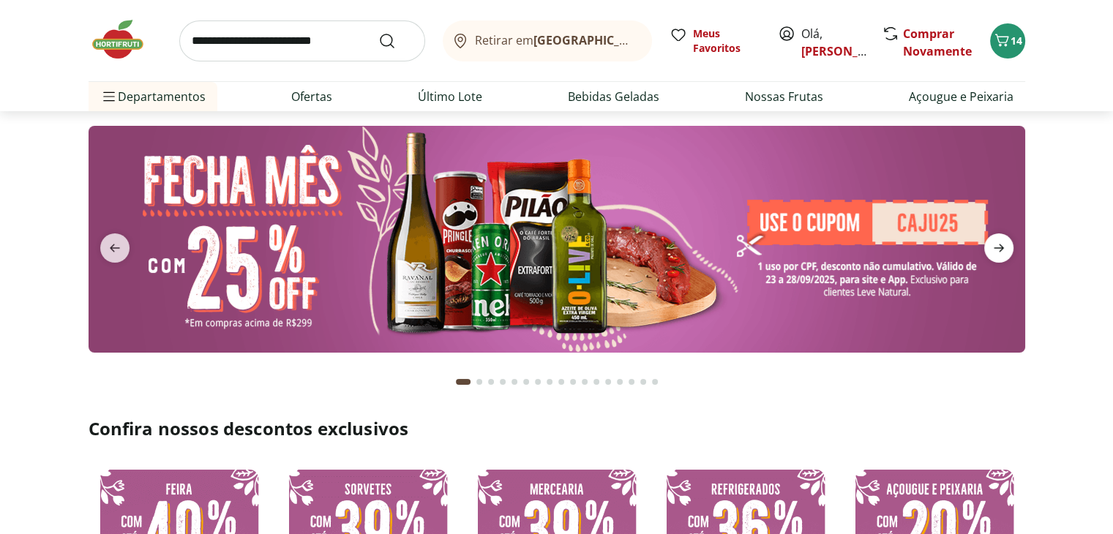
click at [995, 253] on icon "next" at bounding box center [999, 248] width 18 height 18
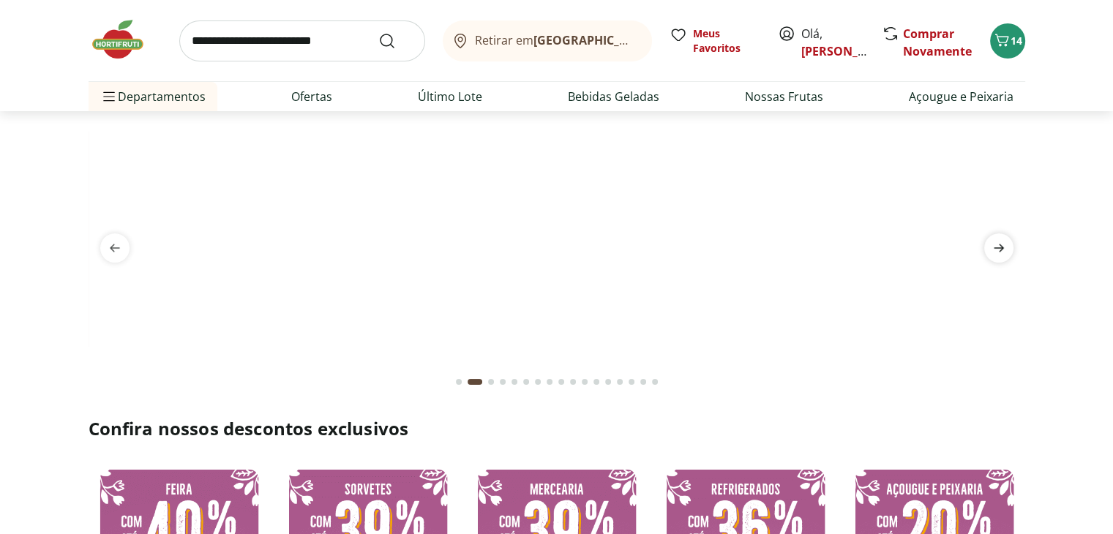
click at [995, 253] on icon "next" at bounding box center [999, 248] width 18 height 18
click at [454, 126] on img at bounding box center [557, 126] width 937 height 0
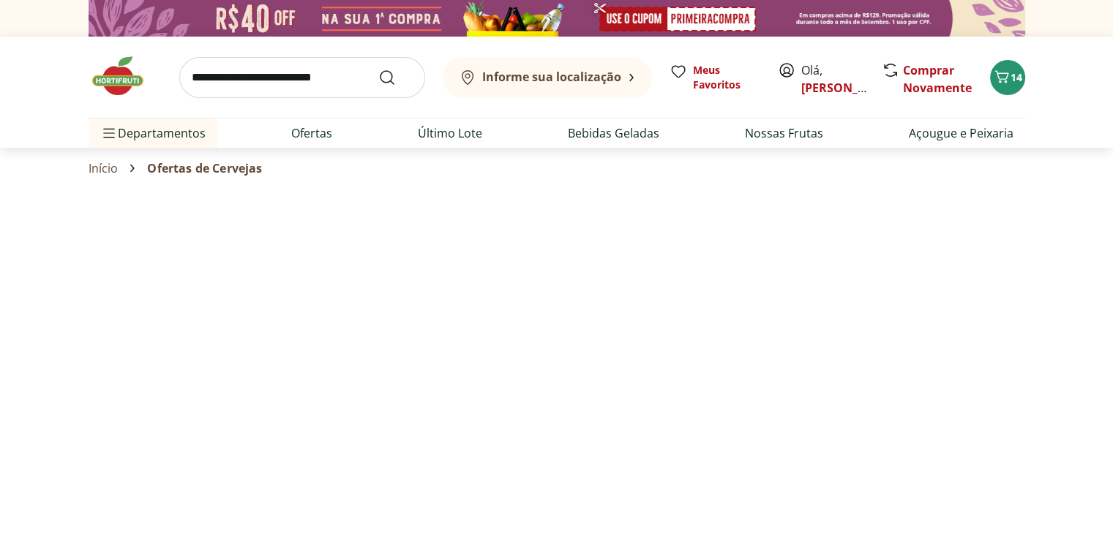
select select "**********"
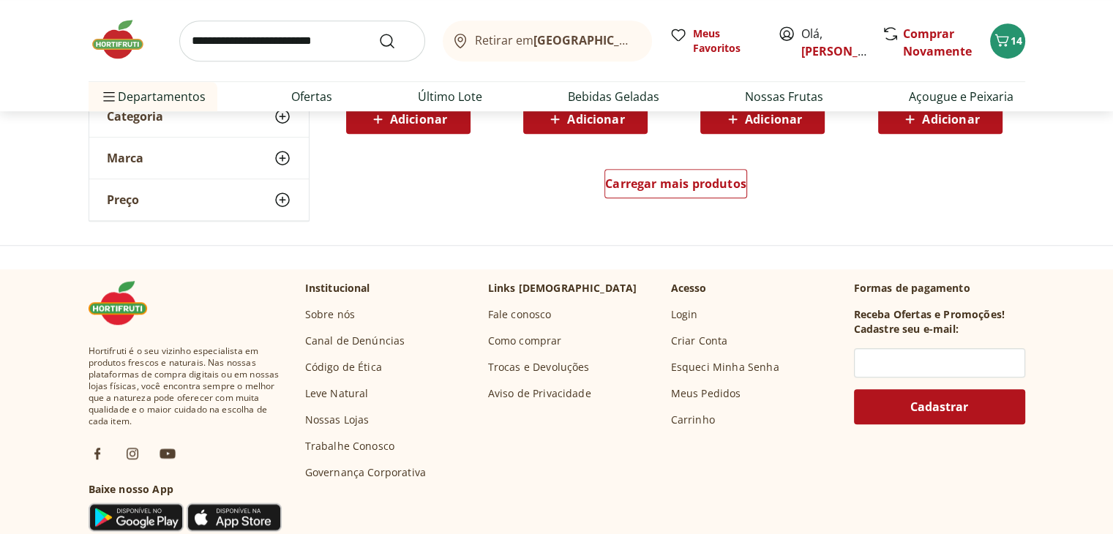
scroll to position [1054, 0]
click at [676, 178] on span "Carregar mais produtos" at bounding box center [675, 184] width 141 height 12
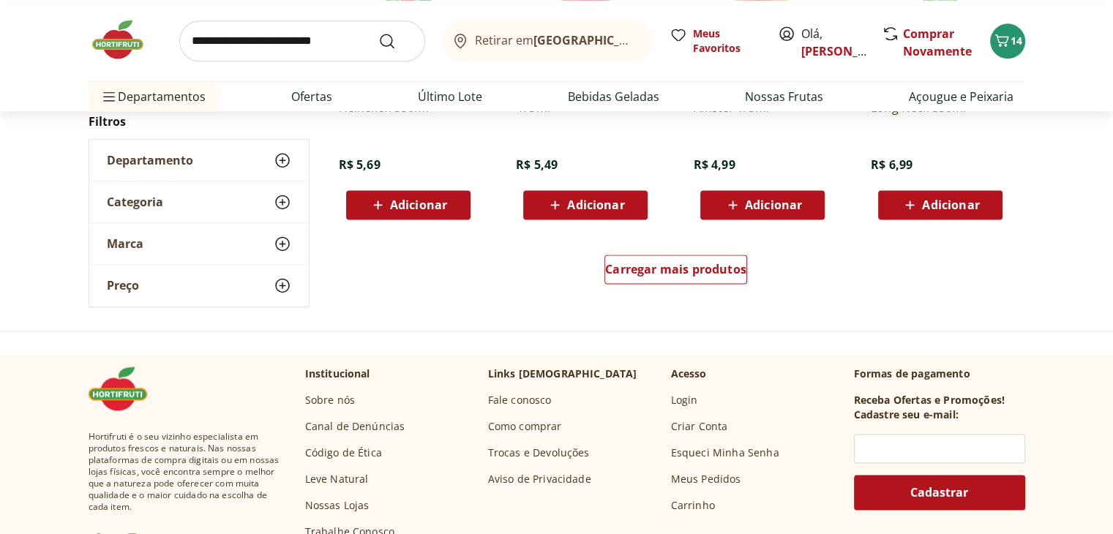
scroll to position [1923, 0]
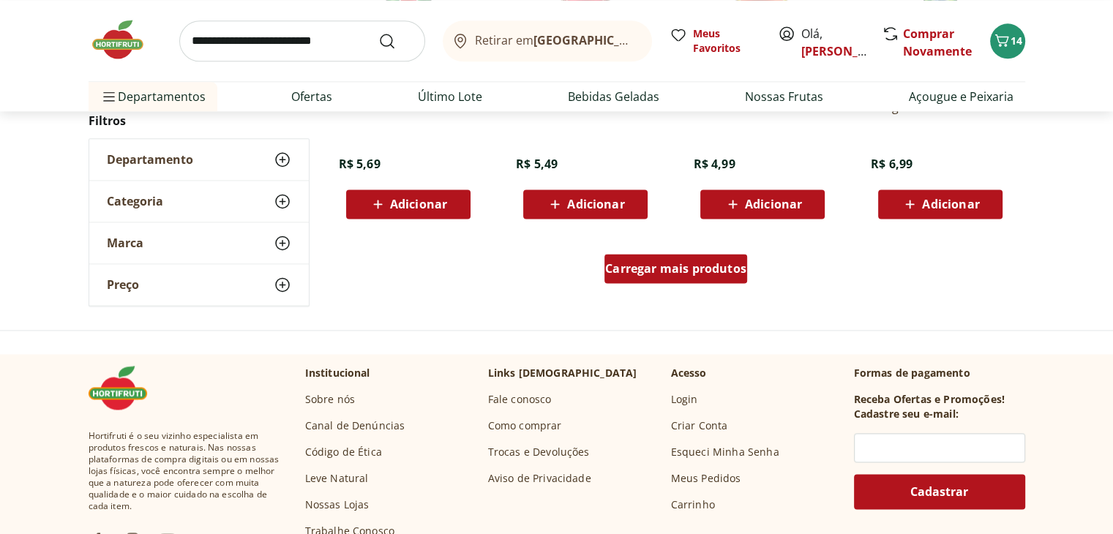
click at [637, 280] on div "Carregar mais produtos" at bounding box center [676, 268] width 143 height 29
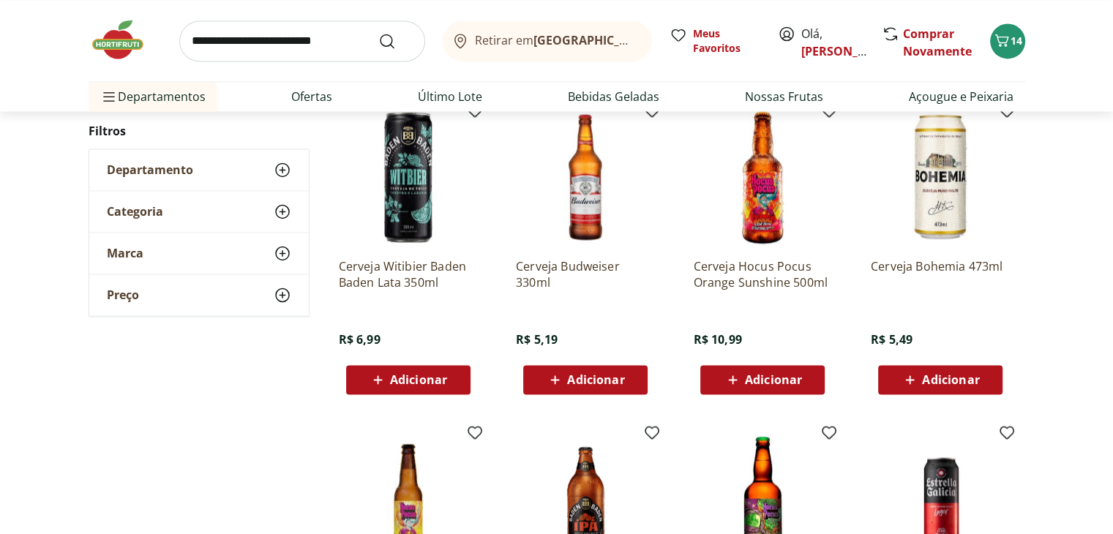
scroll to position [2380, 0]
click at [771, 384] on span "Adicionar" at bounding box center [773, 380] width 57 height 12
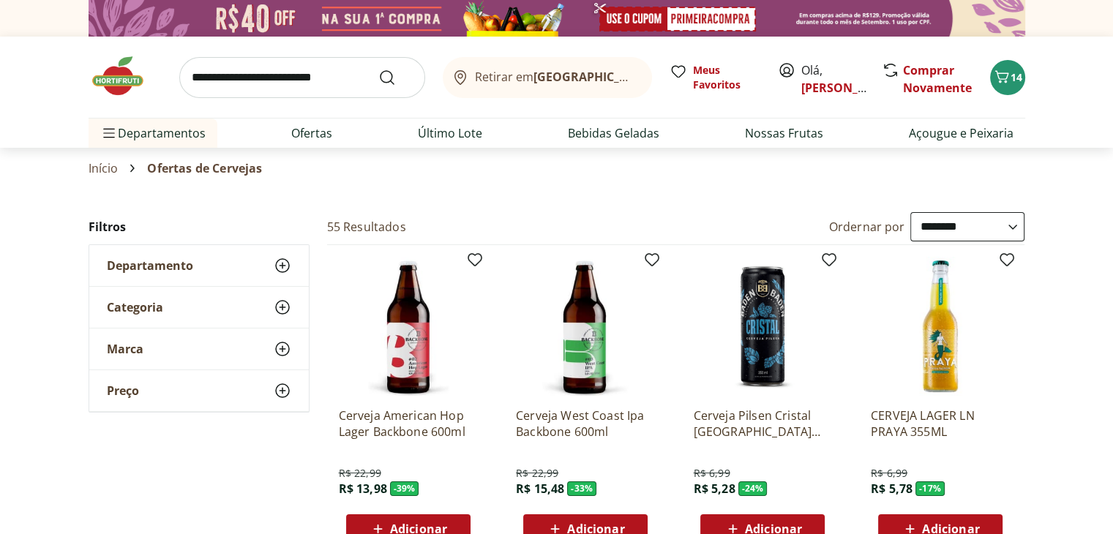
scroll to position [9, 0]
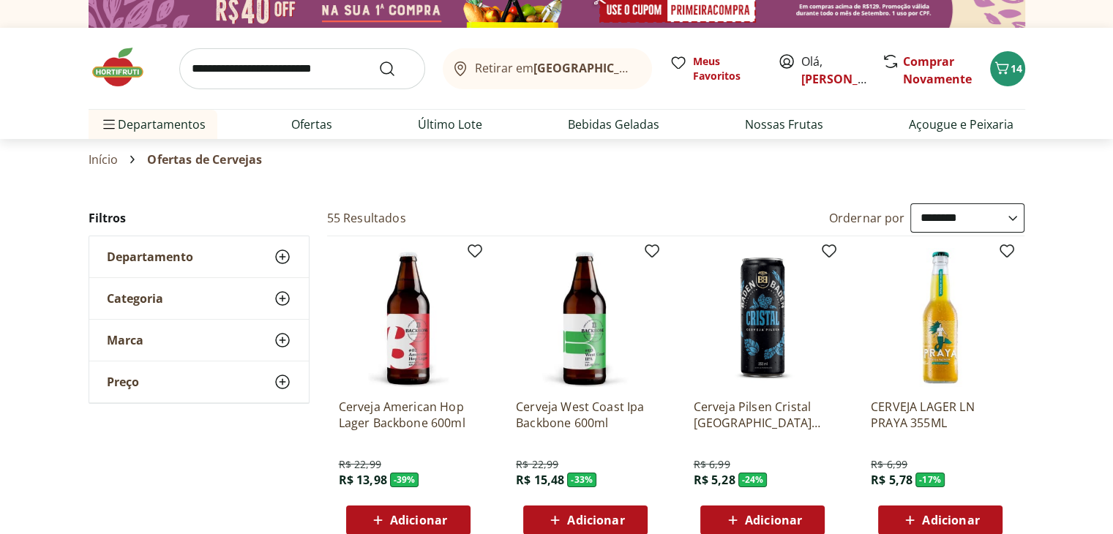
click at [916, 513] on icon at bounding box center [910, 521] width 18 height 18
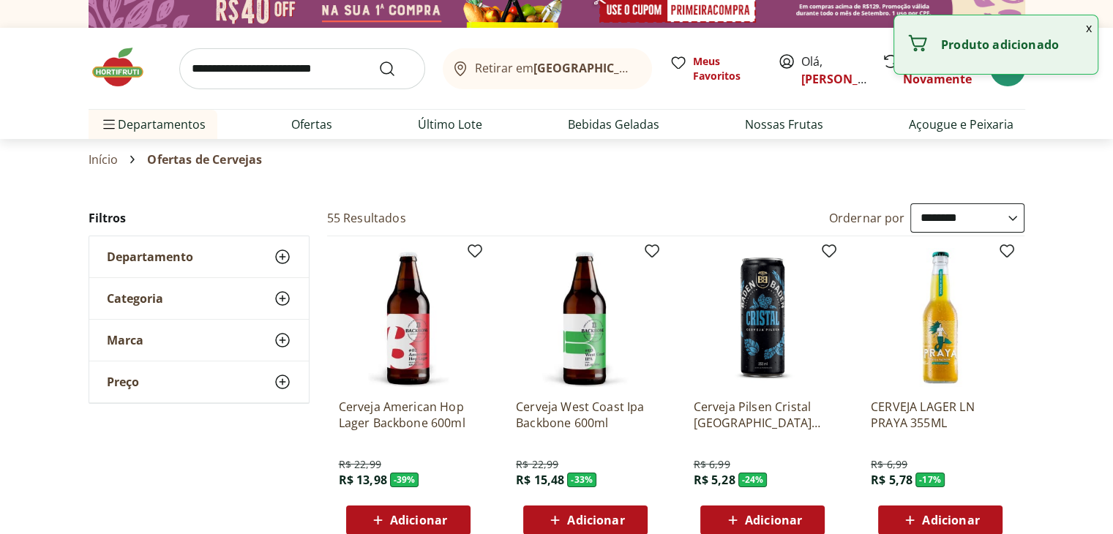
click at [986, 520] on div "Adicionar" at bounding box center [940, 520] width 101 height 26
click at [986, 520] on icon at bounding box center [981, 520] width 18 height 18
type input "*"
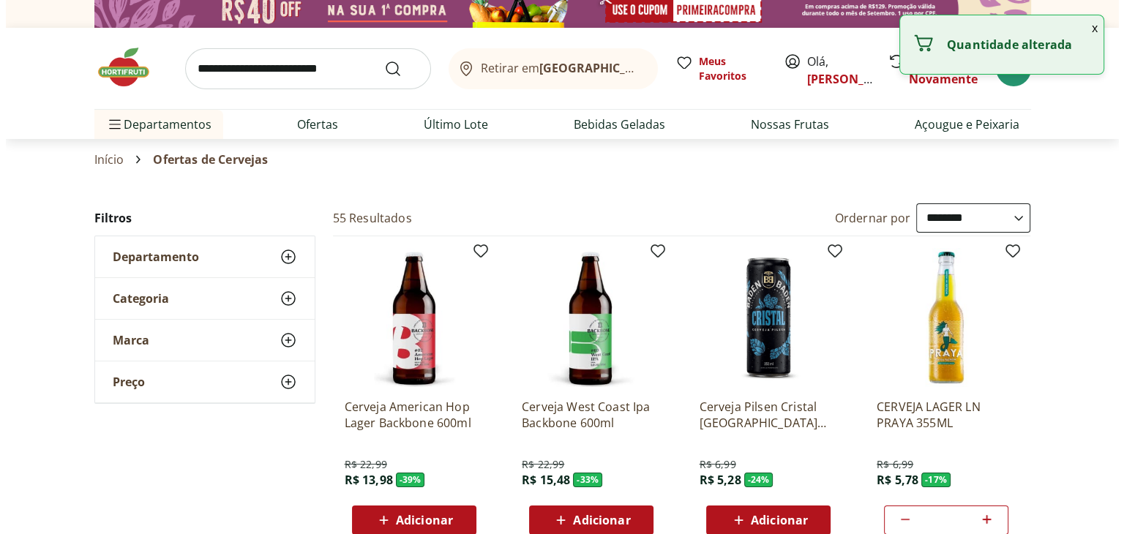
scroll to position [0, 0]
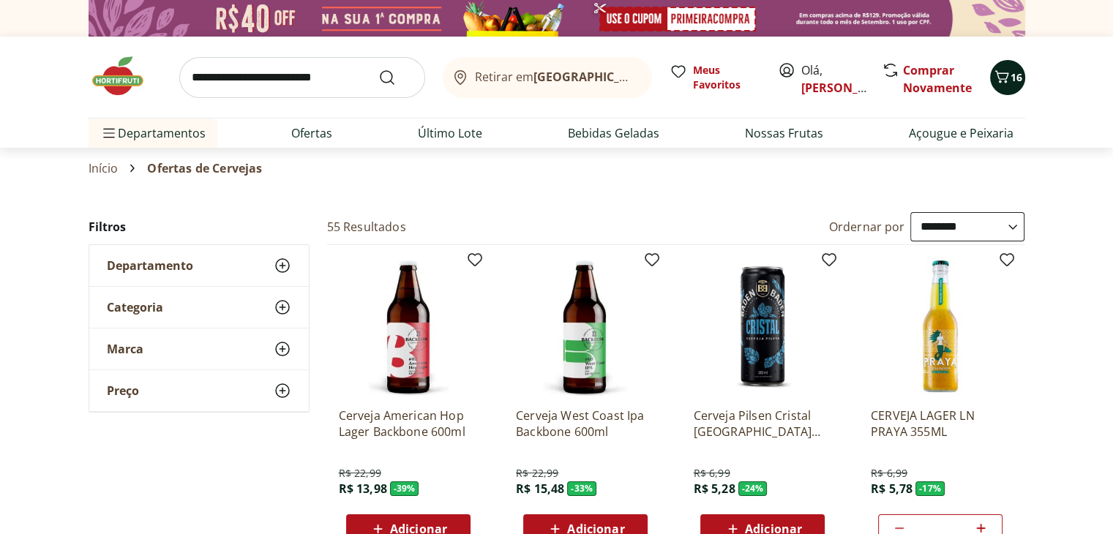
click at [1001, 81] on icon "Carrinho" at bounding box center [1002, 77] width 18 height 18
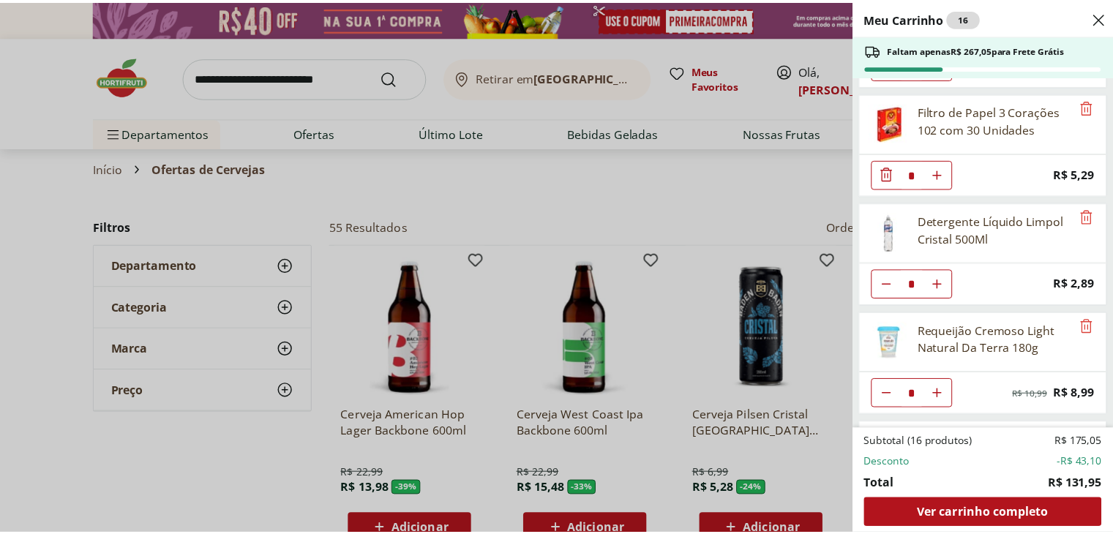
scroll to position [851, 0]
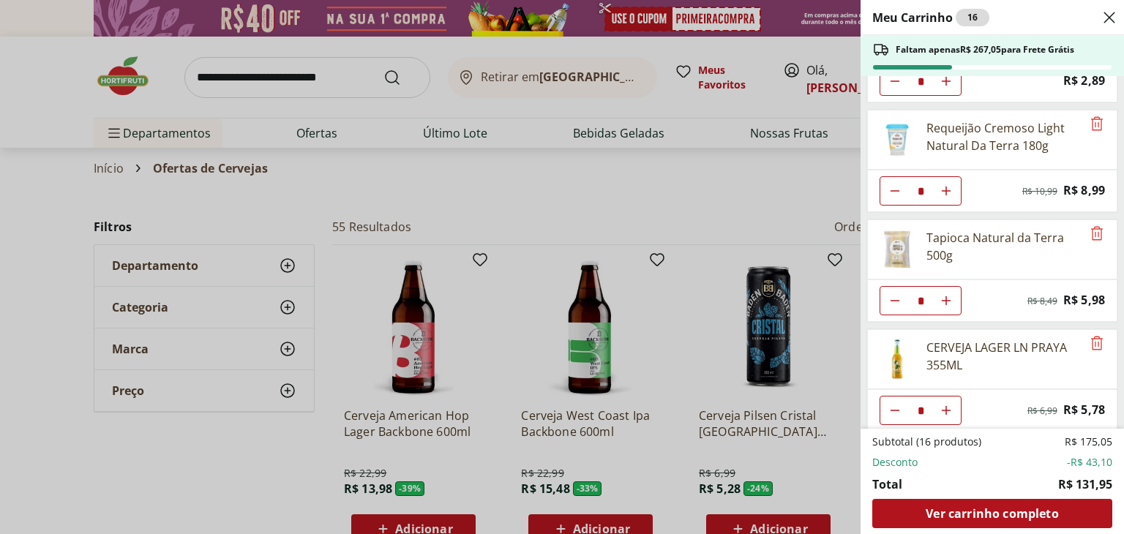
click at [114, 70] on div "Meu Carrinho 16 Faltam apenas R$ 267,05 para Frete Grátis Filé de Peito de Fran…" at bounding box center [562, 267] width 1124 height 534
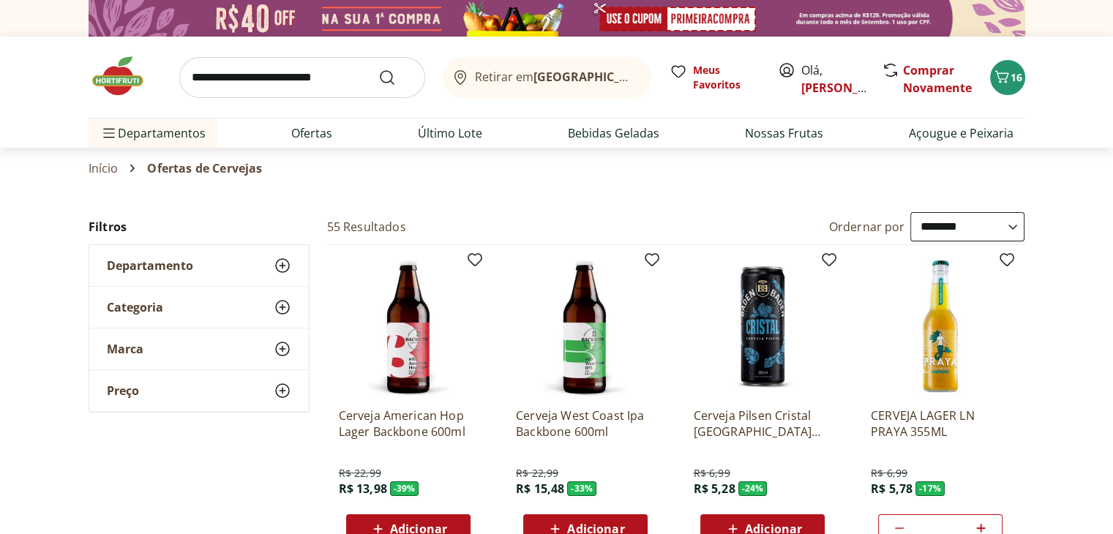
click at [126, 77] on img at bounding box center [125, 76] width 73 height 44
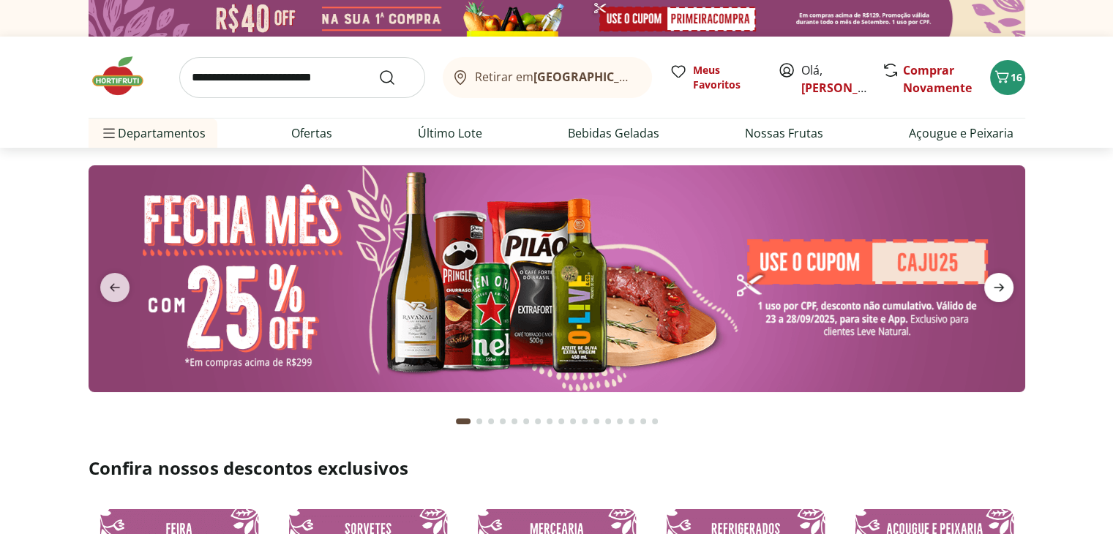
click at [999, 288] on icon "next" at bounding box center [999, 288] width 10 height 8
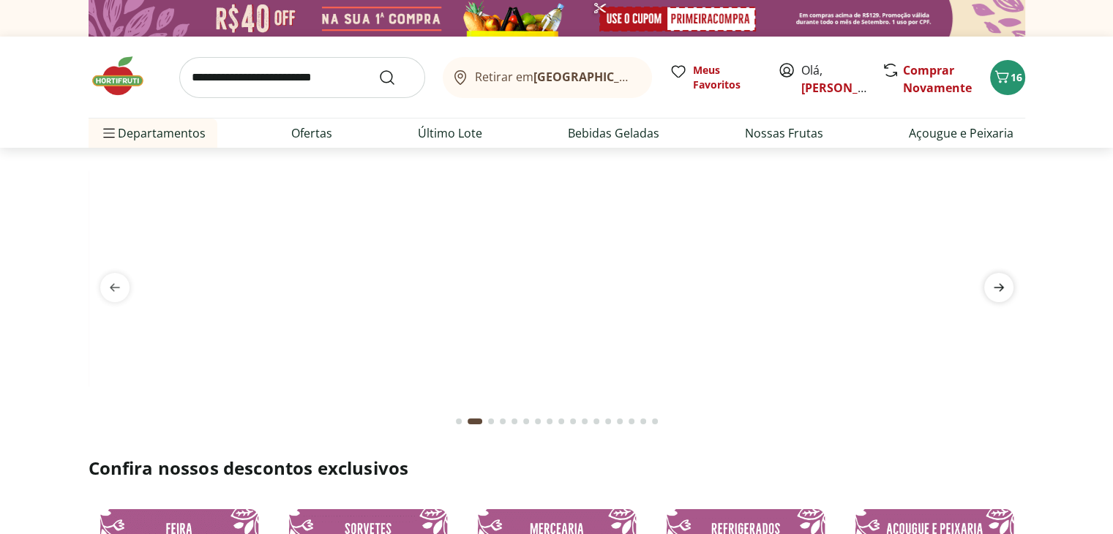
click at [999, 288] on icon "next" at bounding box center [999, 288] width 10 height 8
click at [115, 284] on icon "previous" at bounding box center [115, 288] width 18 height 18
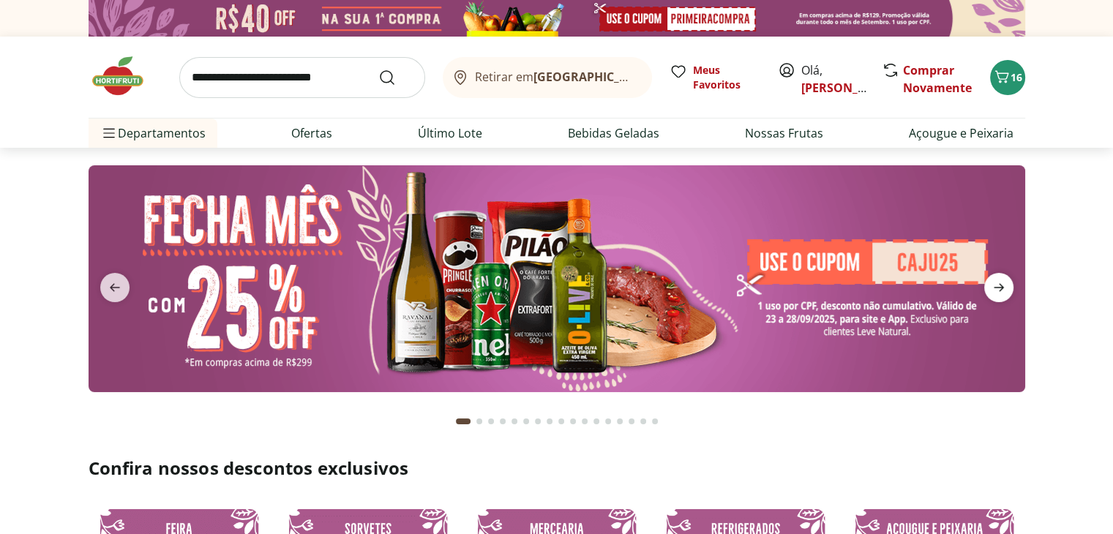
click at [995, 291] on icon "next" at bounding box center [999, 288] width 18 height 18
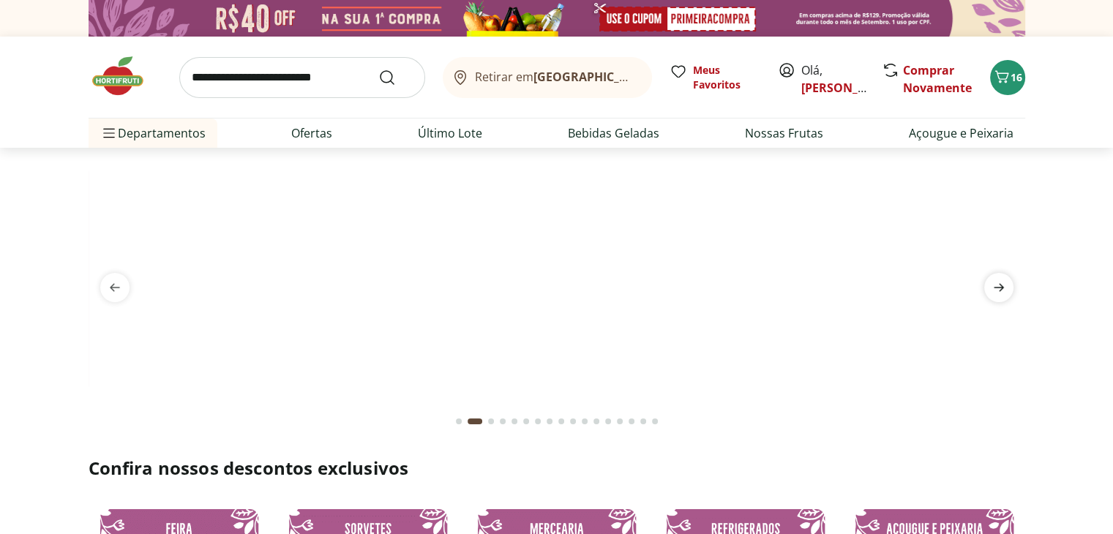
click at [995, 291] on icon "next" at bounding box center [999, 288] width 18 height 18
click at [700, 165] on img at bounding box center [556, 165] width 937 height 0
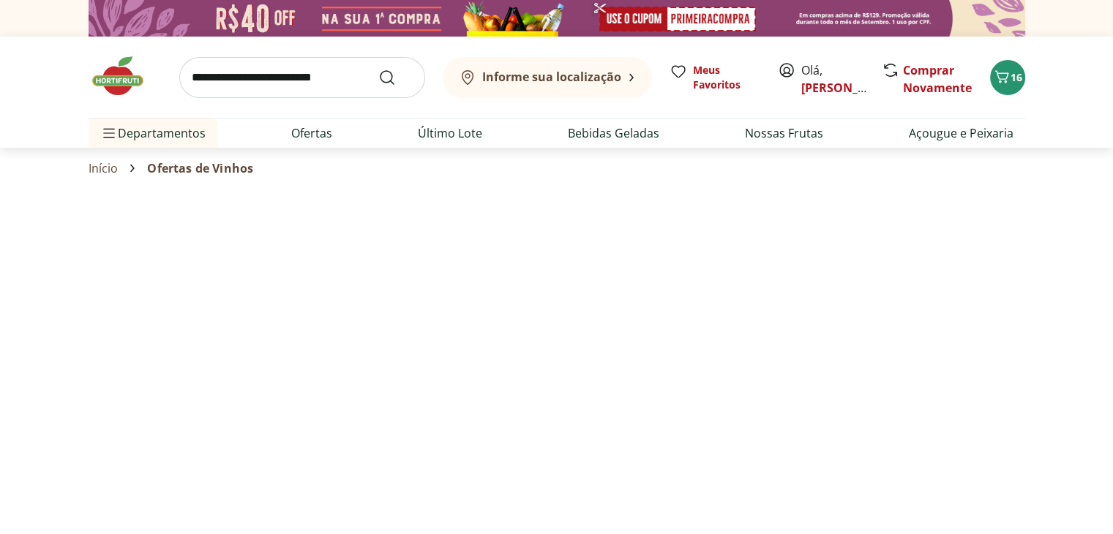
select select "**********"
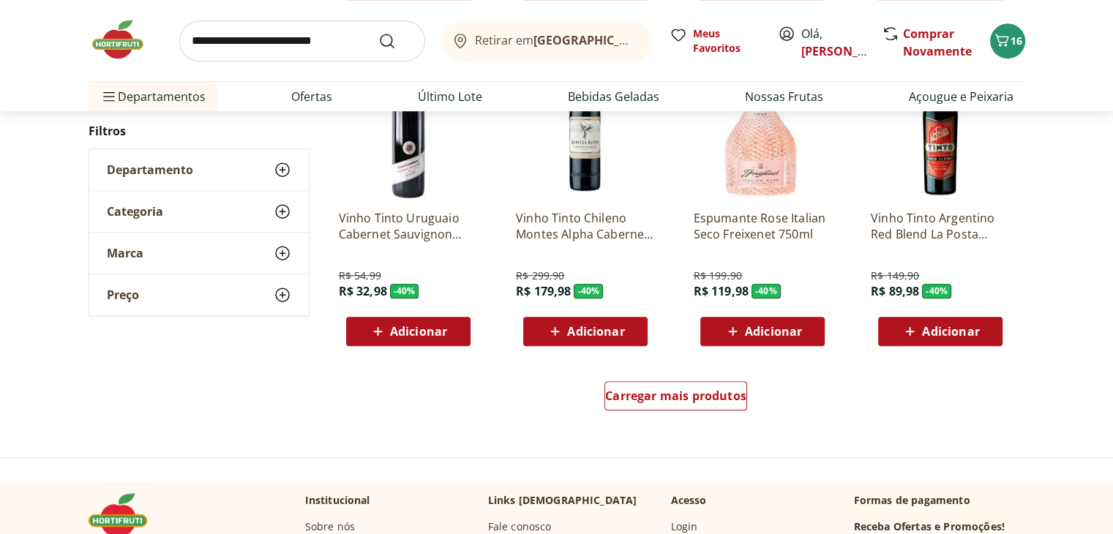
scroll to position [842, 0]
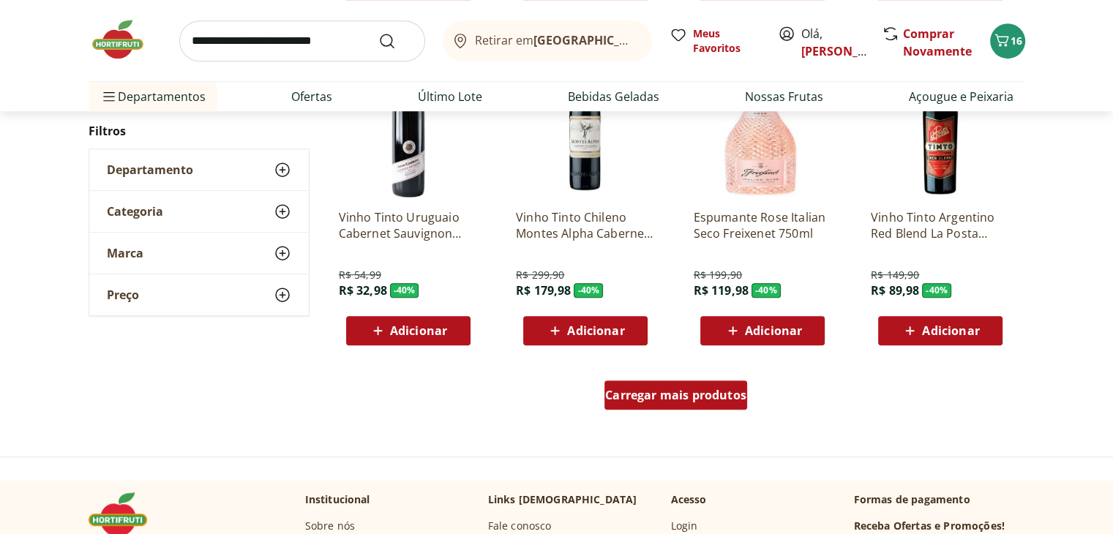
click at [676, 399] on span "Carregar mais produtos" at bounding box center [675, 395] width 141 height 12
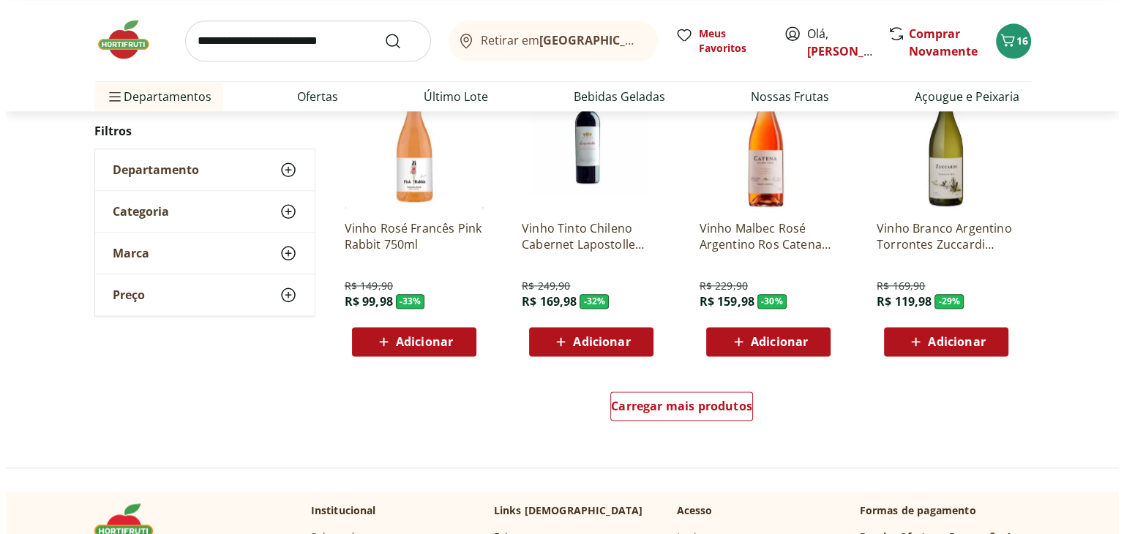
scroll to position [1788, 0]
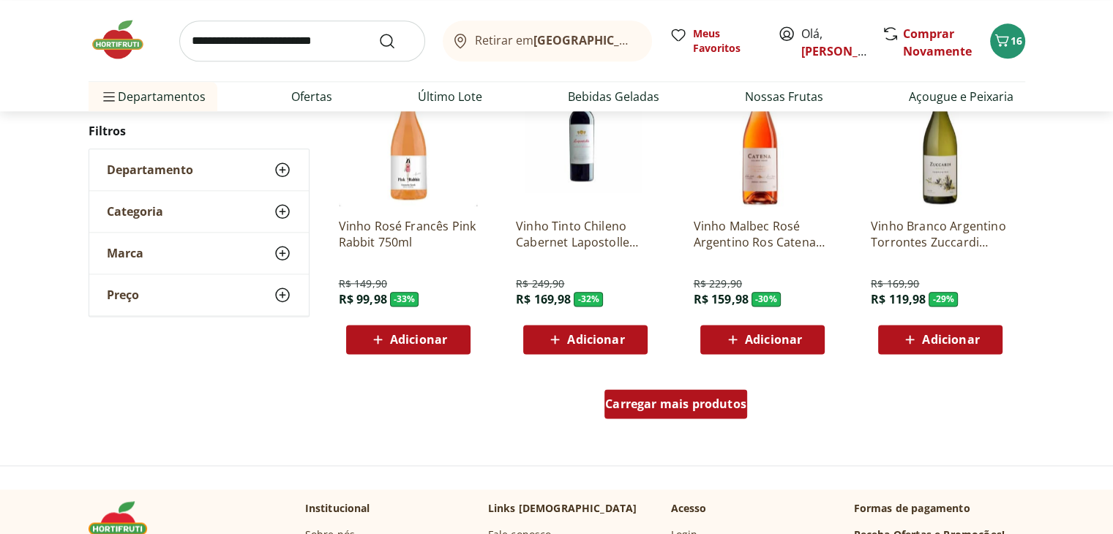
click at [688, 408] on span "Carregar mais produtos" at bounding box center [675, 404] width 141 height 12
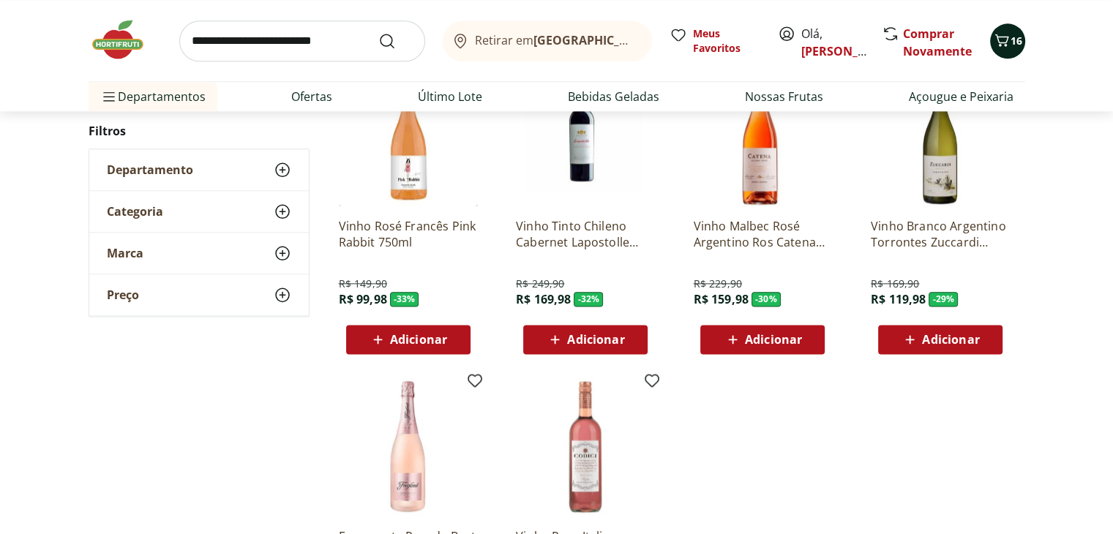
click at [1006, 42] on icon "Carrinho" at bounding box center [1002, 40] width 18 height 18
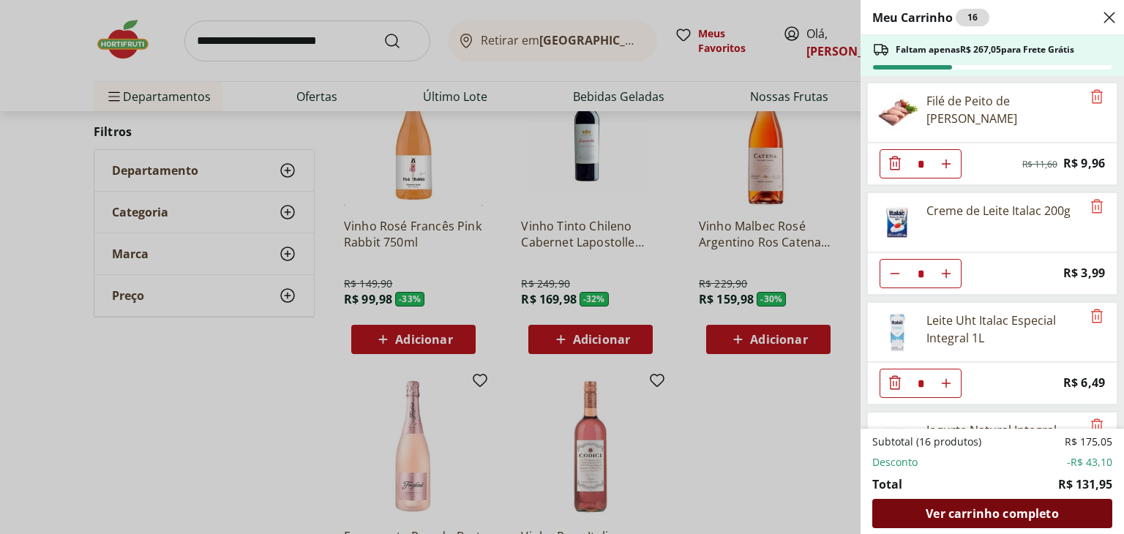
click at [992, 501] on div "Ver carrinho completo" at bounding box center [992, 513] width 240 height 29
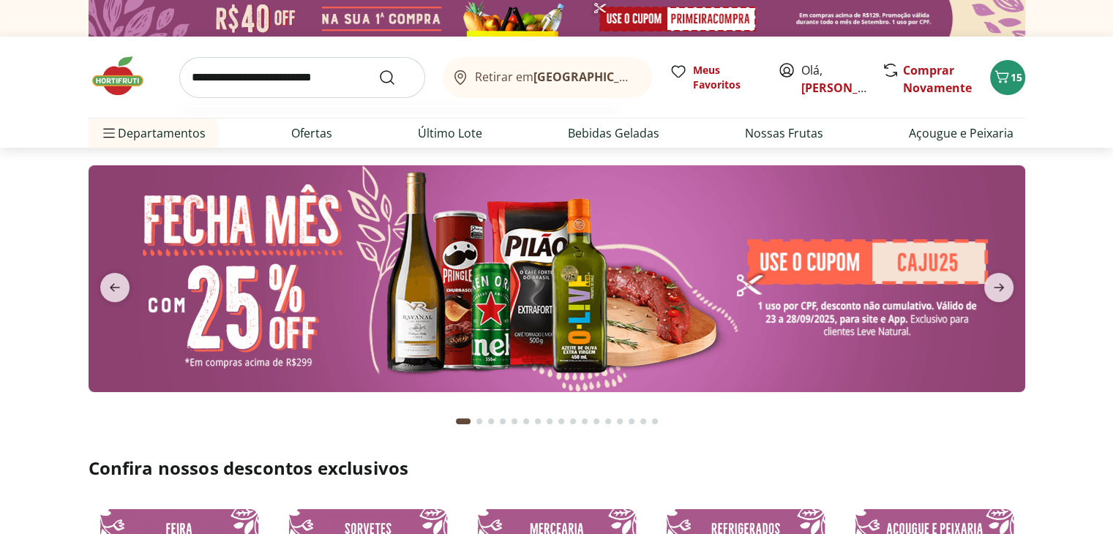
click at [350, 82] on input "search" at bounding box center [302, 77] width 246 height 41
type input "**********"
click at [378, 69] on button "Submit Search" at bounding box center [395, 78] width 35 height 18
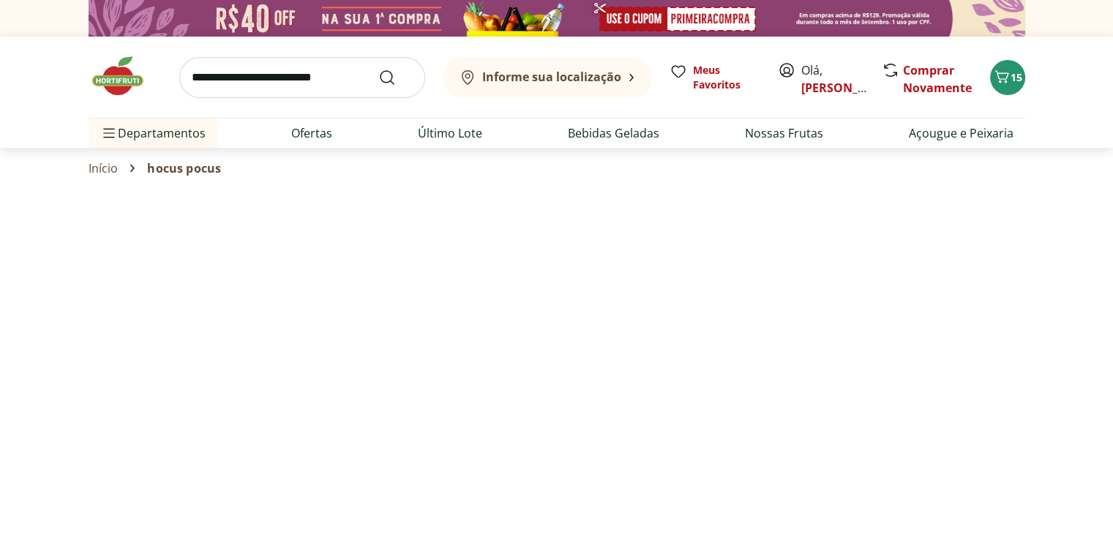
select select "**********"
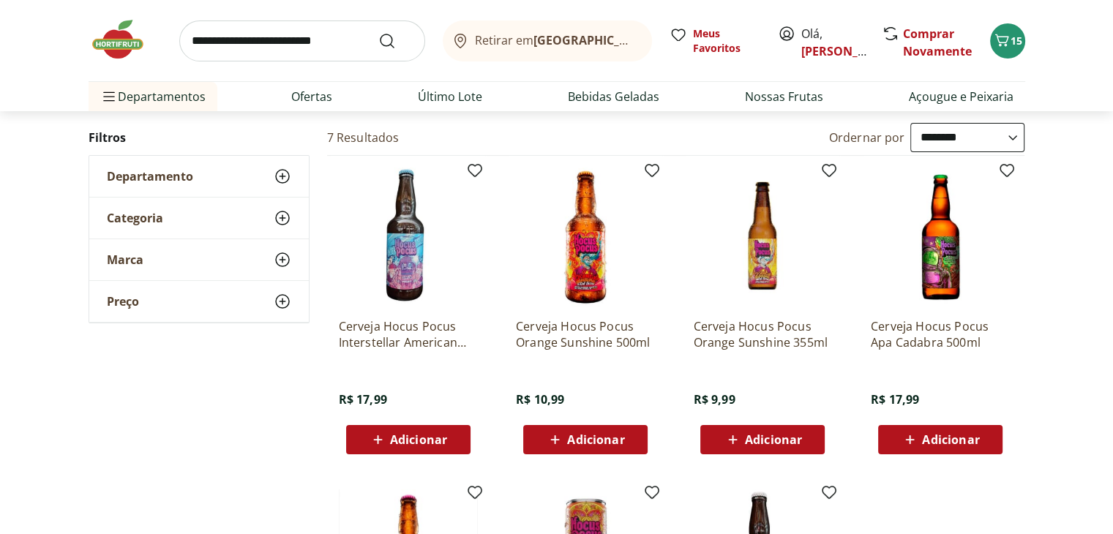
scroll to position [143, 0]
click at [562, 446] on icon at bounding box center [555, 439] width 18 height 18
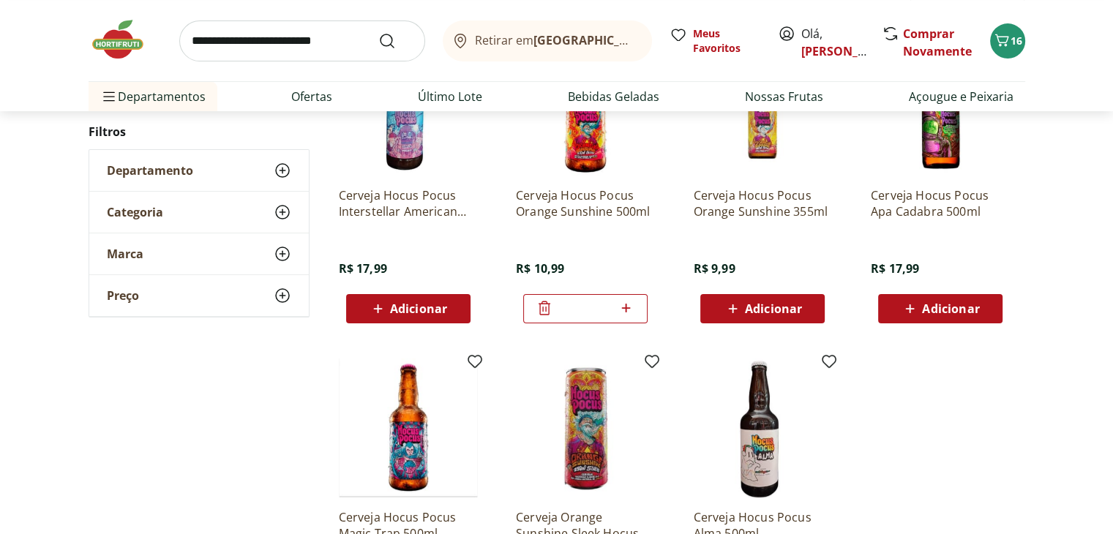
scroll to position [275, 0]
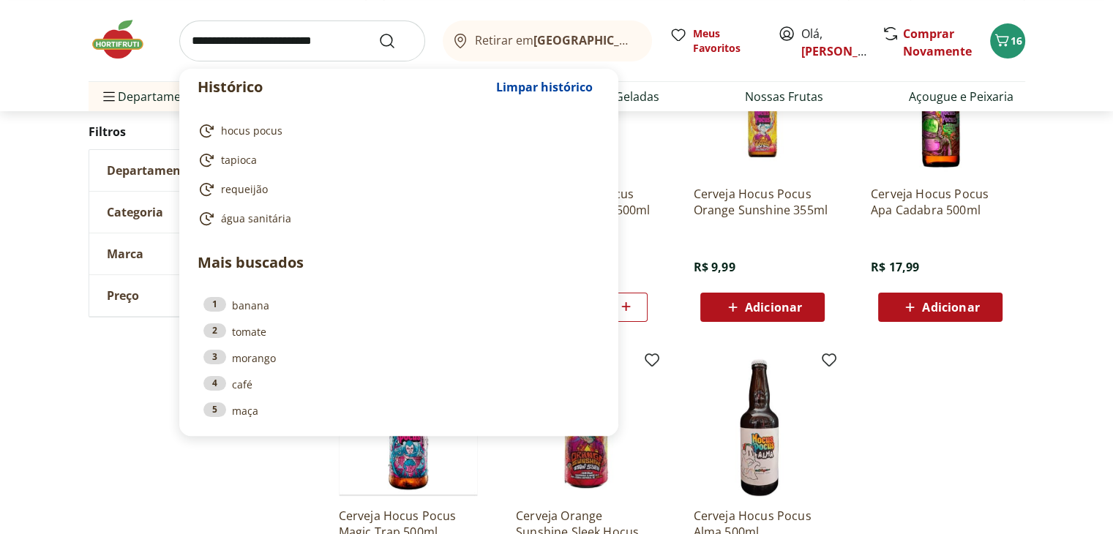
click at [321, 34] on input "search" at bounding box center [302, 40] width 246 height 41
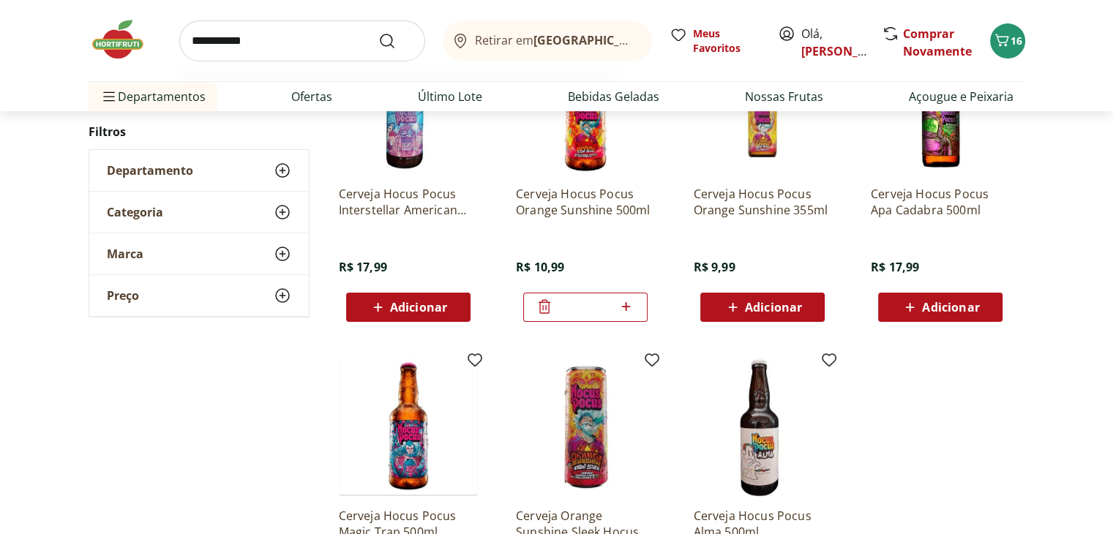
type input "**********"
click at [378, 32] on button "Submit Search" at bounding box center [395, 41] width 35 height 18
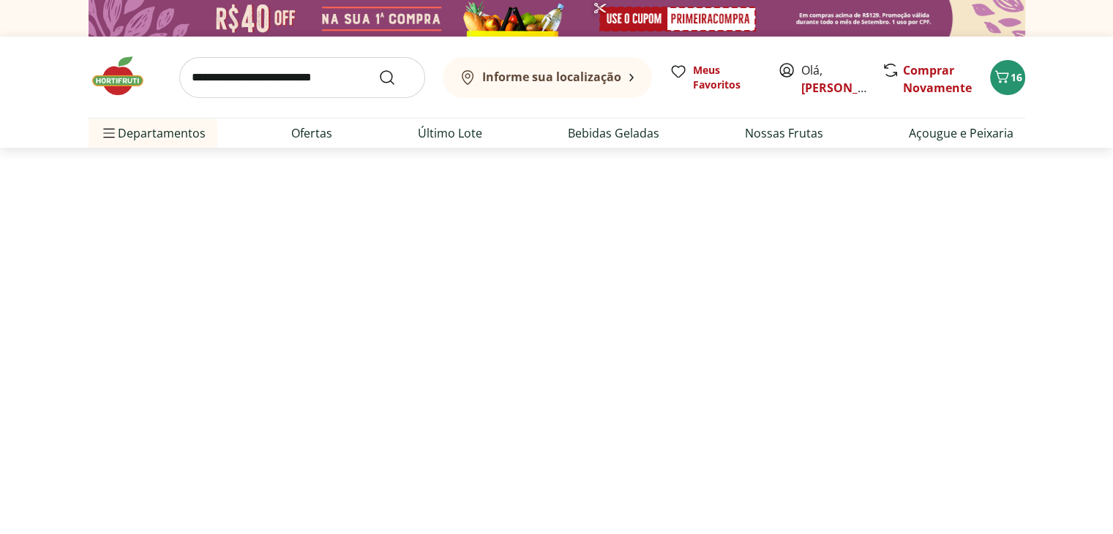
select select "**********"
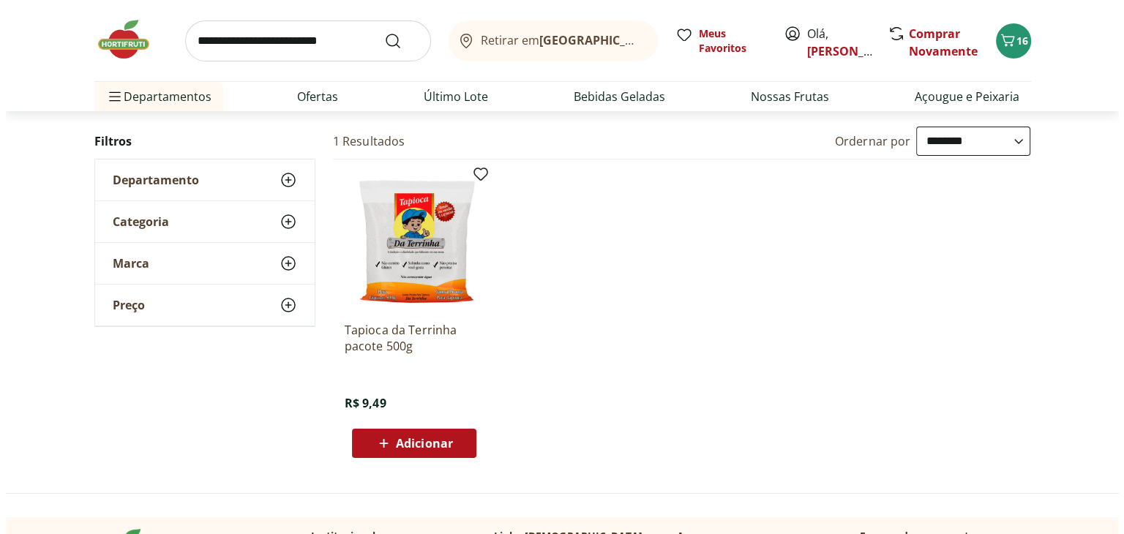
scroll to position [146, 0]
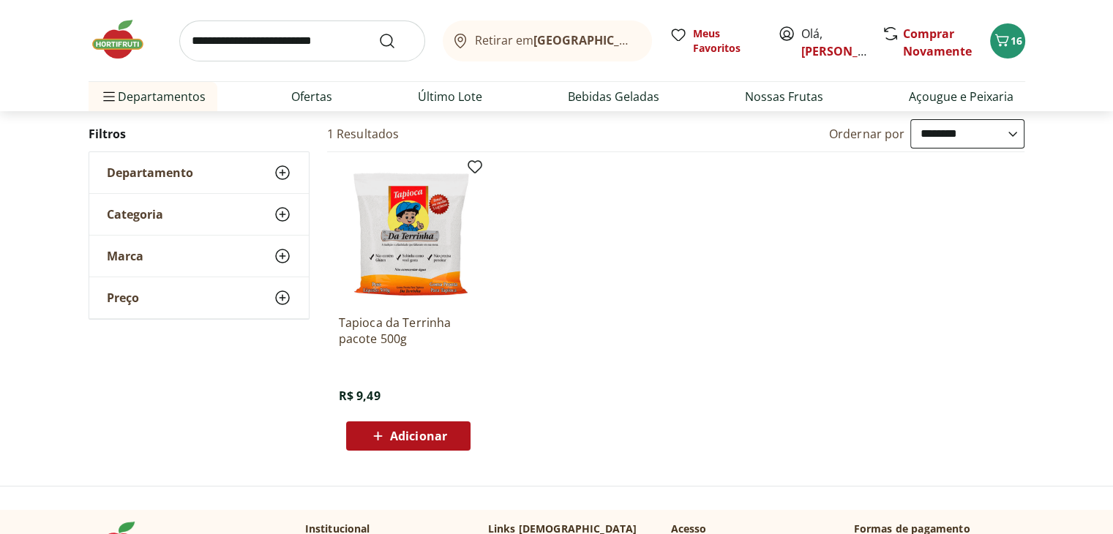
click at [378, 436] on icon at bounding box center [378, 436] width 18 height 18
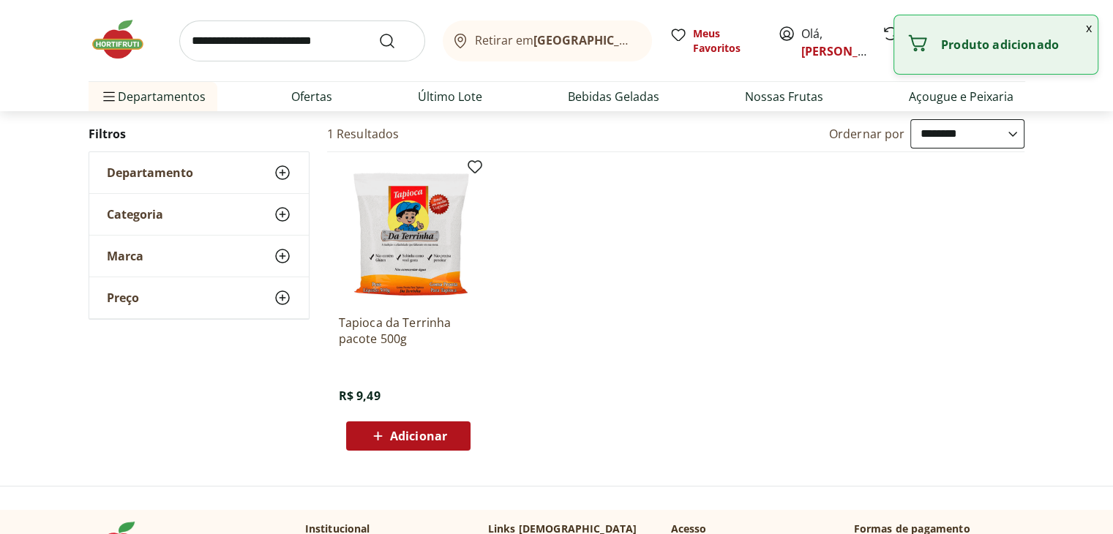
click at [1087, 30] on button "x" at bounding box center [1089, 27] width 18 height 25
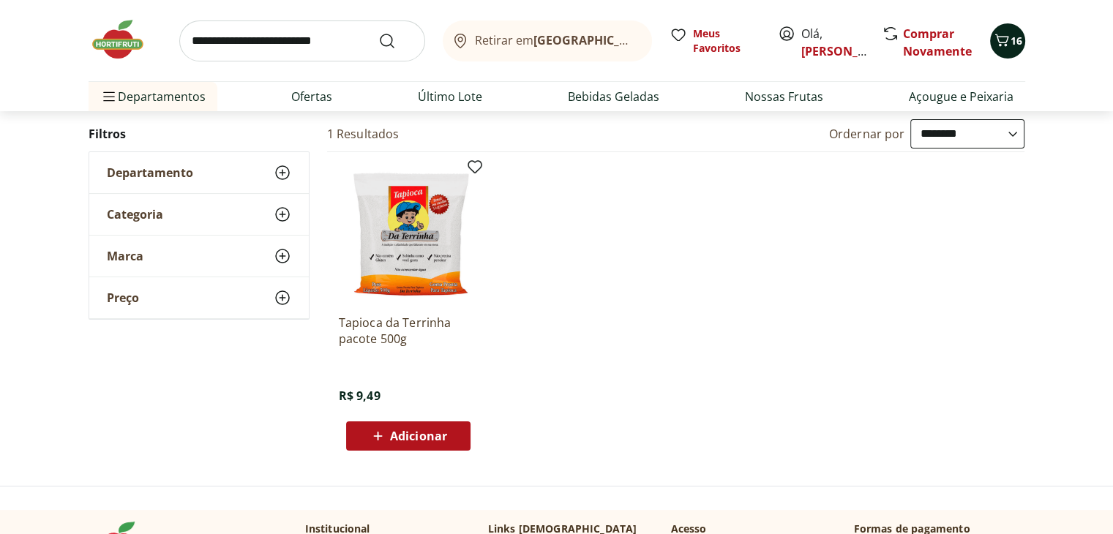
click at [1013, 43] on span "16" at bounding box center [1017, 41] width 12 height 14
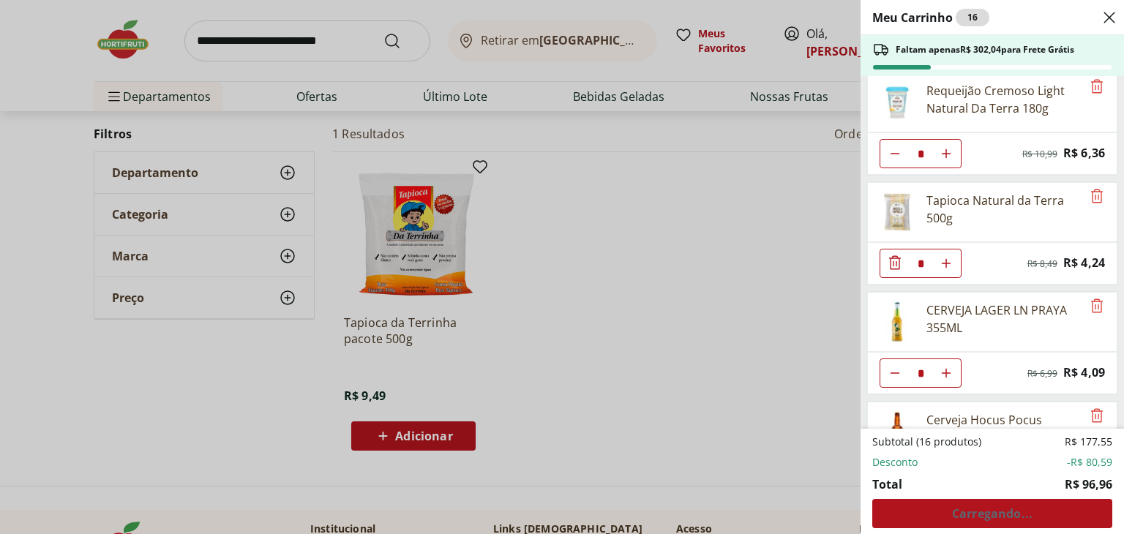
scroll to position [960, 0]
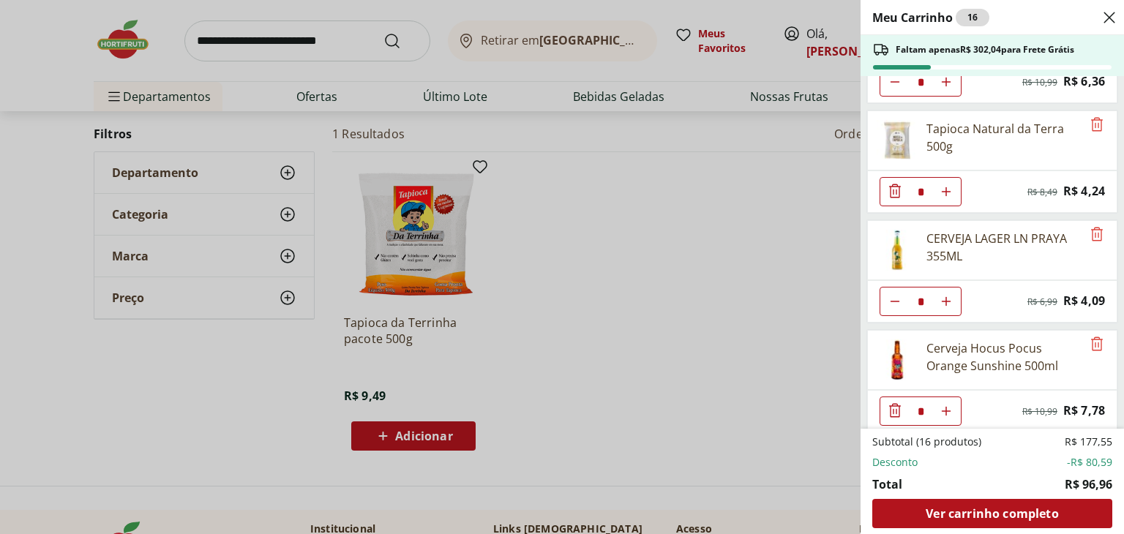
click at [694, 334] on div "Meu Carrinho 16 Faltam apenas R$ 302,04 para Frete Grátis Filé de Peito de Fran…" at bounding box center [562, 267] width 1124 height 534
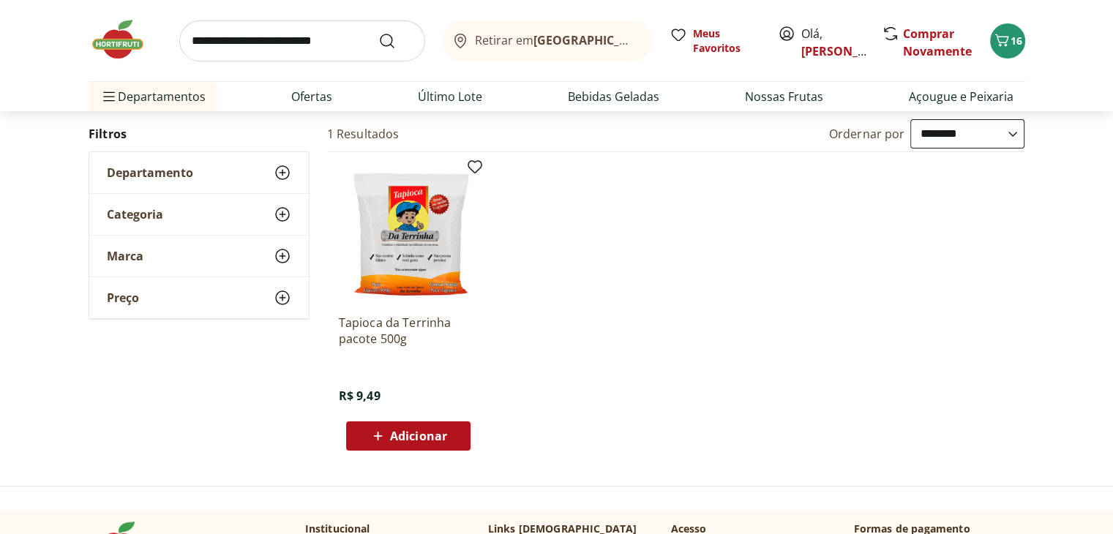
click at [442, 435] on span "Adicionar" at bounding box center [418, 436] width 57 height 12
click at [1019, 45] on span "16" at bounding box center [1017, 41] width 12 height 14
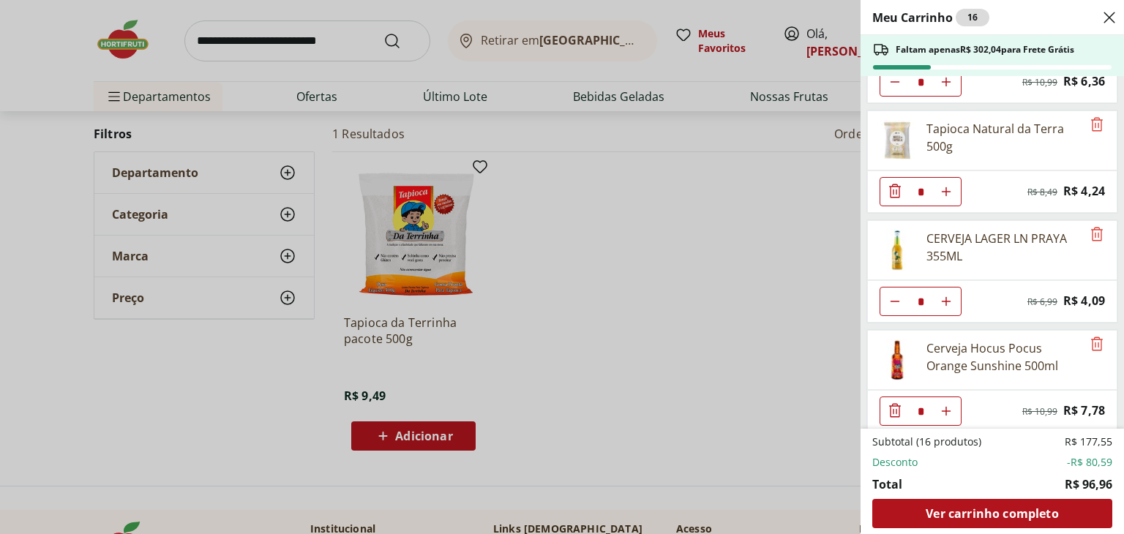
click at [584, 314] on div "Meu Carrinho 16 Faltam apenas R$ 302,04 para Frete Grátis Filé de Peito de Fran…" at bounding box center [562, 267] width 1124 height 534
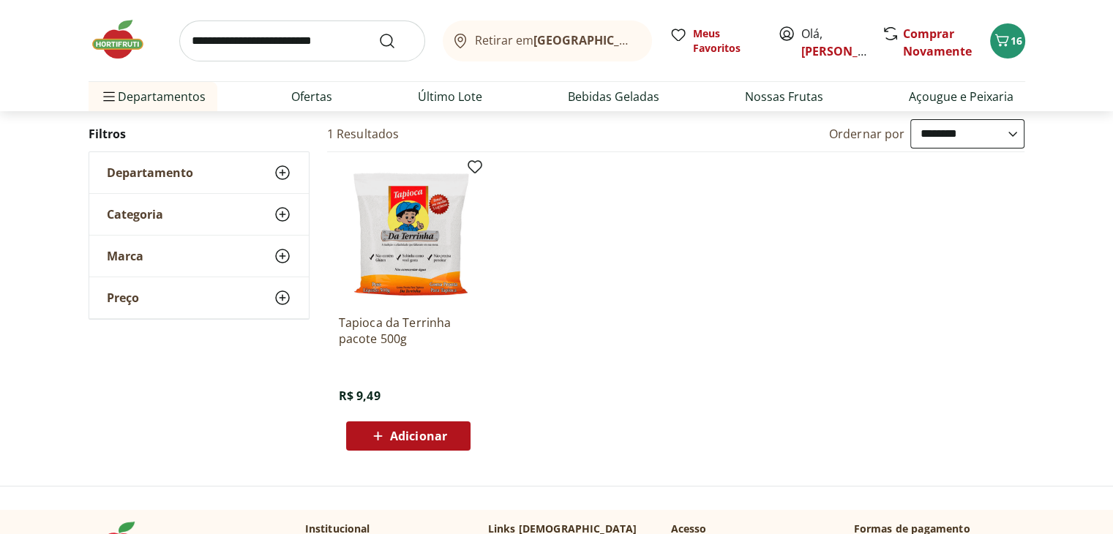
click at [416, 442] on span "Adicionar" at bounding box center [418, 436] width 57 height 12
click at [1014, 51] on div "Retirar em Rio de Janeiro/RJ Meus Favoritos Olá, Luis Comprar Novamente 16" at bounding box center [557, 40] width 937 height 81
click at [369, 256] on img at bounding box center [408, 233] width 139 height 139
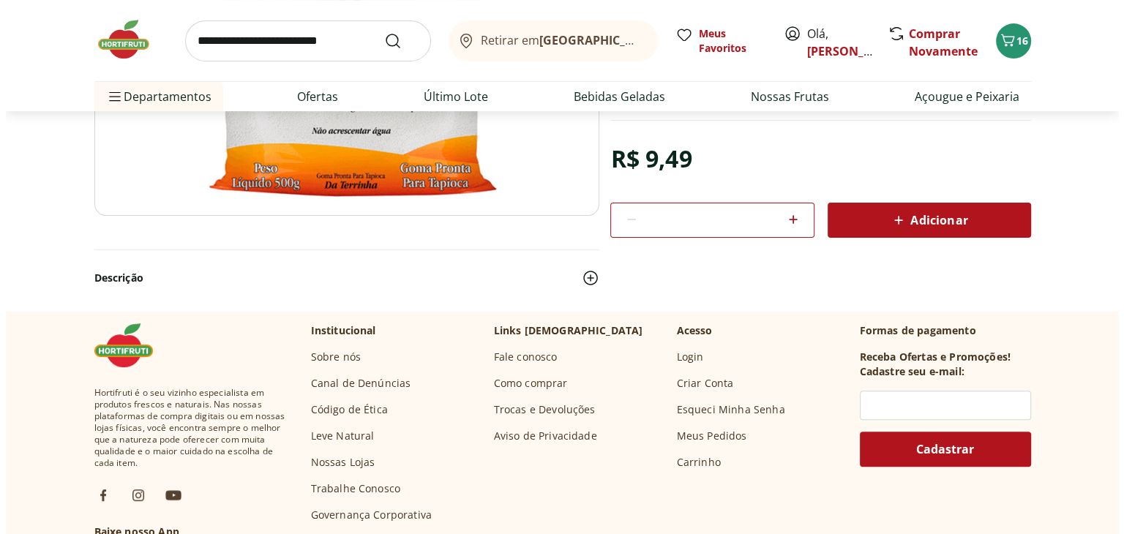
scroll to position [334, 0]
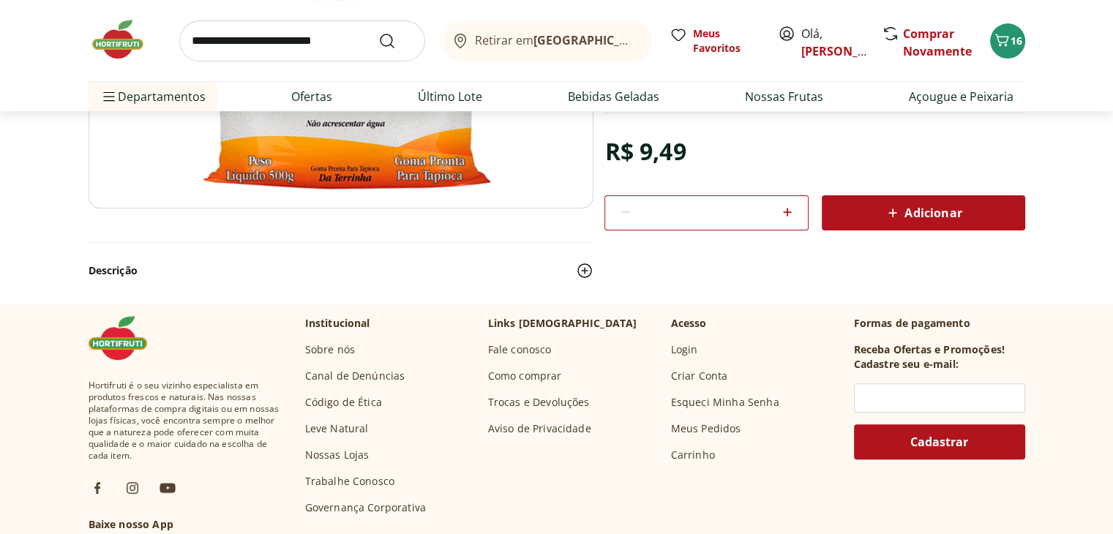
click at [930, 228] on button "Adicionar" at bounding box center [923, 212] width 203 height 35
click at [918, 206] on span "Adicionar" at bounding box center [923, 213] width 78 height 18
click at [1009, 42] on icon "Carrinho" at bounding box center [1002, 40] width 18 height 18
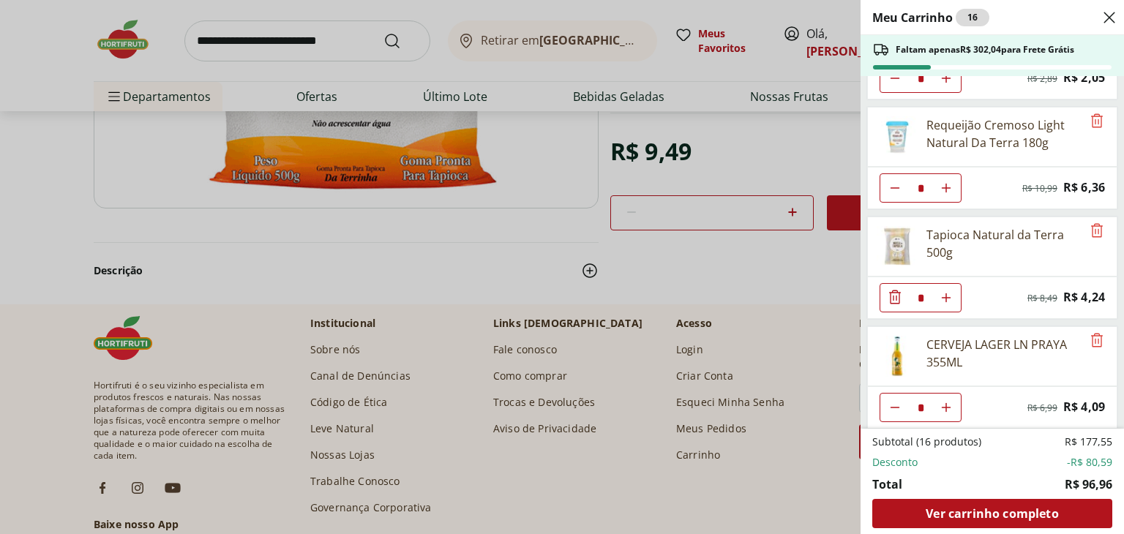
scroll to position [960, 0]
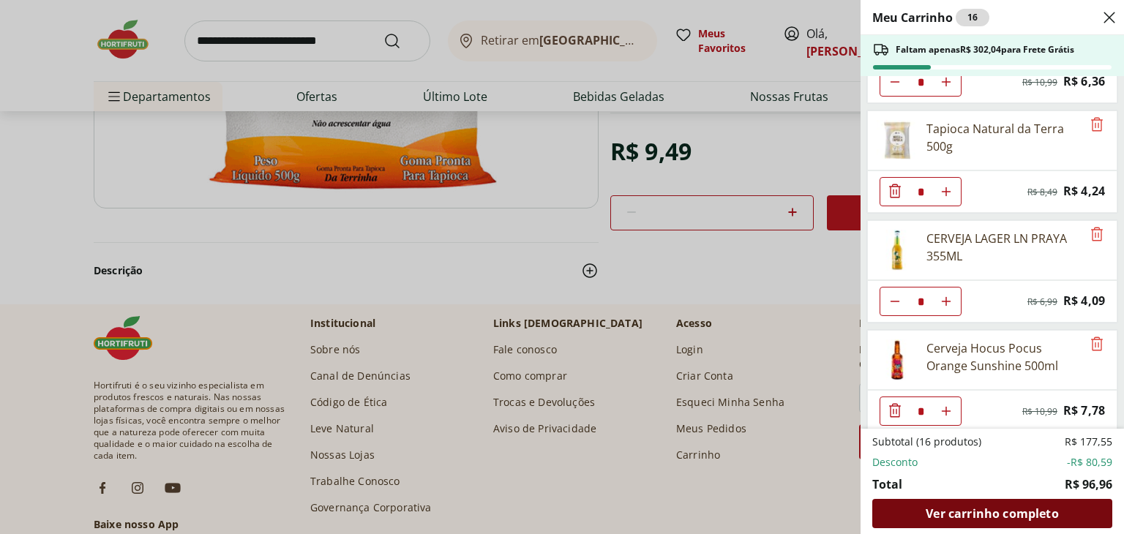
click at [1016, 519] on span "Ver carrinho completo" at bounding box center [992, 514] width 132 height 12
